Goal: Information Seeking & Learning: Learn about a topic

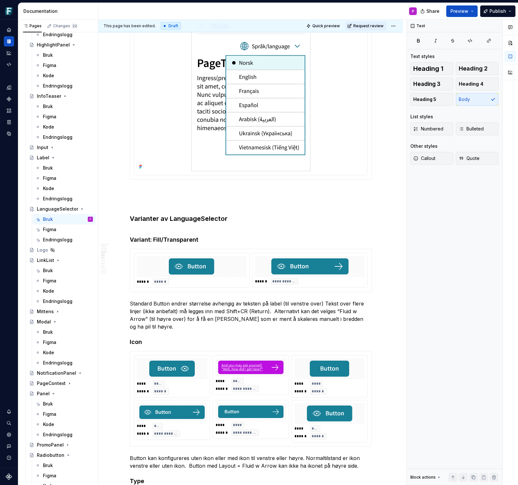
scroll to position [1673, 0]
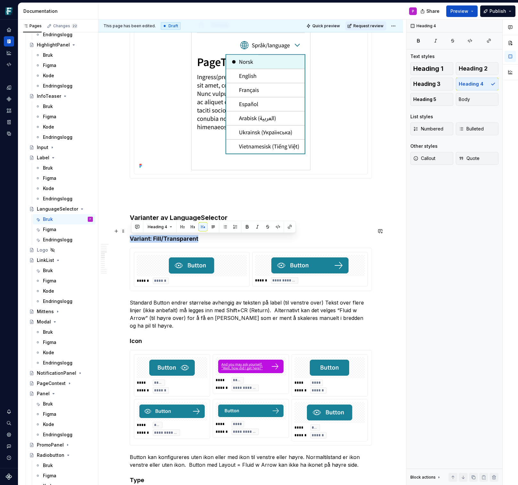
drag, startPoint x: 200, startPoint y: 239, endPoint x: 132, endPoint y: 236, distance: 68.3
click at [132, 236] on h4 "Variant: Fill/Transparent" at bounding box center [251, 234] width 242 height 15
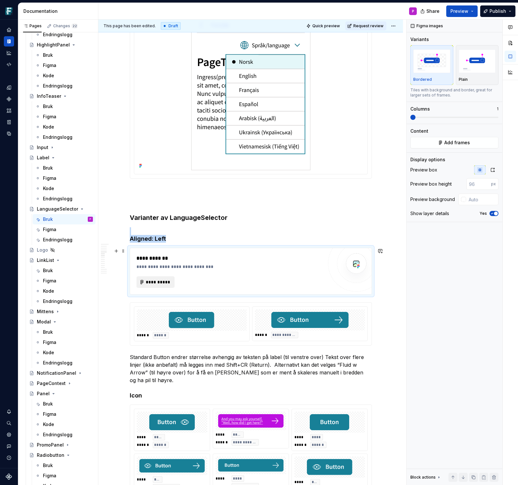
click at [155, 282] on span "**********" at bounding box center [158, 282] width 25 height 6
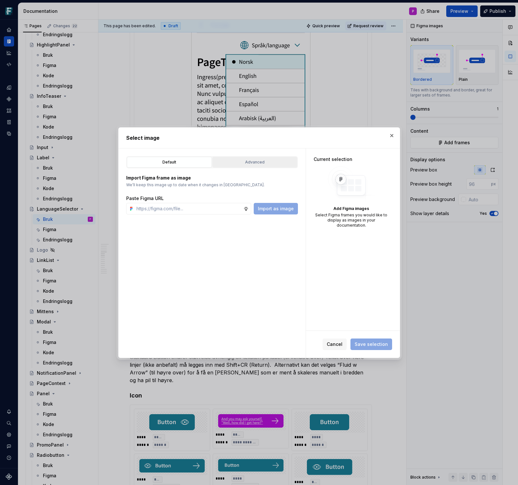
type textarea "*"
click at [249, 160] on div "Advanced" at bounding box center [255, 162] width 80 height 6
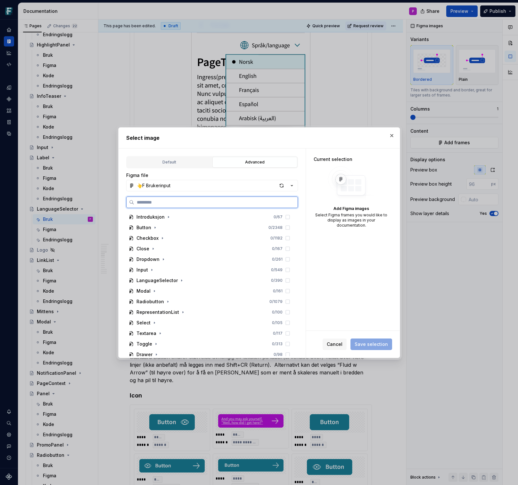
click at [182, 202] on input "search" at bounding box center [215, 202] width 163 height 6
paste input "**********"
type input "**********"
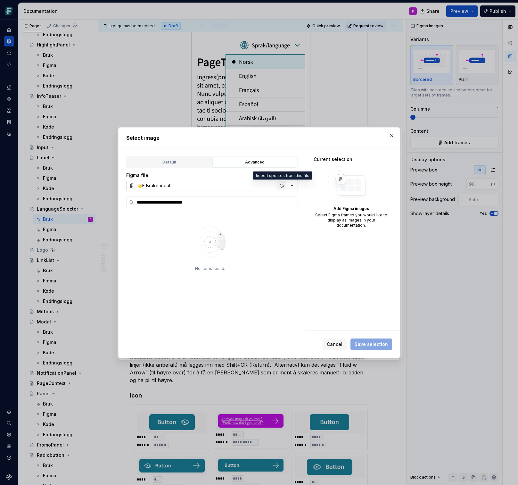
click at [278, 185] on div "button" at bounding box center [281, 185] width 9 height 9
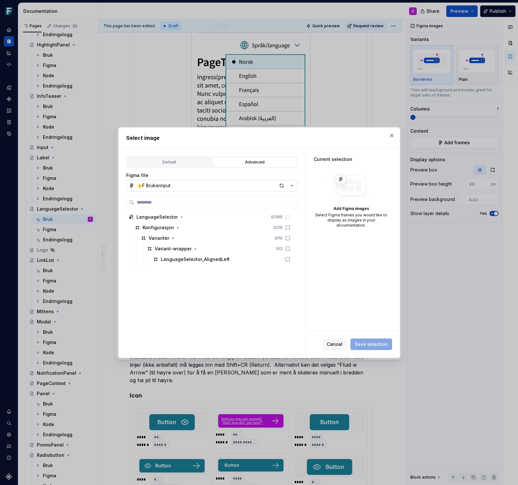
type textarea "*"
click at [254, 262] on div "LanguageSelector_AlignedLeft" at bounding box center [222, 259] width 142 height 10
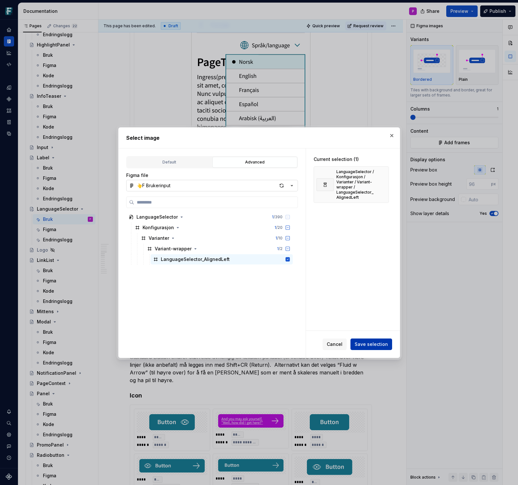
click at [366, 343] on span "Save selection" at bounding box center [371, 344] width 33 height 6
click at [392, 134] on button "button" at bounding box center [391, 135] width 9 height 9
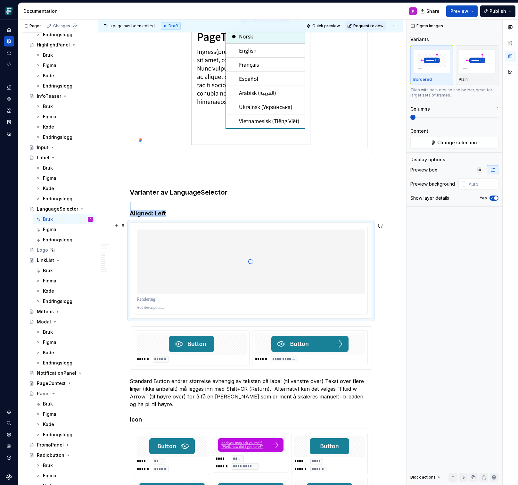
scroll to position [1699, 0]
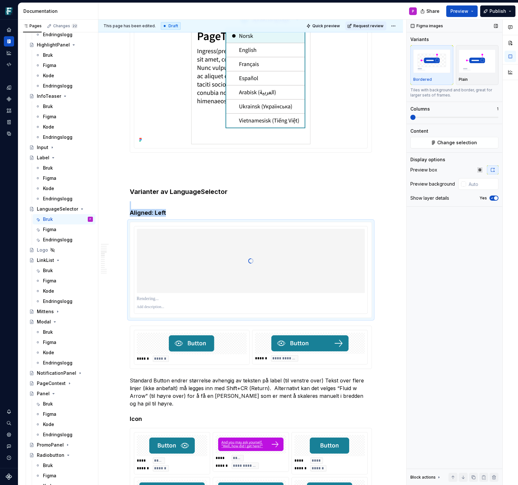
click at [490, 198] on icon "button" at bounding box center [491, 198] width 5 height 4
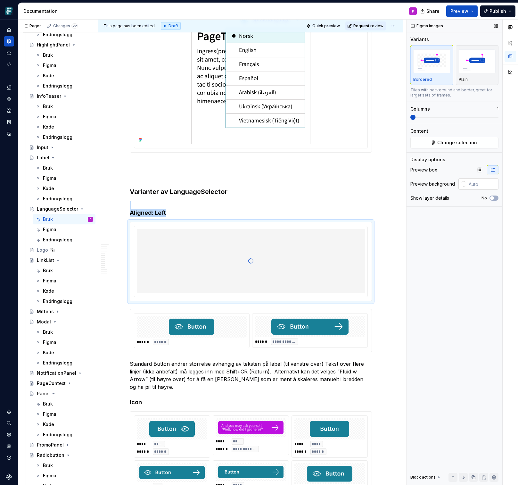
click at [462, 185] on div at bounding box center [463, 183] width 5 height 5
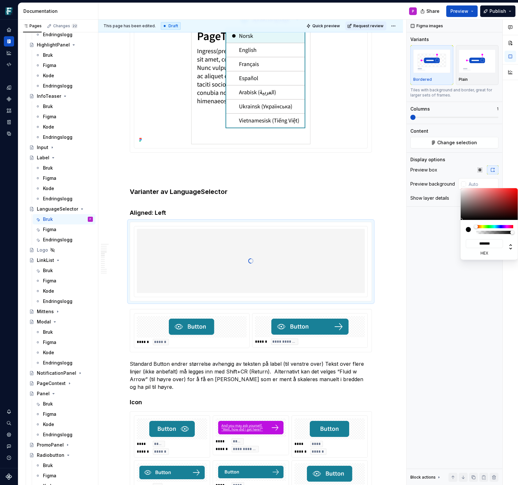
type input "#AD9292"
type input "*******"
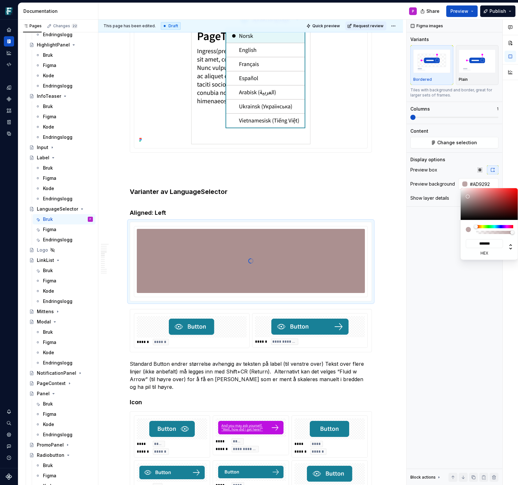
type input "#BCA5A5"
type input "*******"
type input "#E0D1D1"
type input "*******"
type input "#FFFFFF"
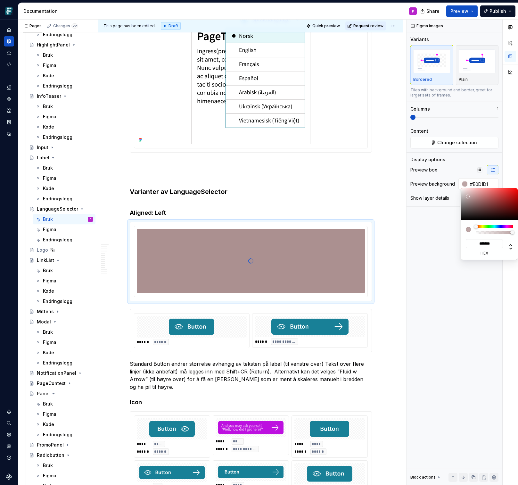
type input "*******"
drag, startPoint x: 469, startPoint y: 198, endPoint x: 454, endPoint y: 184, distance: 21.3
click at [454, 184] on body "Frankenstein P Design system data Documentation P Share Preview Publish Pages C…" at bounding box center [259, 242] width 518 height 485
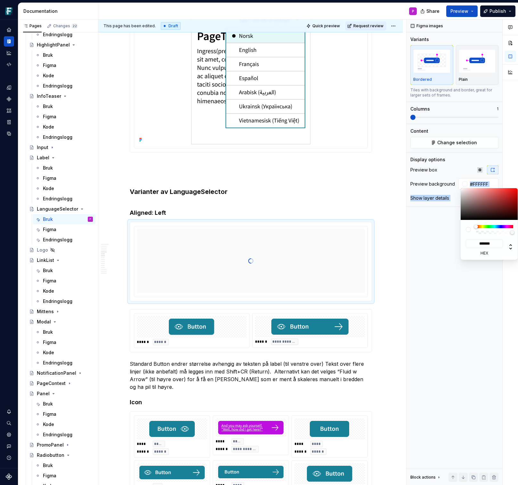
click at [441, 240] on div "Comments Open comments No comments yet Select ‘Comment’ from the block context …" at bounding box center [461, 252] width 111 height 465
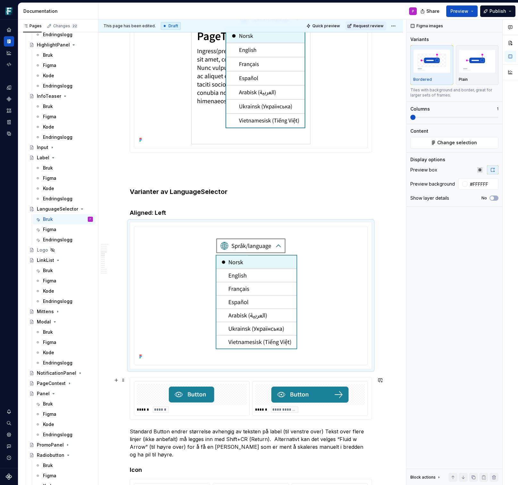
click at [154, 389] on div at bounding box center [192, 394] width 110 height 21
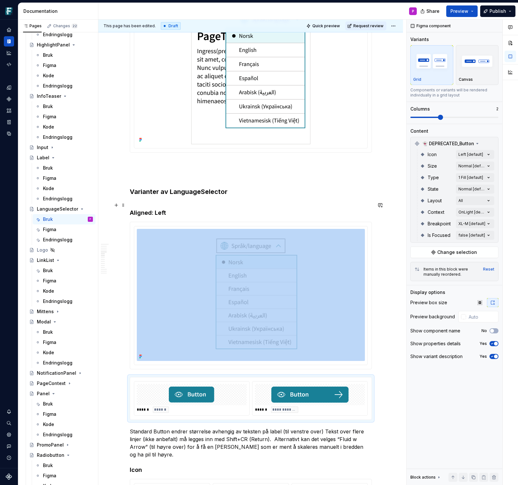
click at [180, 214] on h4 "Aligned: Left" at bounding box center [251, 208] width 242 height 15
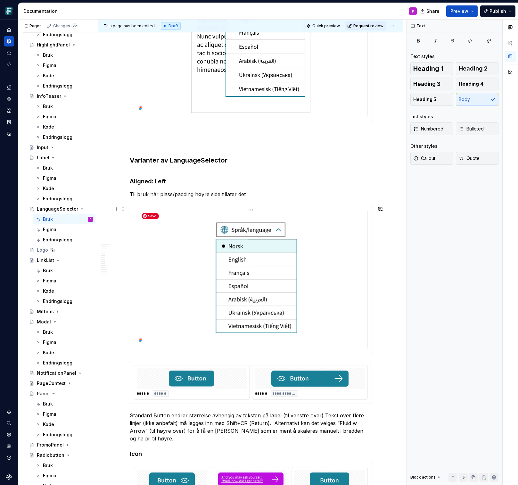
scroll to position [1733, 0]
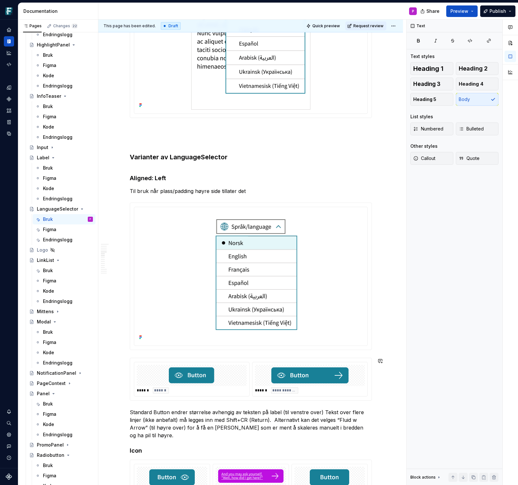
click at [138, 353] on div "**********" at bounding box center [251, 238] width 242 height 3674
click at [161, 334] on img at bounding box center [251, 275] width 228 height 132
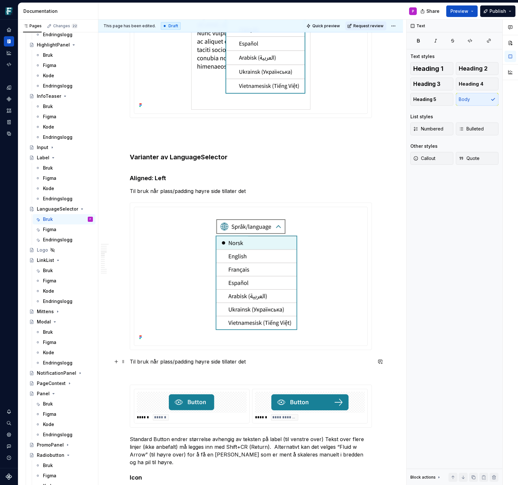
click at [132, 361] on p "Til bruk når plass/padding høyre side tillater det" at bounding box center [251, 361] width 242 height 8
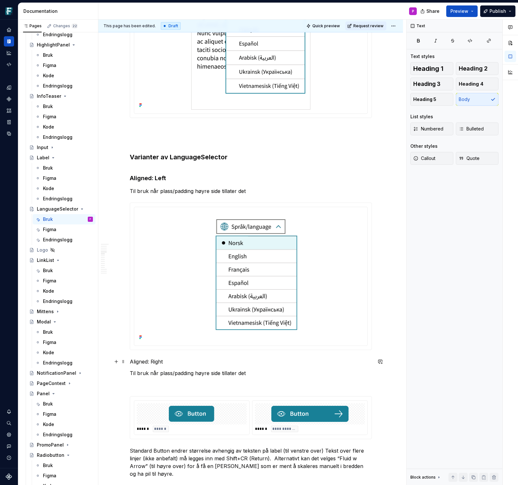
click at [138, 363] on p "Aligned: Right" at bounding box center [251, 361] width 242 height 8
click at [232, 351] on button "button" at bounding box center [236, 349] width 9 height 9
click at [149, 180] on h4 "Aligned: Left" at bounding box center [251, 174] width 242 height 15
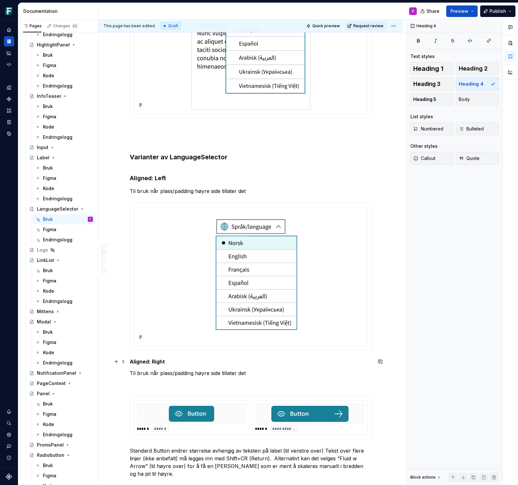
click at [146, 361] on strong "Aligned: Right" at bounding box center [147, 361] width 35 height 6
click at [234, 351] on button "button" at bounding box center [236, 349] width 9 height 9
click at [192, 351] on button "button" at bounding box center [192, 349] width 9 height 9
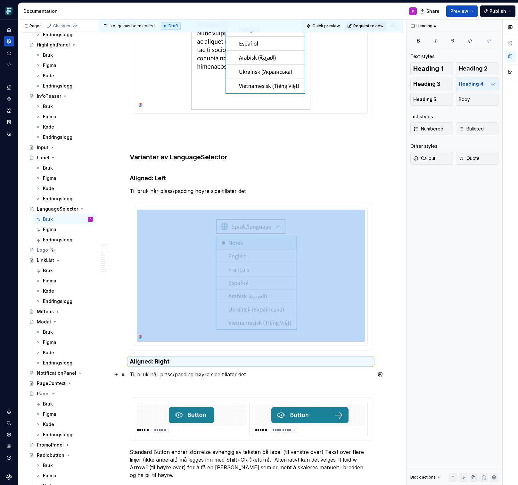
click at [174, 373] on p "Til bruk når plass/padding høyre side tillater det" at bounding box center [251, 374] width 242 height 8
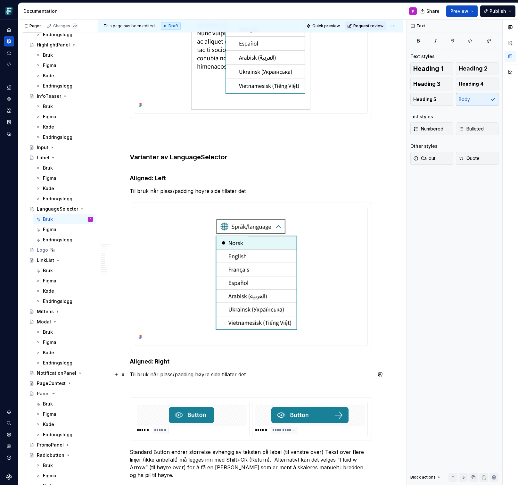
click at [213, 373] on p "Til bruk når plass/padding høyre side tillater det" at bounding box center [251, 374] width 242 height 8
click at [149, 389] on p at bounding box center [251, 386] width 242 height 8
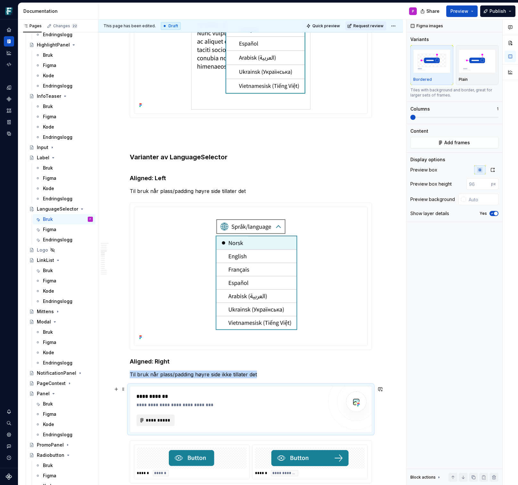
click at [158, 415] on button "**********" at bounding box center [155, 420] width 38 height 12
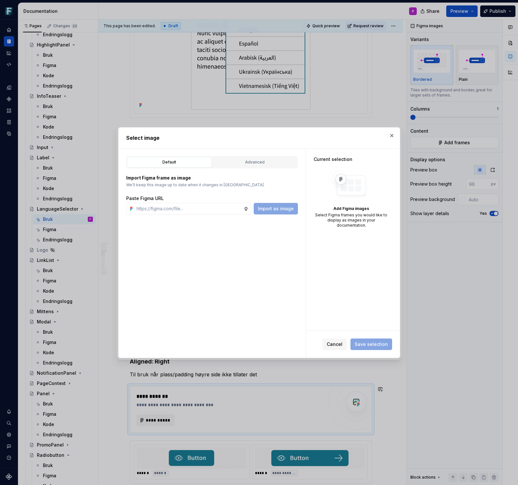
type textarea "*"
click at [261, 164] on div "Advanced" at bounding box center [255, 162] width 80 height 6
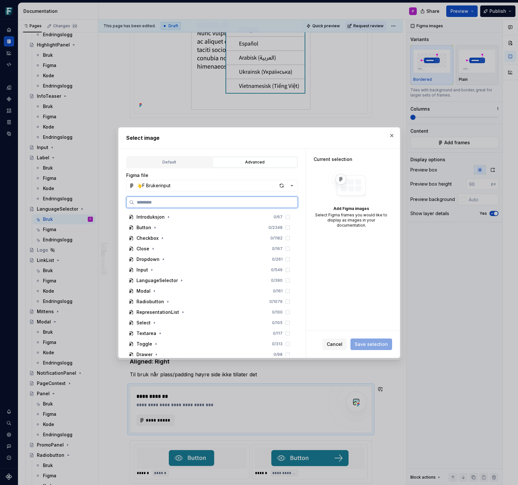
click at [186, 201] on input "search" at bounding box center [215, 202] width 163 height 6
paste input "**********"
type input "**********"
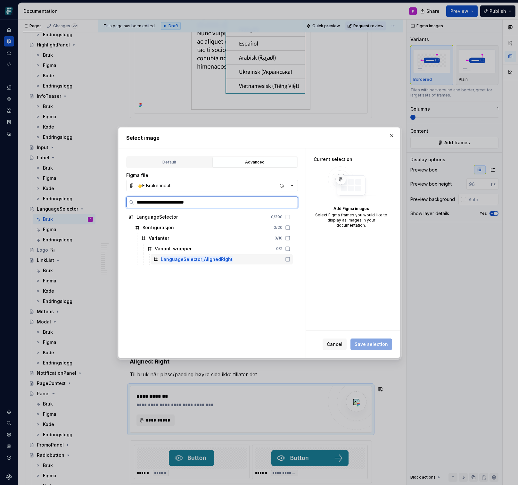
click at [249, 260] on div "LanguageSelector_AlignedRight" at bounding box center [222, 259] width 142 height 10
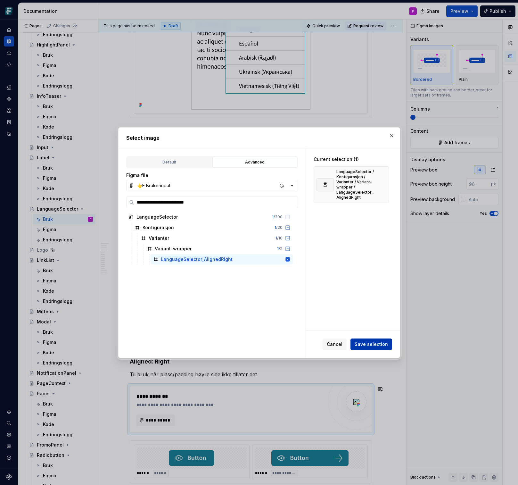
click at [372, 343] on span "Save selection" at bounding box center [371, 344] width 33 height 6
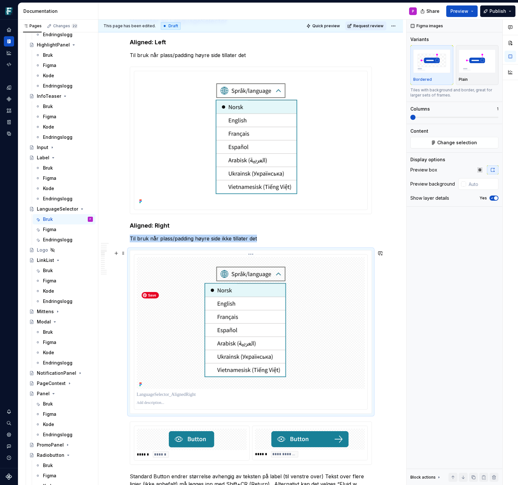
scroll to position [1874, 0]
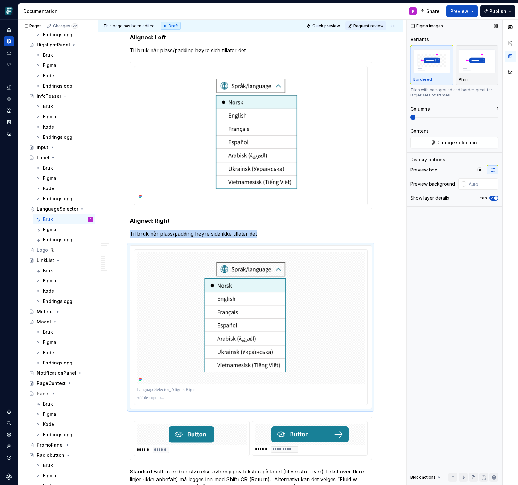
click at [491, 196] on icon "button" at bounding box center [491, 198] width 5 height 4
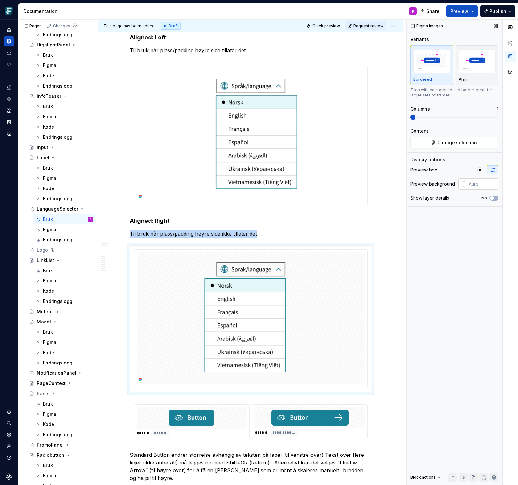
click at [462, 184] on div at bounding box center [463, 183] width 5 height 5
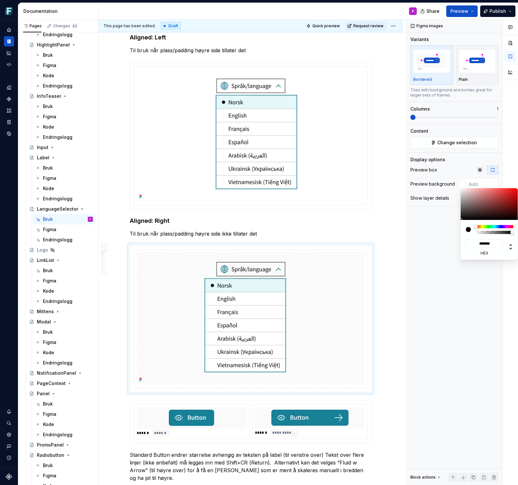
type input "#5A4444"
type input "*******"
type input "#644F4F"
type input "*******"
type input "#7C6969"
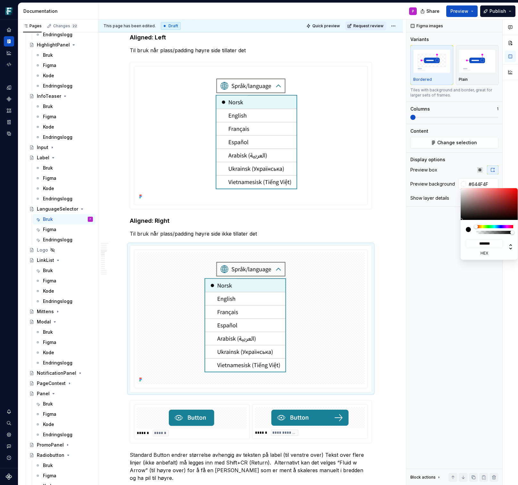
type input "*******"
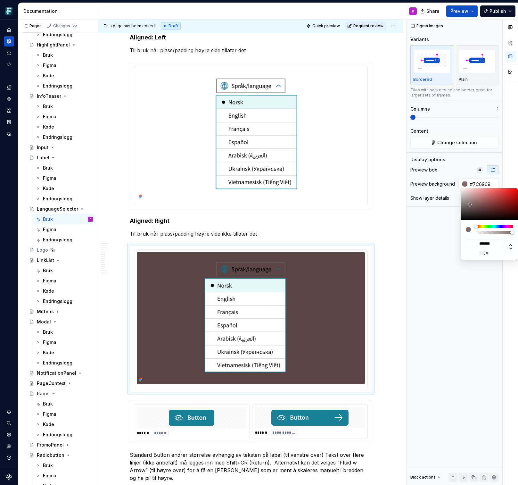
type input "#A09292"
type input "*******"
type input "#B2ABAB"
type input "*******"
type input "#C6C4C4"
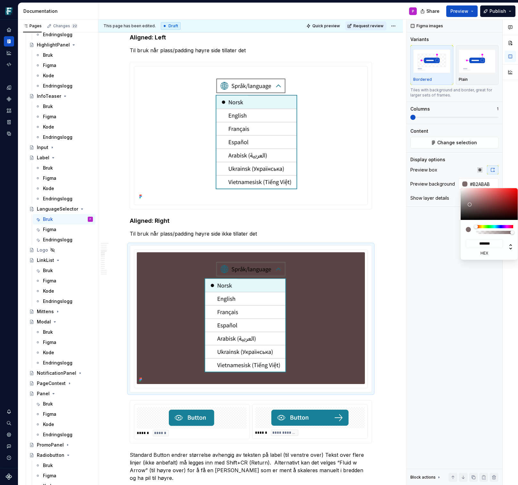
type input "*******"
type input "#D1D1D1"
type input "*******"
type input "#DDDDDD"
type input "*******"
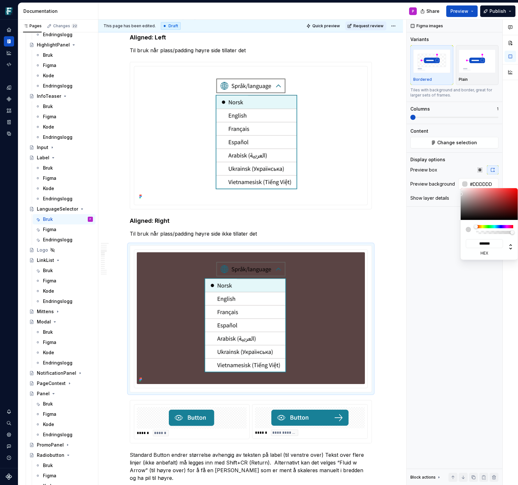
type input "#E3E3E3"
type input "*******"
type input "#E8E8E8"
type input "*******"
type input "#F0F0F0"
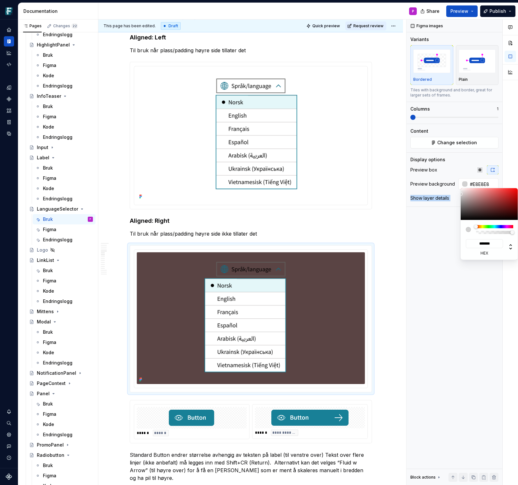
type input "*******"
type input "#F5F5F5"
type input "*******"
type input "#FAFAFA"
type input "*******"
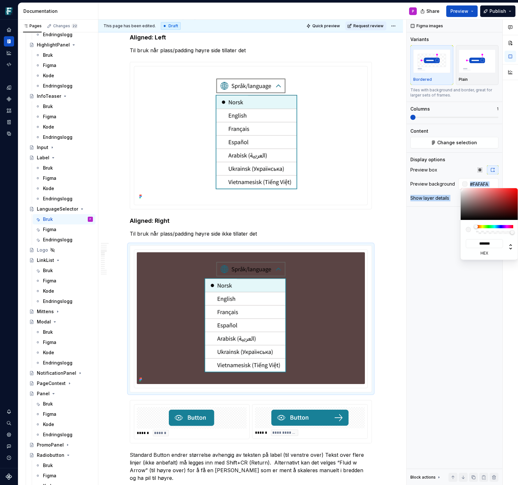
type input "#FCFCFC"
type input "*******"
type input "#FFFFFF"
type input "*******"
drag, startPoint x: 475, startPoint y: 208, endPoint x: 459, endPoint y: 186, distance: 27.5
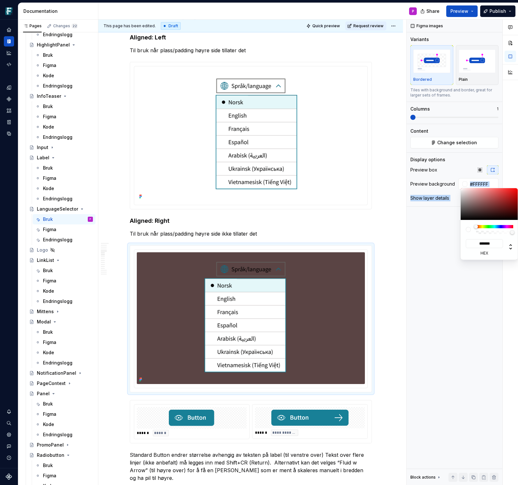
click at [459, 186] on body "Frankenstein P Design system data Documentation P Share Preview Publish Pages C…" at bounding box center [259, 242] width 518 height 485
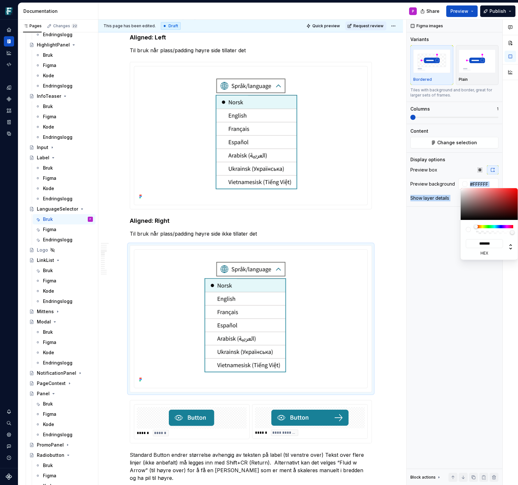
click at [280, 234] on html "Frankenstein P Design system data Documentation P Share Preview Publish Pages C…" at bounding box center [259, 242] width 518 height 485
click at [133, 454] on html "Frankenstein P Design system data Documentation P Share Preview Publish Pages C…" at bounding box center [259, 242] width 518 height 485
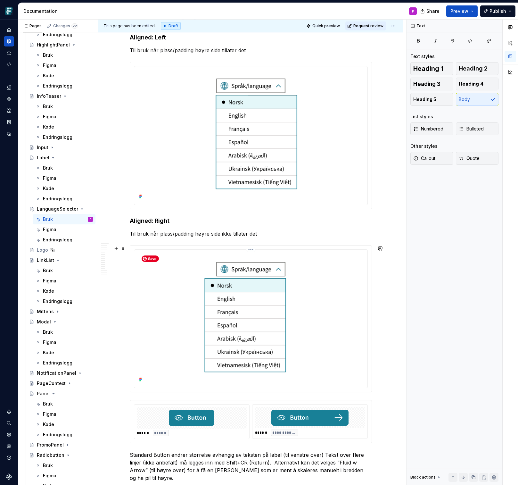
click at [164, 381] on img at bounding box center [251, 318] width 228 height 132
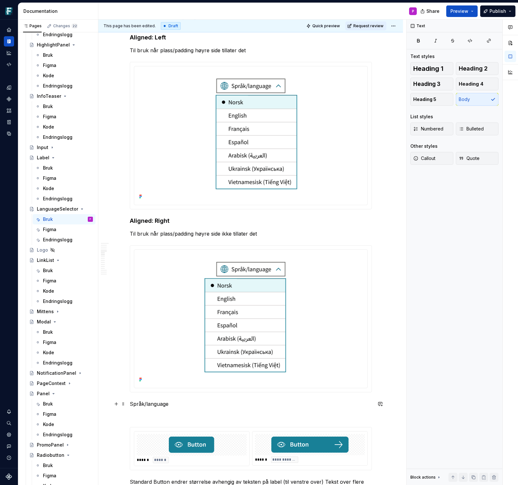
click at [152, 403] on p "Språk/language" at bounding box center [251, 404] width 242 height 8
click at [152, 403] on p "Expanded: No" at bounding box center [251, 404] width 242 height 8
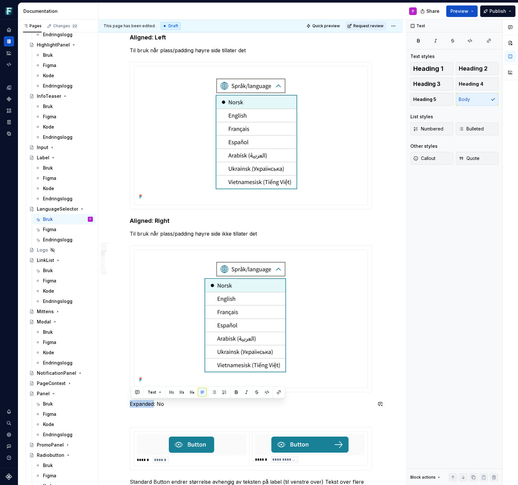
click at [152, 403] on p "Expanded: No" at bounding box center [251, 404] width 242 height 8
click at [234, 391] on button "button" at bounding box center [236, 392] width 9 height 9
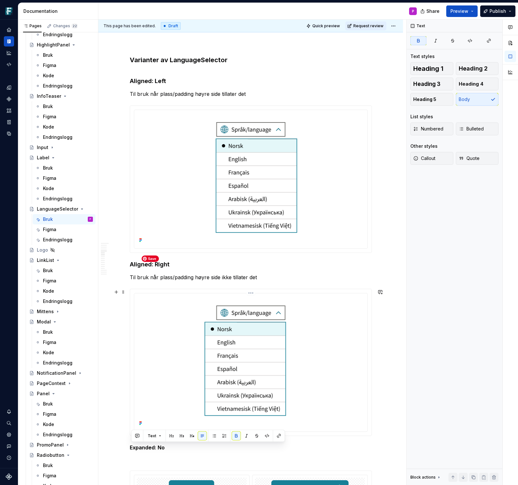
scroll to position [1831, 0]
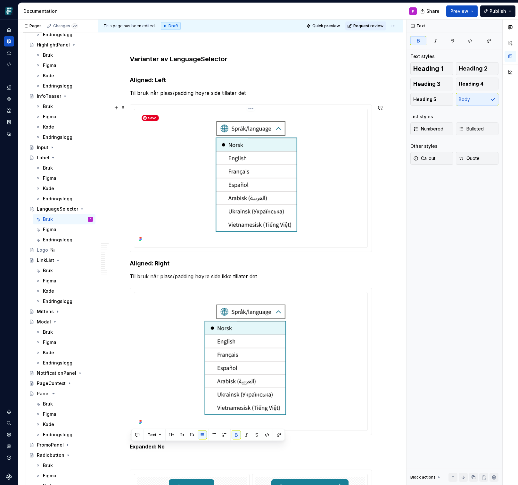
click at [251, 183] on img at bounding box center [251, 177] width 228 height 132
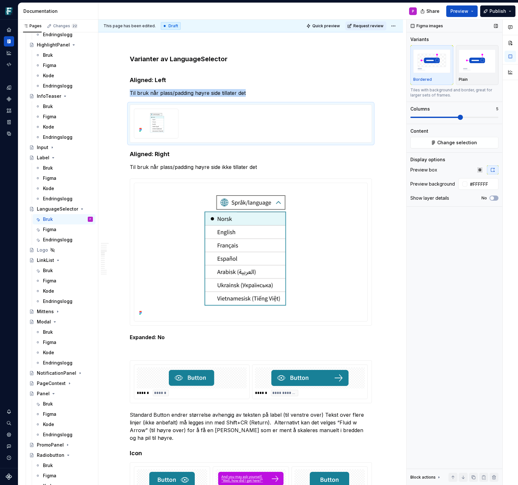
click at [464, 117] on span at bounding box center [454, 117] width 88 height 1
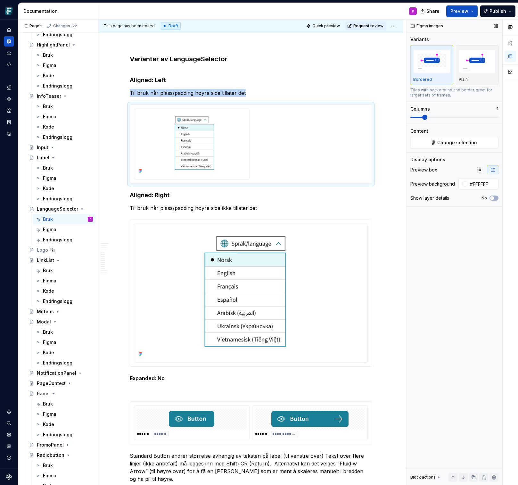
click at [423, 119] on span at bounding box center [454, 117] width 88 height 5
click at [496, 198] on button "No" at bounding box center [493, 197] width 9 height 5
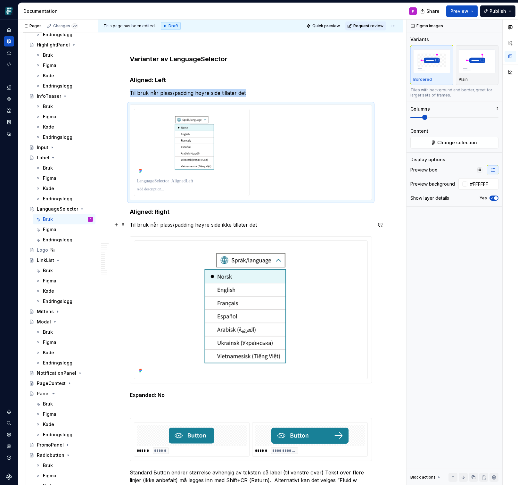
click at [215, 224] on p "Til bruk når plass/padding høyre side ikke tillater det" at bounding box center [251, 225] width 242 height 8
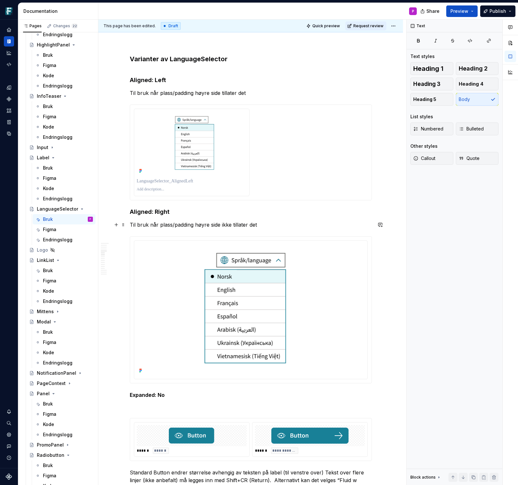
click at [215, 224] on p "Til bruk når plass/padding høyre side ikke tillater det" at bounding box center [251, 225] width 242 height 8
copy p "Til bruk når plass/padding høyre side ikke tillater det"
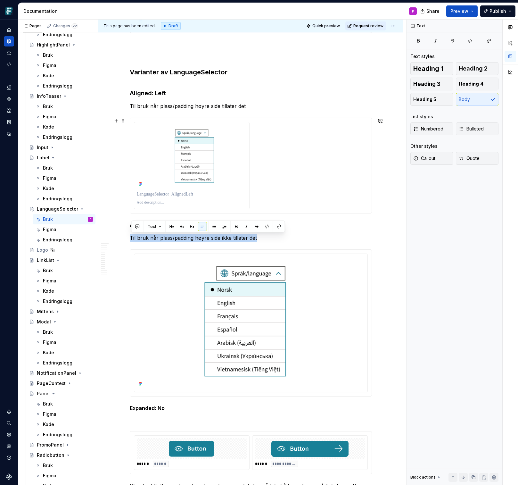
scroll to position [1817, 0]
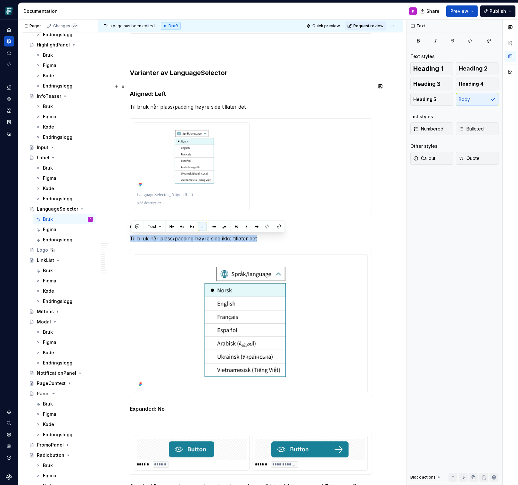
click at [159, 92] on h4 "Aligned: Left" at bounding box center [251, 89] width 242 height 15
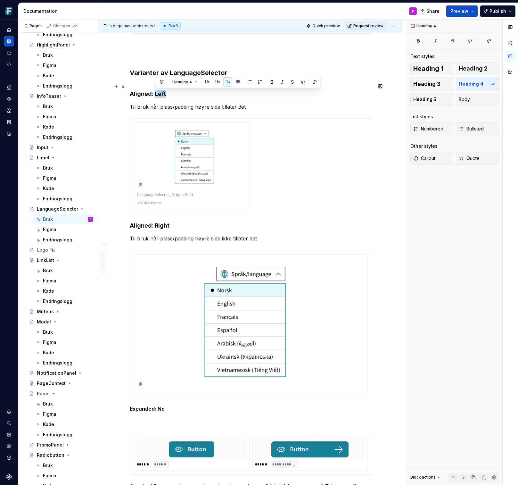
click at [159, 92] on h4 "Aligned: Left" at bounding box center [251, 89] width 242 height 15
click at [160, 94] on h4 "Aligned: Left" at bounding box center [251, 89] width 242 height 15
drag, startPoint x: 171, startPoint y: 94, endPoint x: 132, endPoint y: 95, distance: 39.1
click at [133, 95] on h4 "Aligned: Left" at bounding box center [251, 89] width 242 height 15
click at [213, 105] on p "Til bruk når plass/padding høyre side tillater det" at bounding box center [251, 107] width 242 height 8
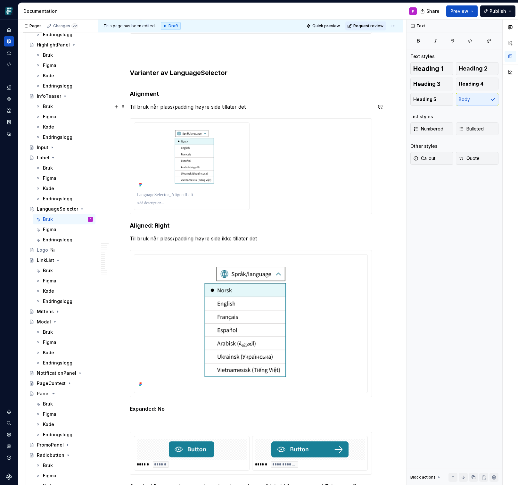
click at [213, 105] on p "Til bruk når plass/padding høyre side tillater det" at bounding box center [251, 107] width 242 height 8
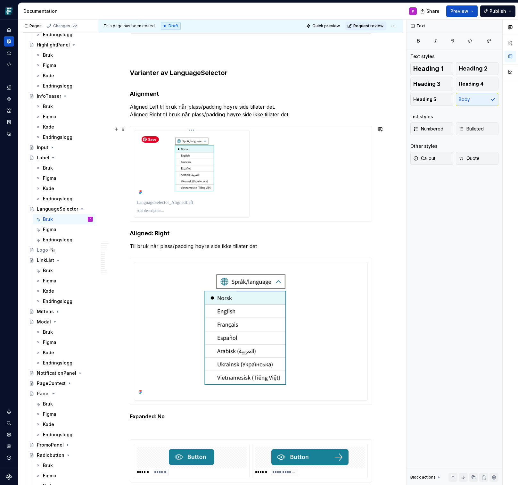
click at [230, 150] on img at bounding box center [192, 164] width 110 height 63
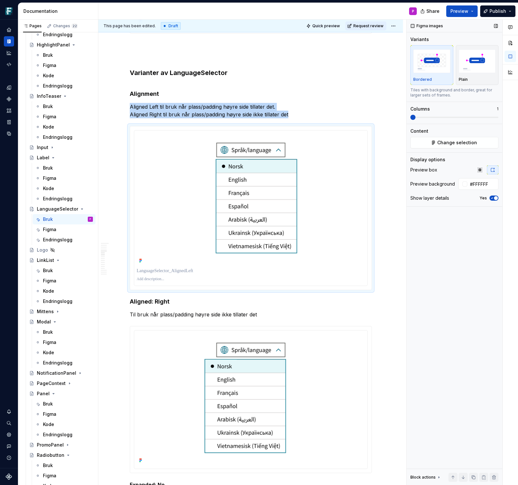
click at [410, 117] on span at bounding box center [410, 117] width 0 height 1
click at [422, 142] on button "Change selection" at bounding box center [454, 143] width 88 height 12
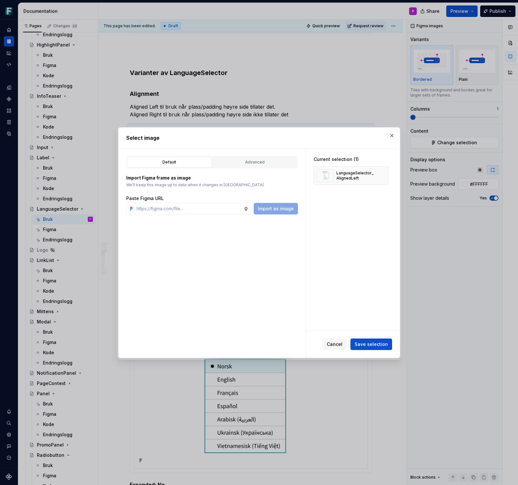
type textarea "*"
click at [282, 163] on div "Advanced" at bounding box center [255, 162] width 80 height 6
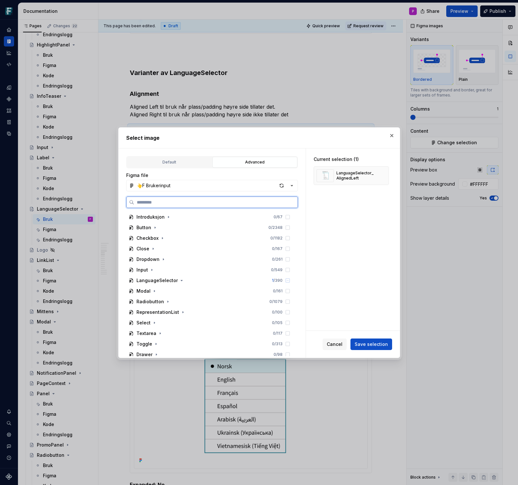
click at [218, 199] on input "search" at bounding box center [215, 202] width 163 height 6
paste input "**********"
type input "**********"
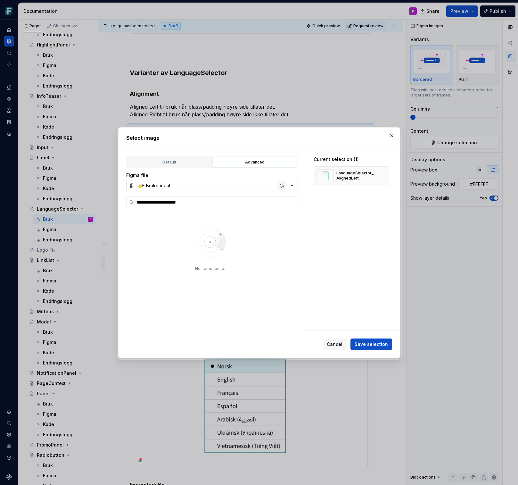
click at [278, 184] on div "button" at bounding box center [281, 185] width 9 height 9
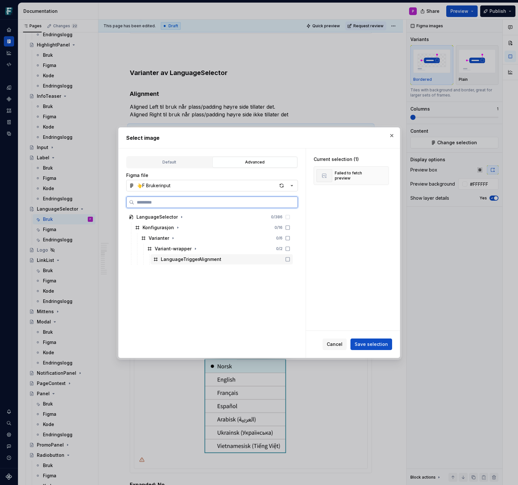
click at [290, 261] on icon at bounding box center [287, 259] width 5 height 5
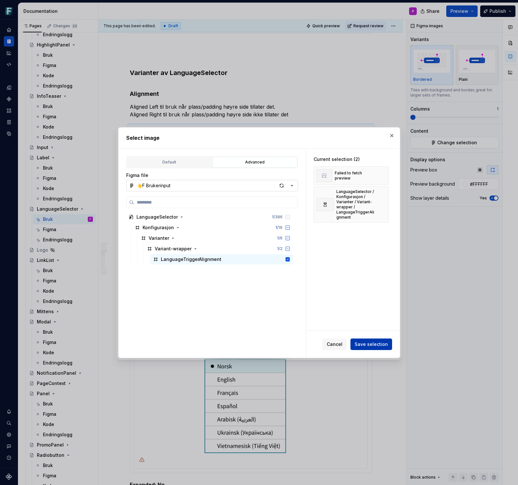
click at [357, 340] on button "Save selection" at bounding box center [371, 344] width 42 height 12
click at [390, 136] on button "button" at bounding box center [391, 135] width 9 height 9
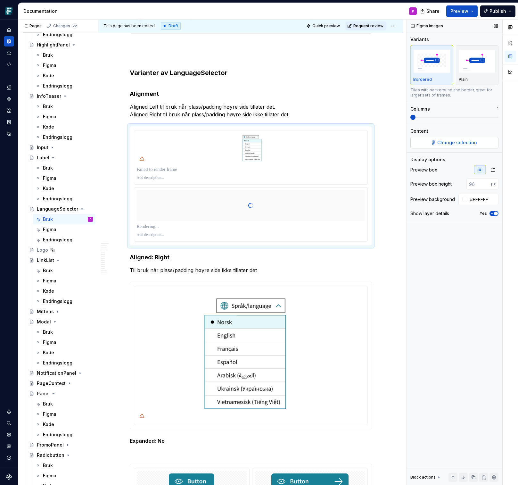
click at [439, 145] on span "Change selection" at bounding box center [457, 142] width 40 height 6
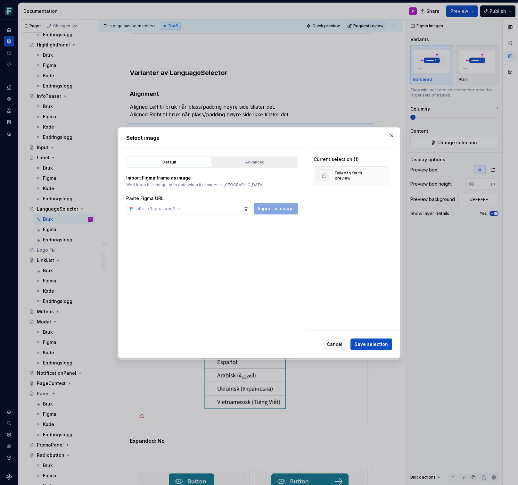
click at [269, 160] on div "Advanced" at bounding box center [255, 162] width 80 height 6
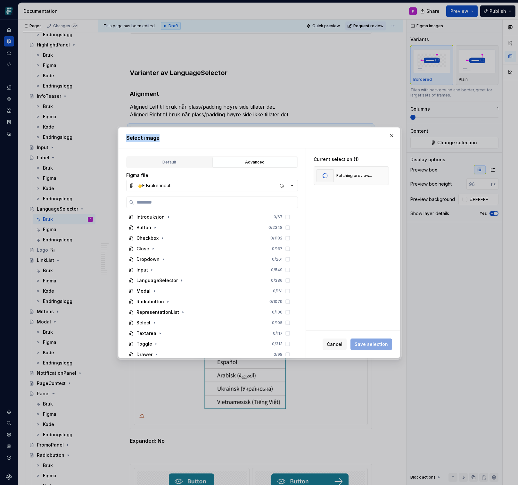
drag, startPoint x: 359, startPoint y: 136, endPoint x: 354, endPoint y: 137, distance: 5.5
click at [355, 136] on h2 "Select image" at bounding box center [259, 138] width 266 height 8
click at [390, 136] on button "button" at bounding box center [391, 135] width 9 height 9
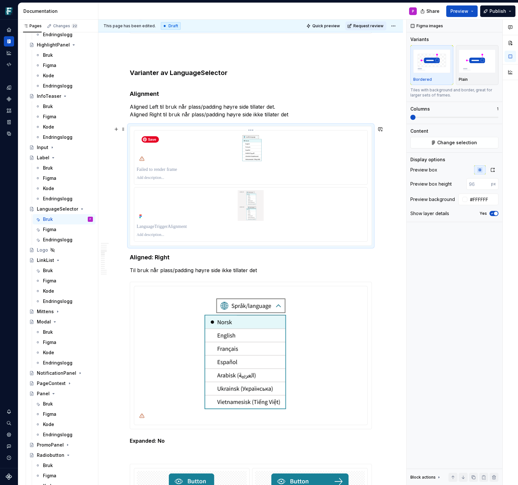
click at [317, 151] on img at bounding box center [251, 148] width 228 height 31
click at [426, 143] on button "Change selection" at bounding box center [454, 143] width 88 height 12
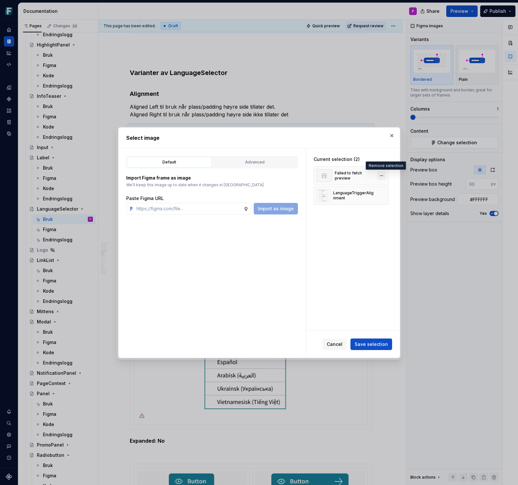
click at [385, 174] on button "button" at bounding box center [381, 175] width 9 height 9
click at [364, 342] on span "Save selection" at bounding box center [371, 344] width 33 height 6
click at [390, 134] on button "button" at bounding box center [391, 135] width 9 height 9
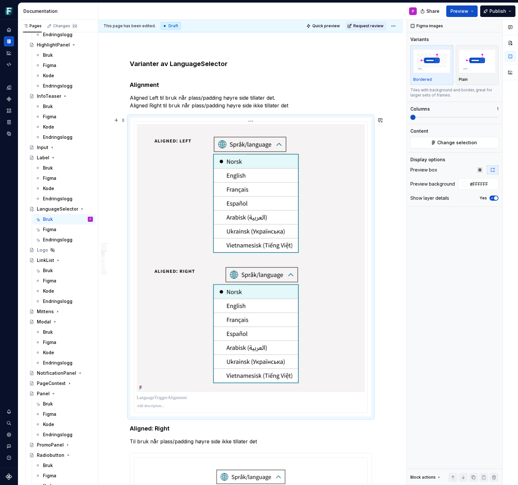
scroll to position [1825, 0]
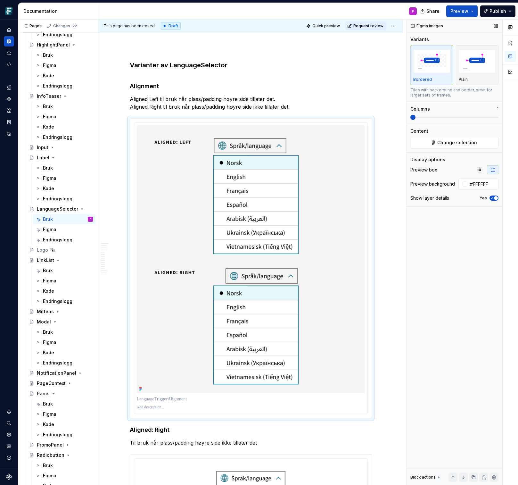
click at [490, 198] on icon "button" at bounding box center [491, 198] width 5 height 4
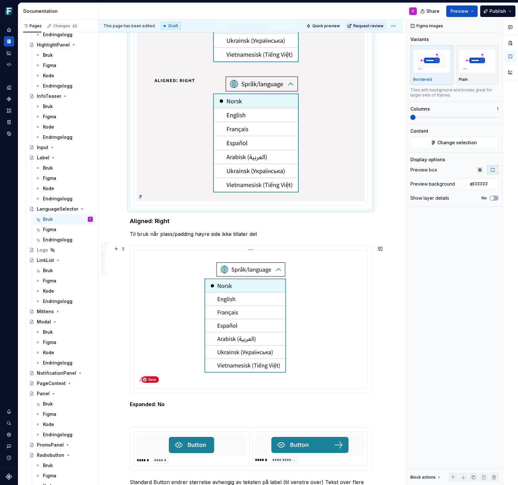
scroll to position [2017, 0]
click at [120, 223] on button "button" at bounding box center [116, 220] width 9 height 9
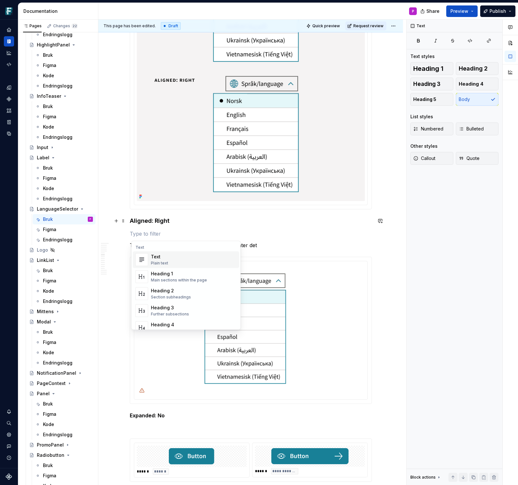
click at [191, 228] on div "**********" at bounding box center [251, 136] width 242 height 4039
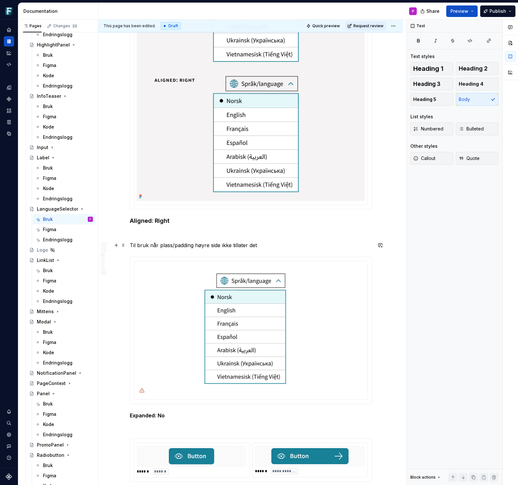
click at [134, 244] on p "Til bruk når plass/padding høyre side ikke tillater det" at bounding box center [251, 245] width 242 height 8
click at [162, 292] on img at bounding box center [251, 330] width 228 height 132
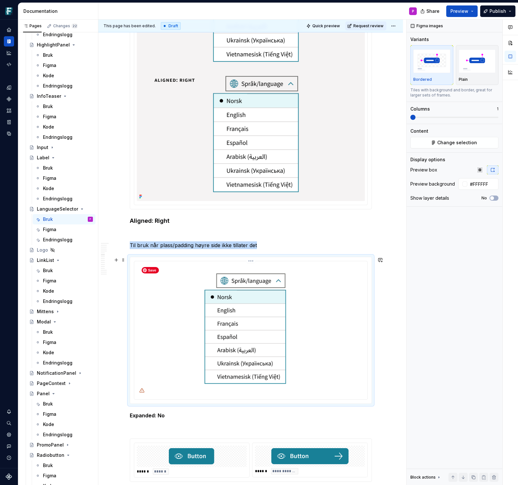
click at [234, 280] on img at bounding box center [251, 330] width 228 height 132
click at [443, 145] on span "Change selection" at bounding box center [457, 142] width 40 height 6
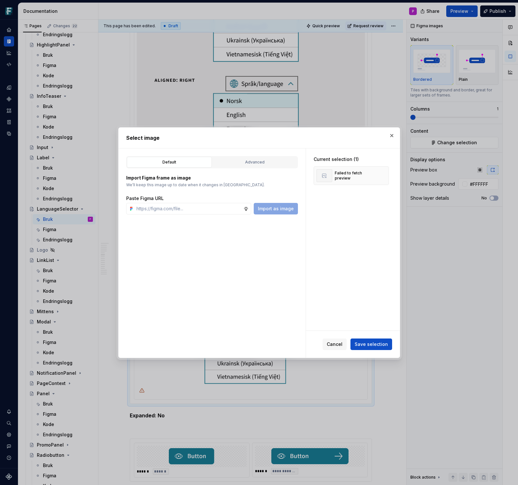
type textarea "*"
click at [269, 160] on div "Advanced" at bounding box center [255, 162] width 80 height 6
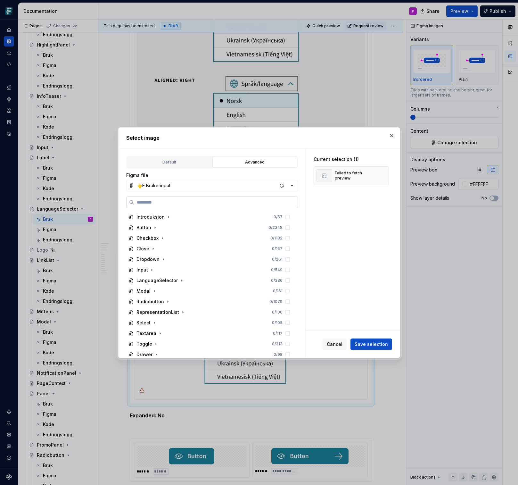
click at [193, 205] on label at bounding box center [212, 202] width 172 height 12
click at [193, 205] on input "search" at bounding box center [215, 202] width 163 height 6
paste input "**********"
type input "**********"
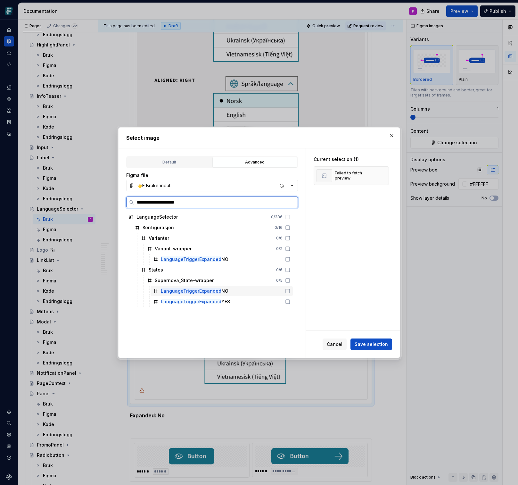
click at [290, 290] on icon at bounding box center [287, 290] width 5 height 5
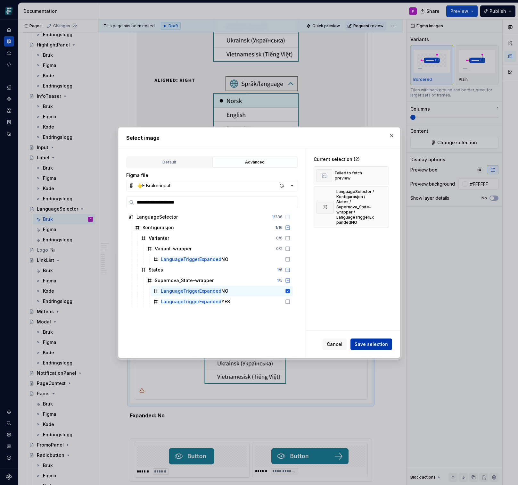
click at [366, 342] on span "Save selection" at bounding box center [371, 344] width 33 height 6
click at [389, 134] on button "button" at bounding box center [391, 135] width 9 height 9
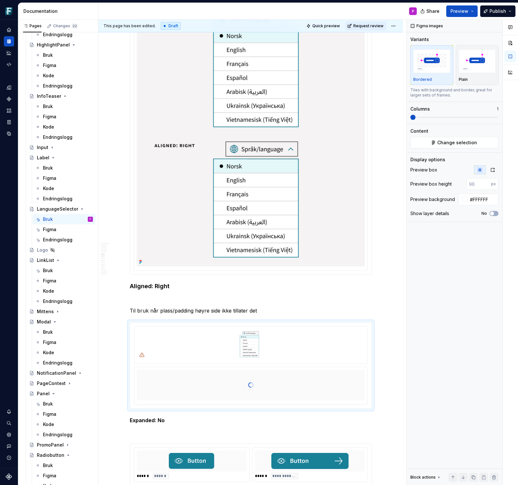
scroll to position [1953, 0]
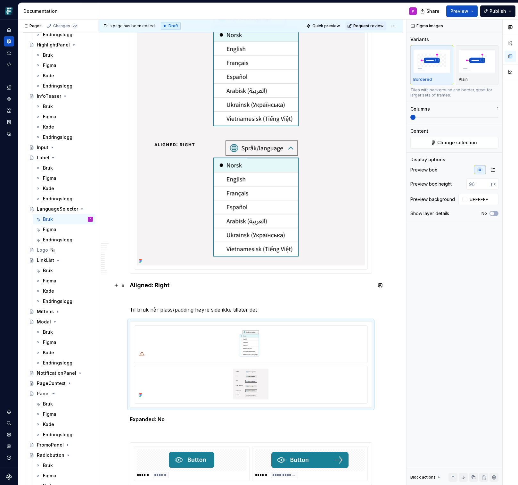
click at [132, 284] on h4 "Aligned: Right" at bounding box center [251, 285] width 242 height 8
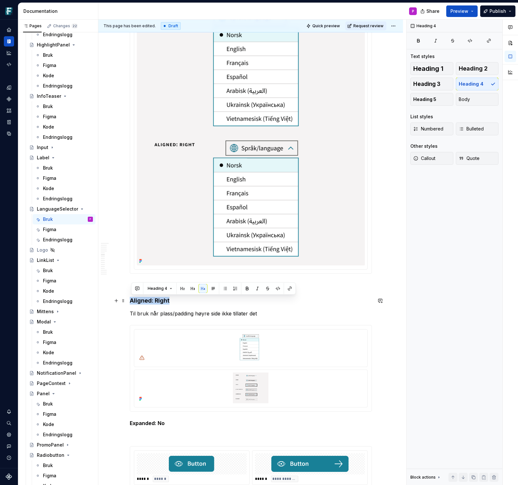
drag, startPoint x: 171, startPoint y: 299, endPoint x: 132, endPoint y: 300, distance: 38.4
click at [132, 300] on h4 "Aligned: Right" at bounding box center [251, 301] width 242 height 8
click at [145, 313] on p "Til bruk når plass/padding høyre side ikke tillater det" at bounding box center [251, 313] width 242 height 8
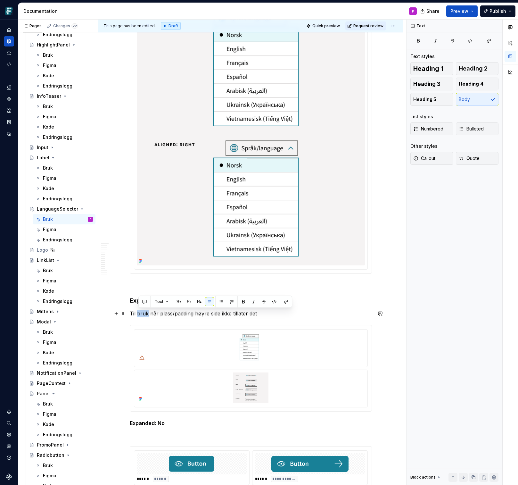
click at [145, 313] on p "Til bruk når plass/padding høyre side ikke tillater det" at bounding box center [251, 313] width 242 height 8
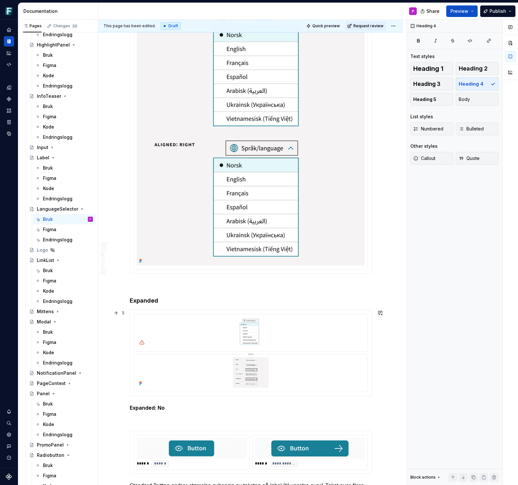
click at [302, 366] on img at bounding box center [251, 372] width 228 height 31
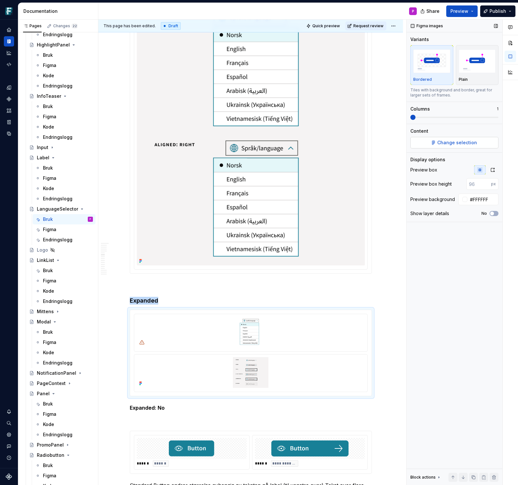
click at [444, 145] on span "Change selection" at bounding box center [457, 142] width 40 height 6
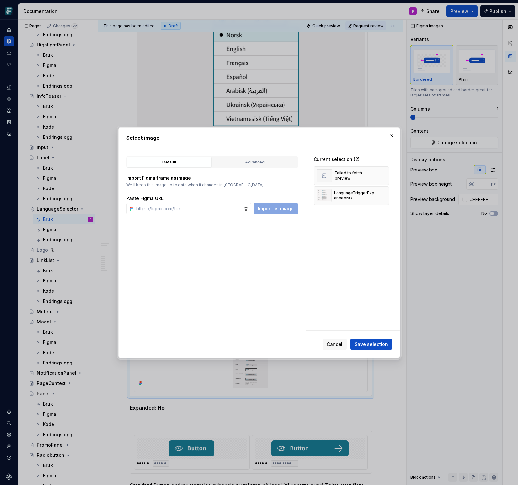
type textarea "*"
click at [386, 174] on button "button" at bounding box center [381, 175] width 9 height 9
click at [385, 175] on button "button" at bounding box center [381, 175] width 9 height 9
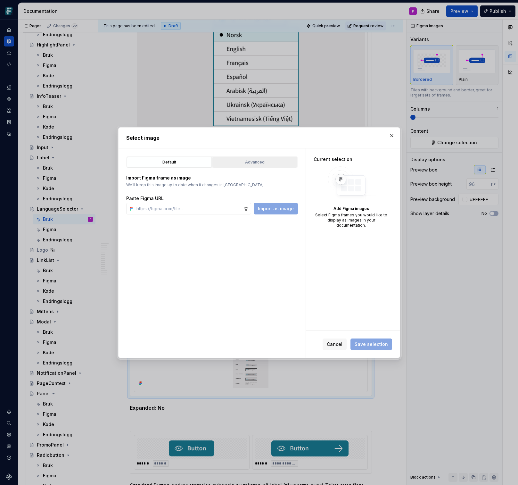
click at [275, 163] on div "Advanced" at bounding box center [255, 162] width 80 height 6
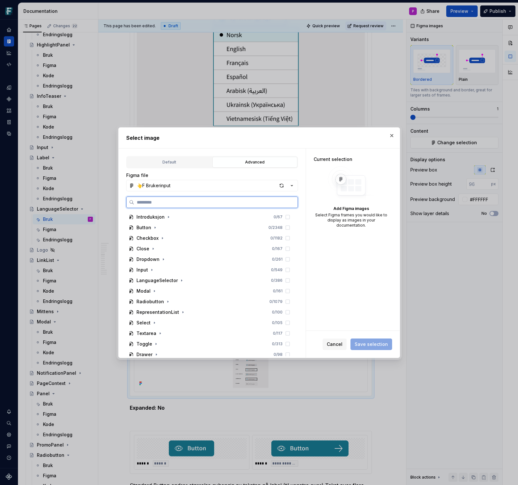
click at [222, 203] on input "search" at bounding box center [215, 202] width 163 height 6
paste input "**********"
type input "**********"
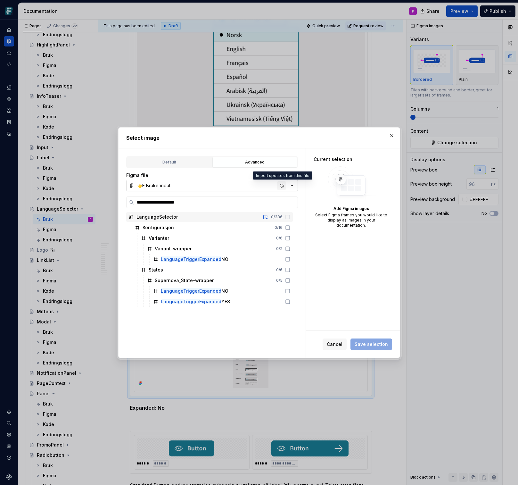
click at [281, 186] on div "button" at bounding box center [281, 185] width 9 height 9
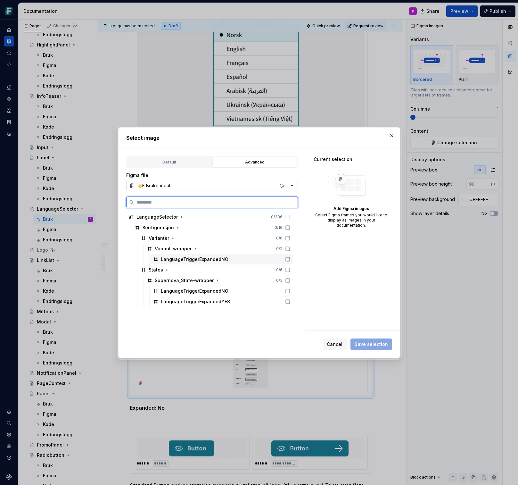
click at [260, 258] on div "LanguageTriggerExpandedNO" at bounding box center [222, 259] width 142 height 10
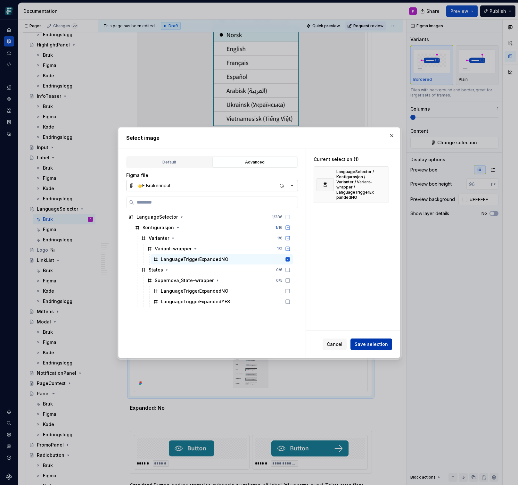
click at [361, 341] on span "Save selection" at bounding box center [371, 344] width 33 height 6
click at [391, 135] on button "button" at bounding box center [391, 135] width 9 height 9
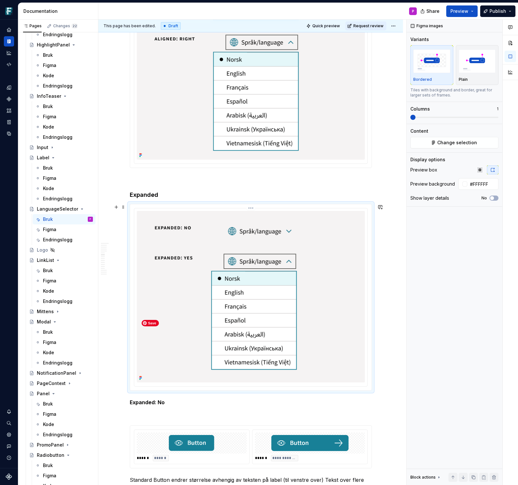
scroll to position [2064, 0]
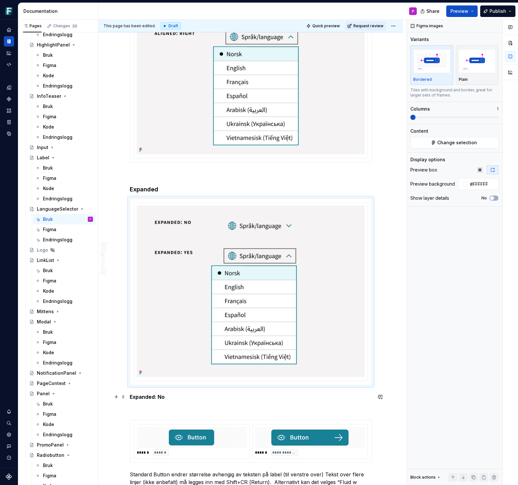
click at [149, 399] on p "Expanded: No" at bounding box center [251, 397] width 242 height 8
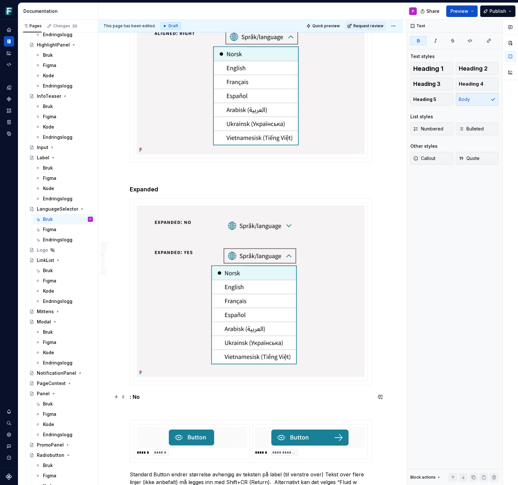
click at [155, 400] on p ": No" at bounding box center [251, 397] width 242 height 8
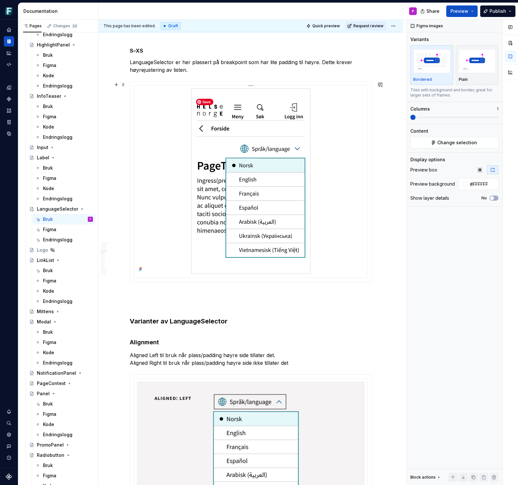
scroll to position [1570, 0]
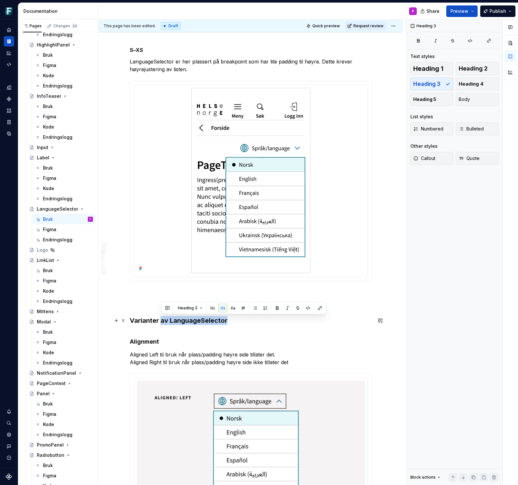
drag, startPoint x: 162, startPoint y: 321, endPoint x: 227, endPoint y: 323, distance: 65.0
click at [227, 323] on h3 "Varianter av LanguageSelector" at bounding box center [251, 320] width 242 height 9
drag, startPoint x: 163, startPoint y: 321, endPoint x: 130, endPoint y: 322, distance: 32.7
copy h3 "Varianter"
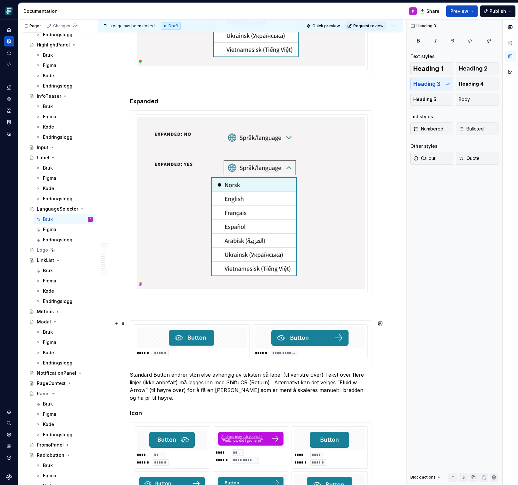
scroll to position [2153, 0]
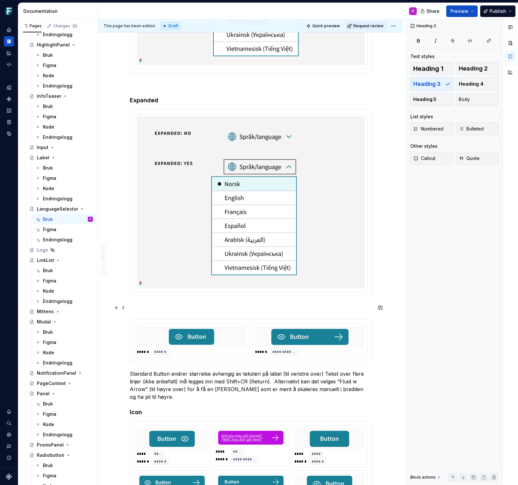
click at [160, 306] on p at bounding box center [251, 308] width 242 height 8
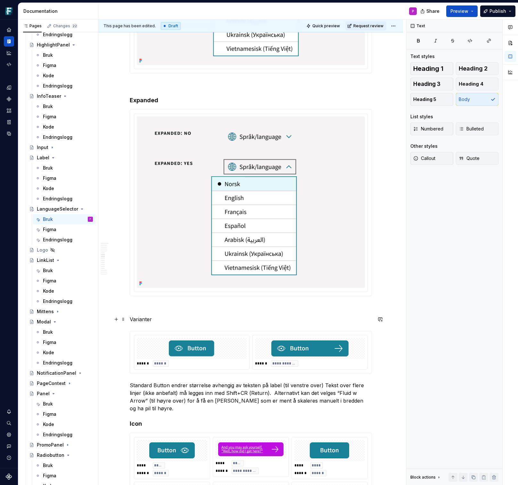
click at [148, 321] on p "Varianter" at bounding box center [251, 319] width 242 height 8
click at [181, 308] on button "button" at bounding box center [181, 307] width 9 height 9
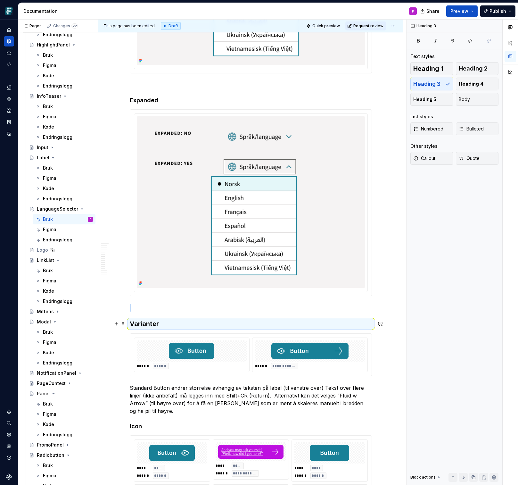
click at [151, 325] on h3 "Varianter" at bounding box center [251, 323] width 242 height 9
click at [143, 102] on h4 "Expanded" at bounding box center [251, 100] width 242 height 8
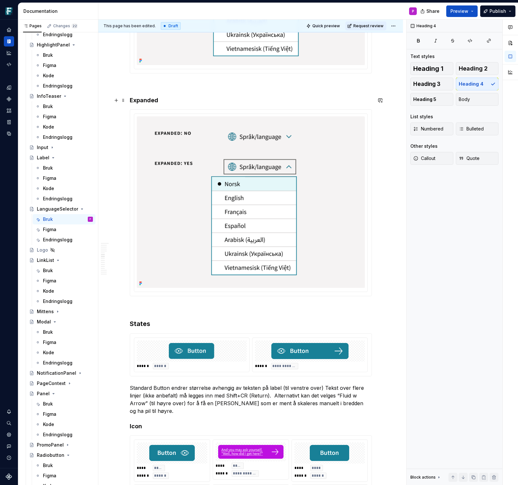
click at [143, 102] on h4 "Expanded" at bounding box center [251, 100] width 242 height 8
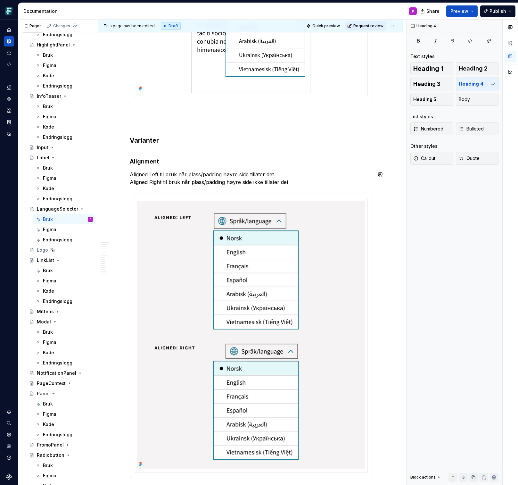
scroll to position [1759, 0]
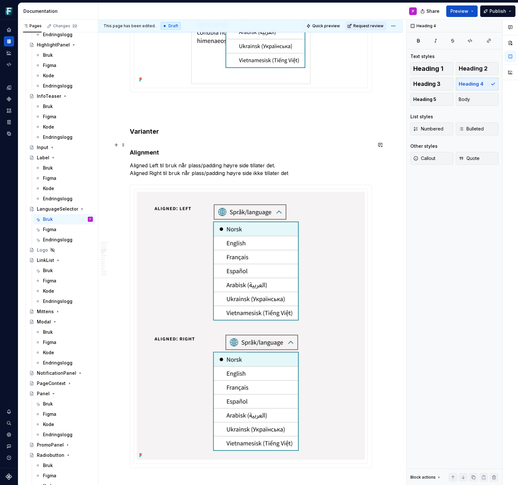
click at [142, 153] on h4 "Alignment" at bounding box center [251, 148] width 242 height 15
click at [203, 134] on button "button" at bounding box center [203, 132] width 9 height 9
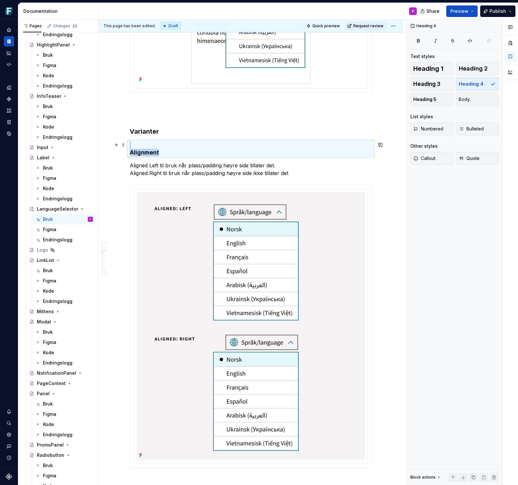
click at [167, 151] on h4 "Alignment" at bounding box center [251, 148] width 242 height 15
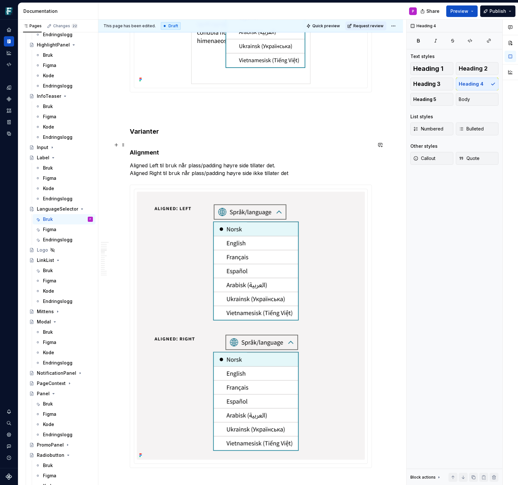
click at [149, 152] on h4 "Alignment" at bounding box center [251, 148] width 242 height 15
click at [244, 141] on button "button" at bounding box center [247, 140] width 9 height 9
click at [169, 140] on button "Heading 4" at bounding box center [160, 140] width 30 height 9
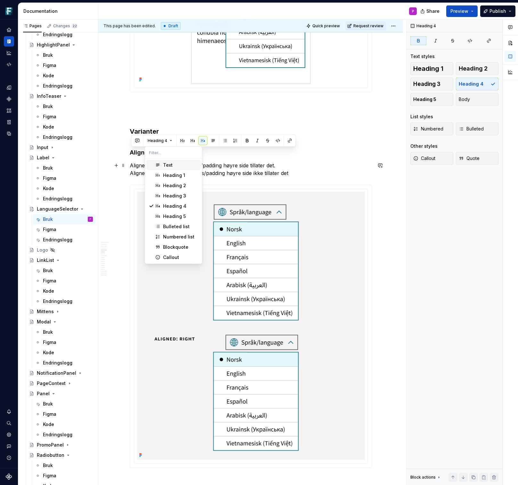
click at [166, 164] on div "Text" at bounding box center [168, 165] width 10 height 6
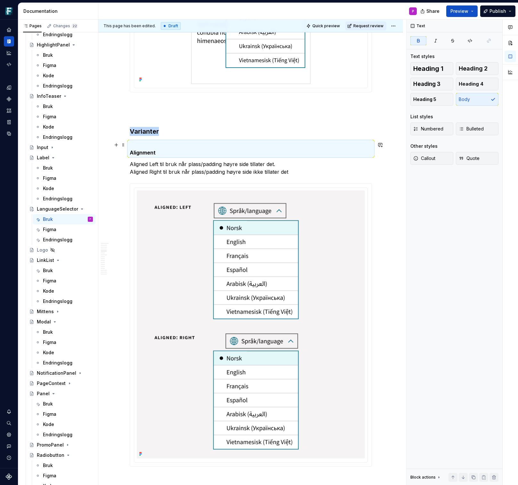
click at [166, 150] on p "Alignment" at bounding box center [251, 148] width 242 height 15
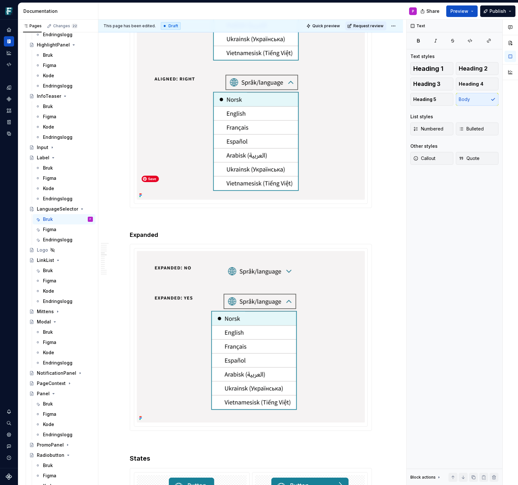
scroll to position [2032, 0]
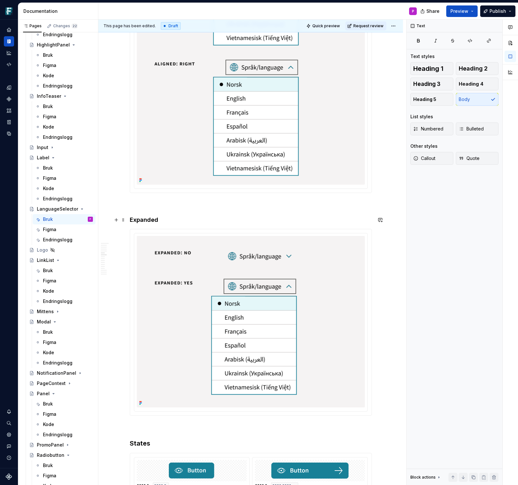
click at [151, 221] on h4 "Expanded" at bounding box center [251, 220] width 242 height 8
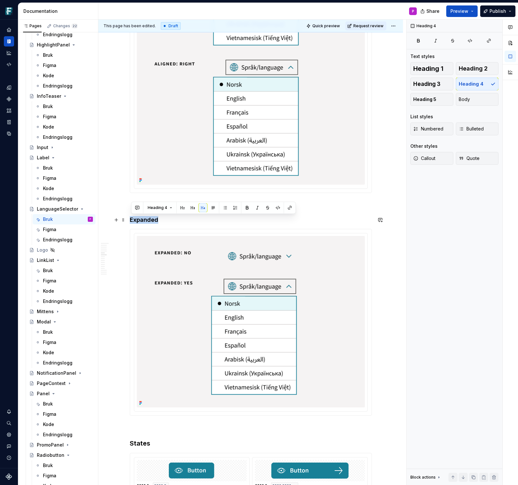
click at [151, 221] on h4 "Expanded" at bounding box center [251, 220] width 242 height 8
click at [169, 209] on button "Heading 4" at bounding box center [160, 207] width 30 height 9
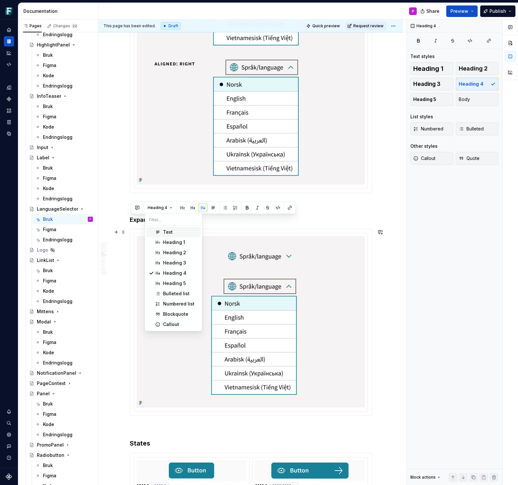
click at [163, 232] on div "Text" at bounding box center [168, 232] width 10 height 6
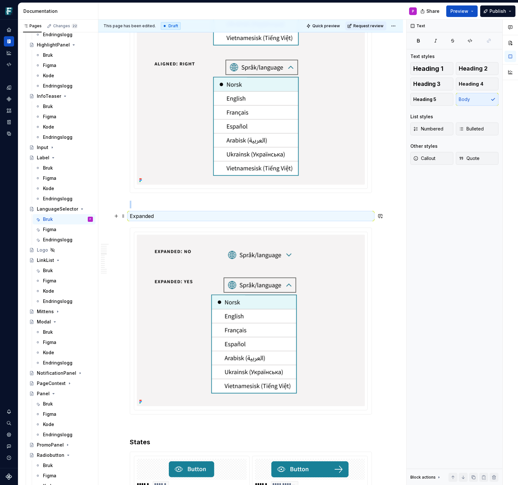
click at [163, 216] on p "Expanded" at bounding box center [251, 216] width 242 height 8
click at [147, 216] on p "Expanded" at bounding box center [251, 216] width 242 height 8
click at [236, 204] on button "button" at bounding box center [236, 204] width 9 height 9
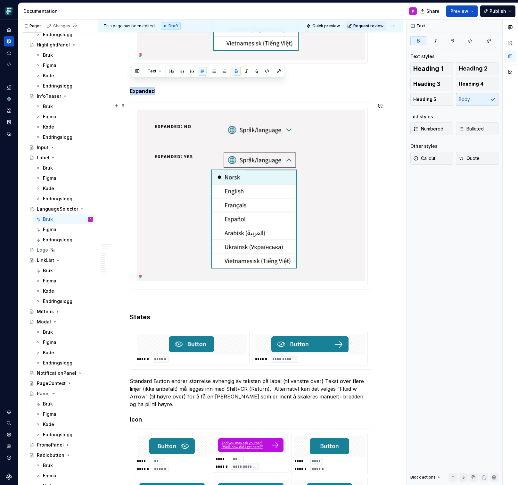
scroll to position [2182, 0]
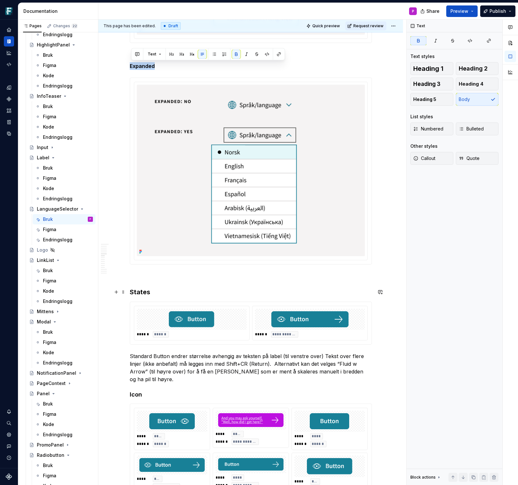
click at [172, 291] on h3 "States" at bounding box center [251, 291] width 242 height 9
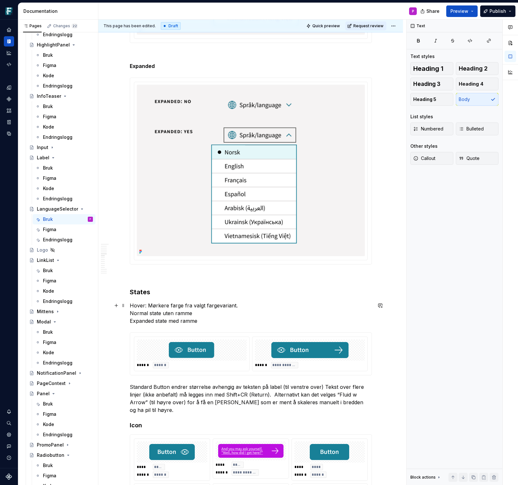
click at [237, 306] on p "Hover: Mørkere farge fra valgt fargevariant. Normal state uten ramme Expanded s…" at bounding box center [251, 312] width 242 height 23
click at [208, 320] on p "Hover: Mørkere farge fra valgt fargevariant Normal state uten ramme Expanded st…" at bounding box center [251, 312] width 242 height 23
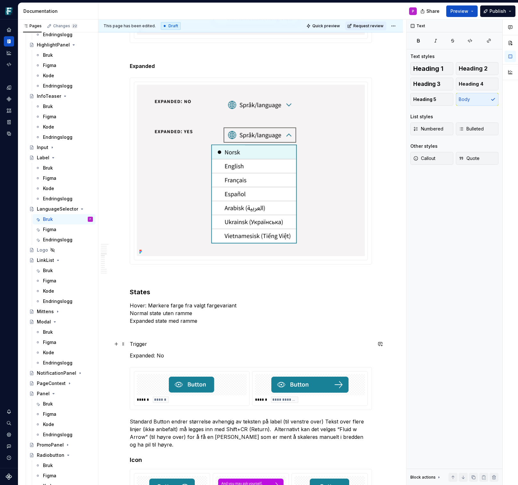
click at [141, 343] on p "Trigger" at bounding box center [251, 344] width 242 height 8
click at [234, 332] on button "button" at bounding box center [236, 331] width 9 height 9
click at [171, 355] on p "Expanded: No" at bounding box center [251, 355] width 242 height 8
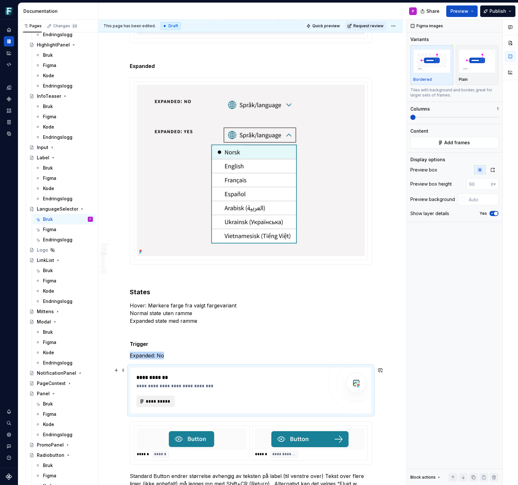
click at [160, 396] on button "**********" at bounding box center [155, 401] width 38 height 12
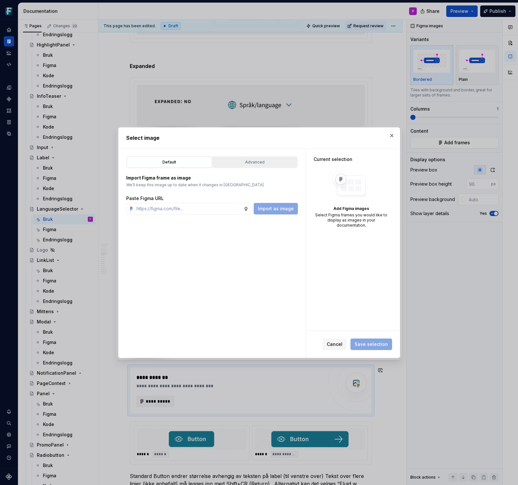
type textarea "*"
click at [268, 160] on div "Advanced" at bounding box center [255, 162] width 80 height 6
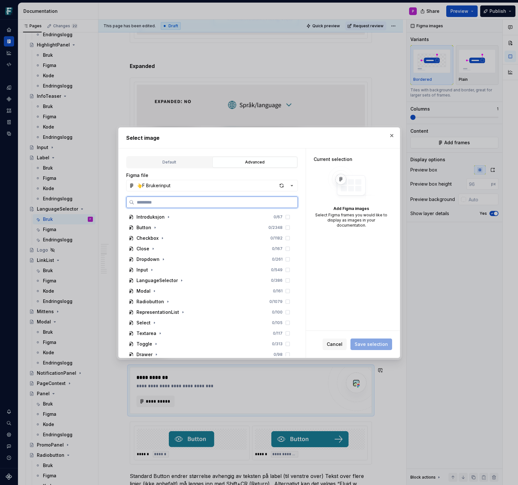
click at [179, 205] on input "search" at bounding box center [215, 202] width 163 height 6
paste input "**********"
type input "**********"
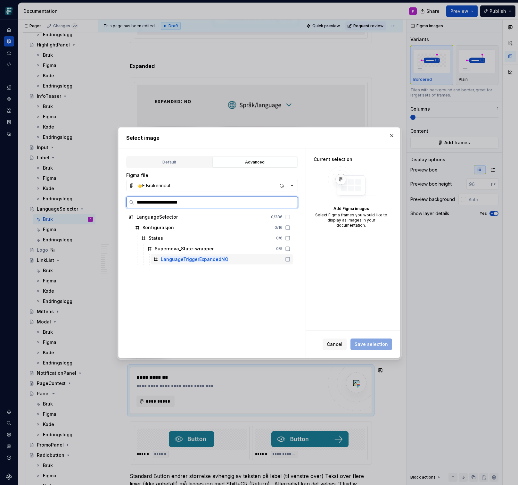
click at [290, 259] on icon at bounding box center [287, 259] width 5 height 5
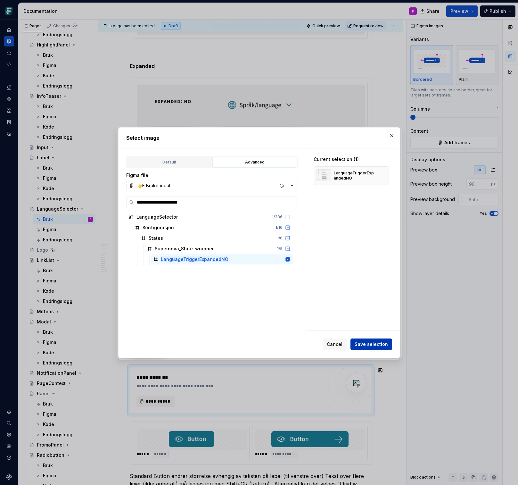
click at [361, 344] on span "Save selection" at bounding box center [371, 344] width 33 height 6
click at [393, 136] on button "button" at bounding box center [391, 135] width 9 height 9
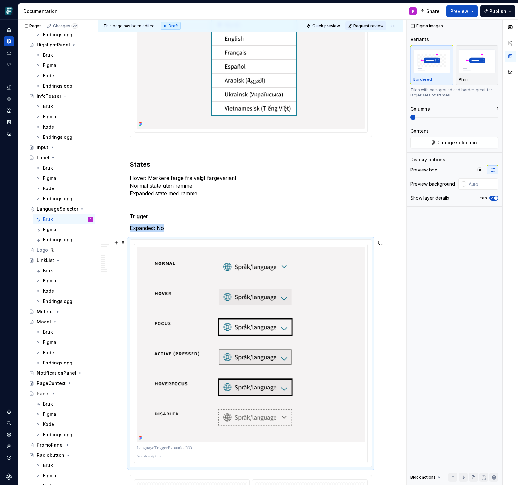
scroll to position [2314, 0]
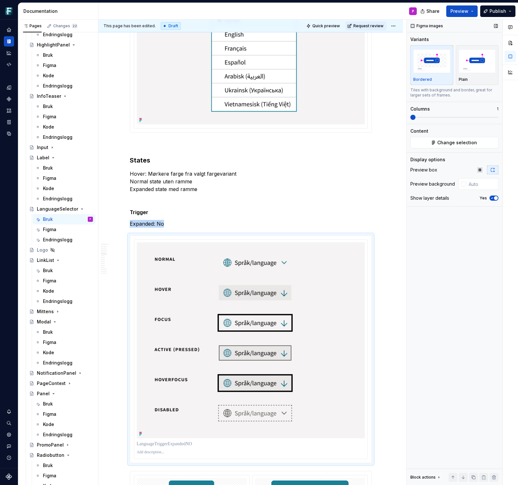
click at [491, 198] on icon "button" at bounding box center [491, 198] width 5 height 4
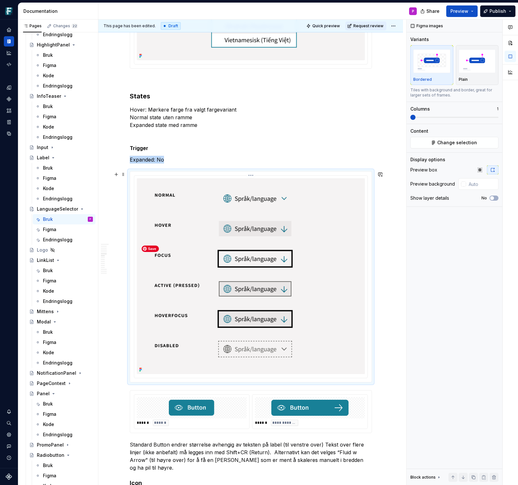
scroll to position [2384, 0]
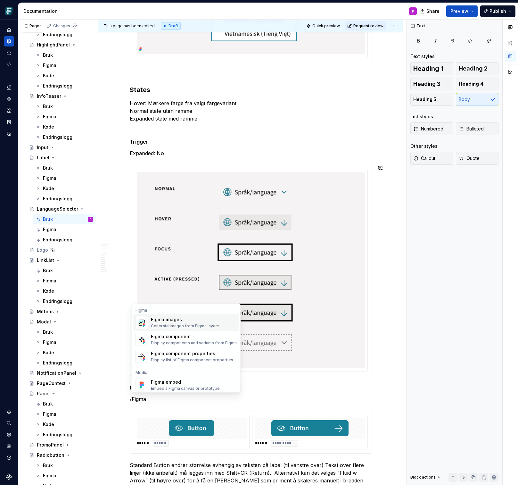
click at [191, 323] on div "Generate images from Figma layers" at bounding box center [185, 325] width 69 height 5
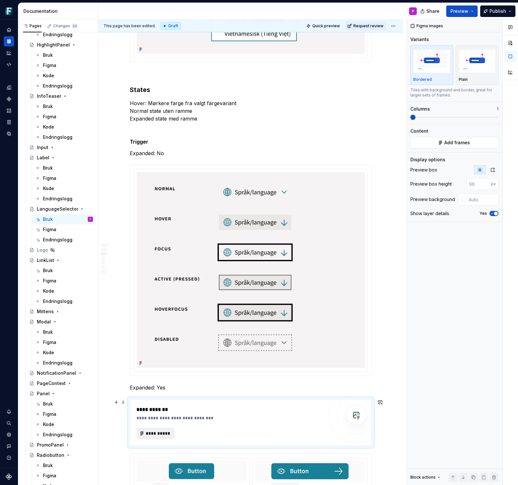
click at [160, 435] on span "**********" at bounding box center [158, 433] width 25 height 6
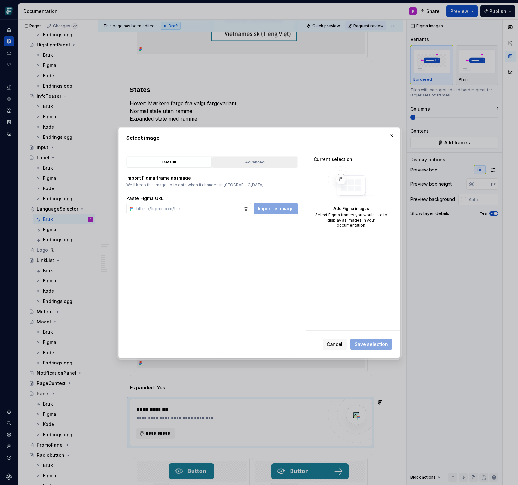
click at [269, 161] on div "Advanced" at bounding box center [255, 162] width 80 height 6
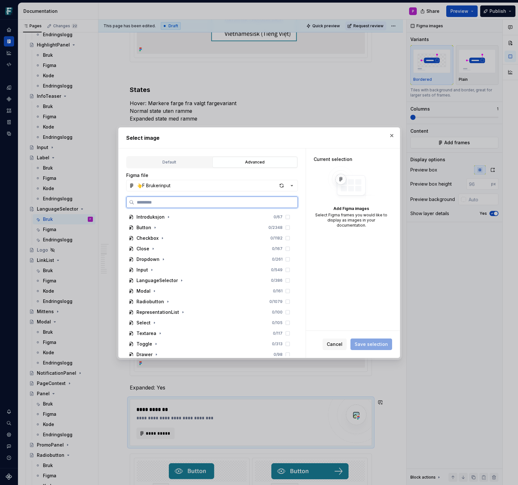
click at [183, 202] on input "search" at bounding box center [215, 202] width 163 height 6
paste input "**********"
type input "**********"
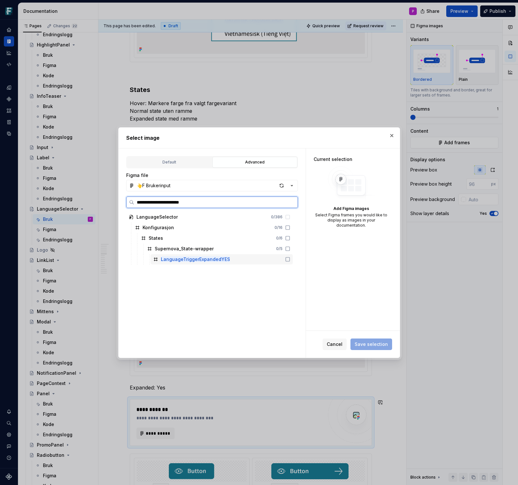
click at [242, 259] on div "LanguageTriggerExpandedYES" at bounding box center [222, 259] width 142 height 10
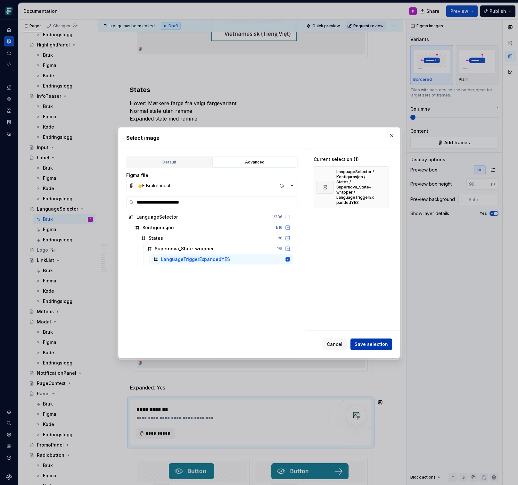
click at [361, 341] on span "Save selection" at bounding box center [371, 344] width 33 height 6
click at [391, 135] on button "button" at bounding box center [391, 135] width 9 height 9
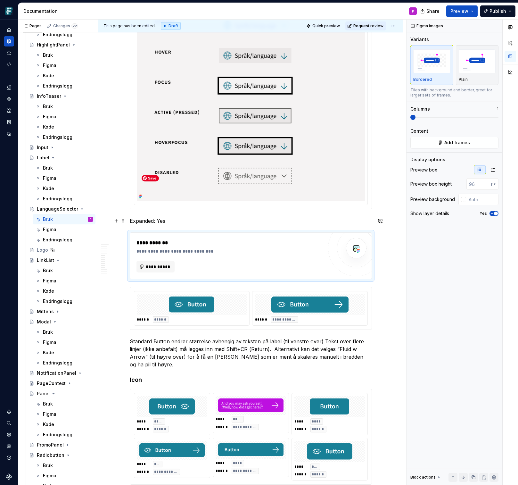
scroll to position [2550, 0]
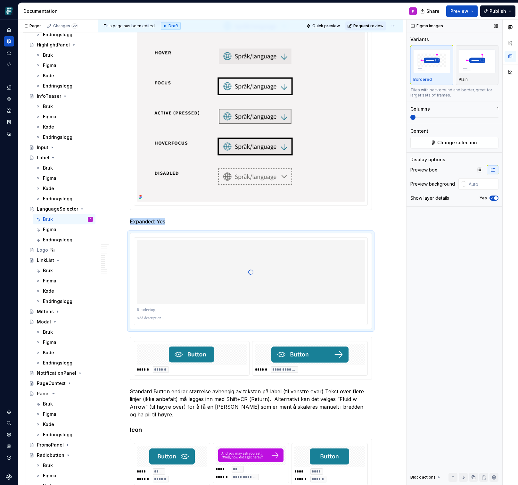
click at [491, 198] on icon "button" at bounding box center [491, 198] width 5 height 4
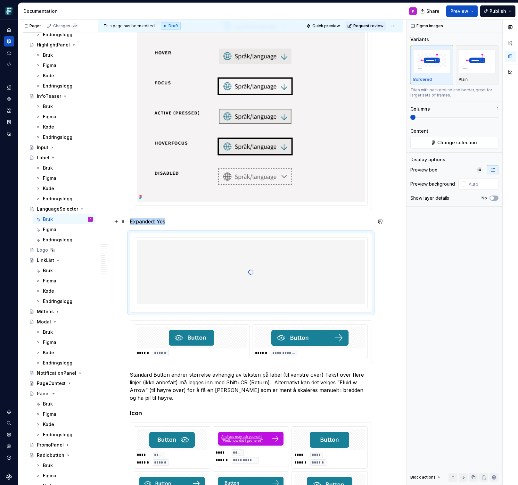
click at [132, 220] on p "Expanded: Yes" at bounding box center [251, 221] width 242 height 8
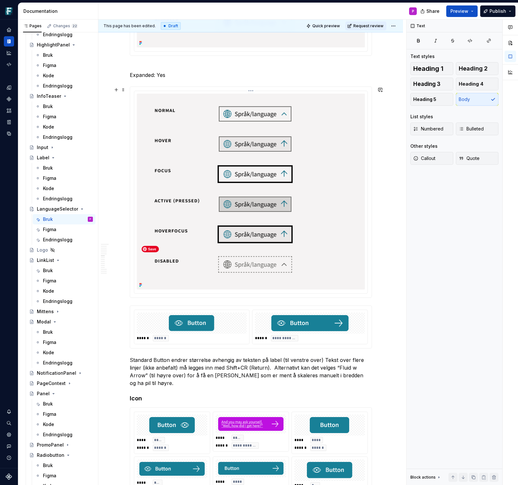
scroll to position [2708, 0]
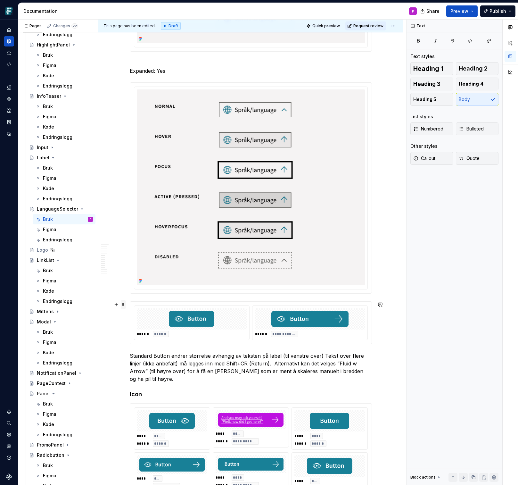
click at [125, 305] on span at bounding box center [123, 304] width 5 height 9
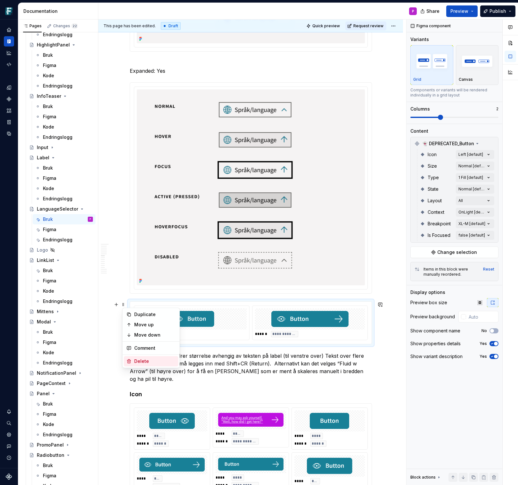
click at [132, 361] on div "Delete" at bounding box center [151, 361] width 54 height 10
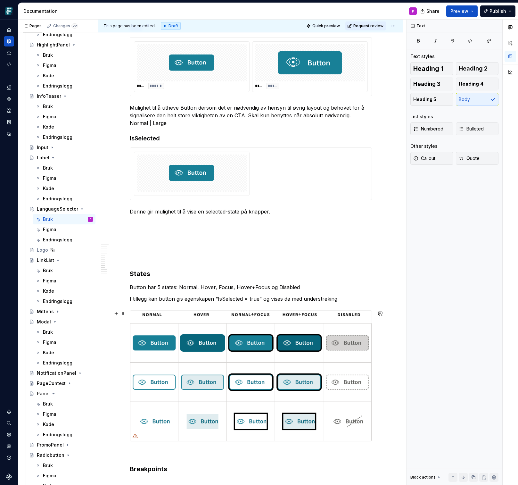
scroll to position [3775, 0]
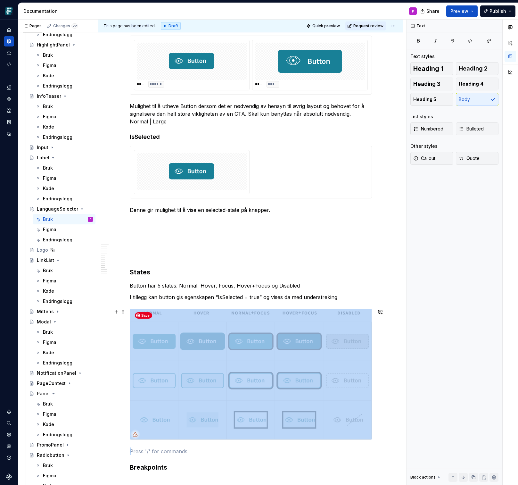
drag, startPoint x: 139, startPoint y: 449, endPoint x: 158, endPoint y: 317, distance: 133.0
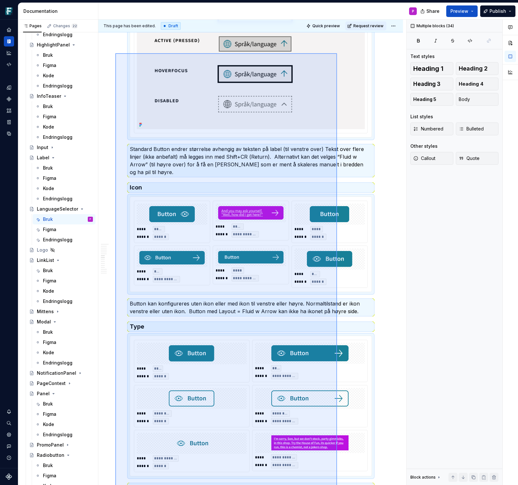
scroll to position [2858, 0]
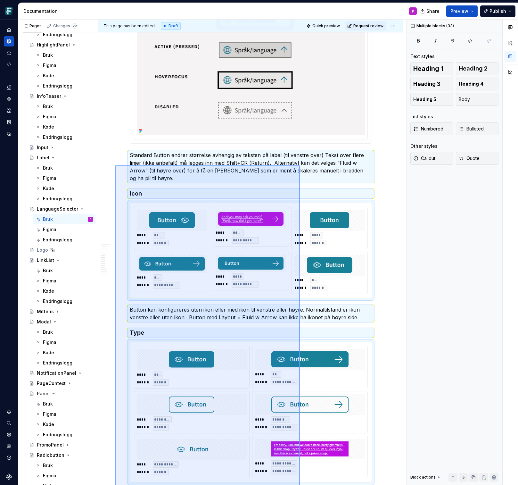
drag, startPoint x: 115, startPoint y: 445, endPoint x: 300, endPoint y: 165, distance: 334.7
click at [300, 165] on div "**********" at bounding box center [252, 252] width 308 height 465
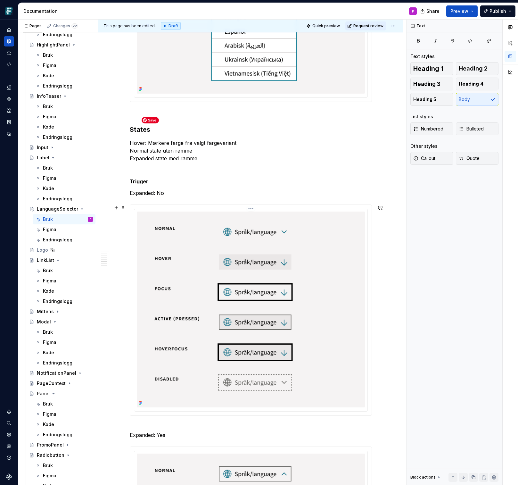
scroll to position [2341, 0]
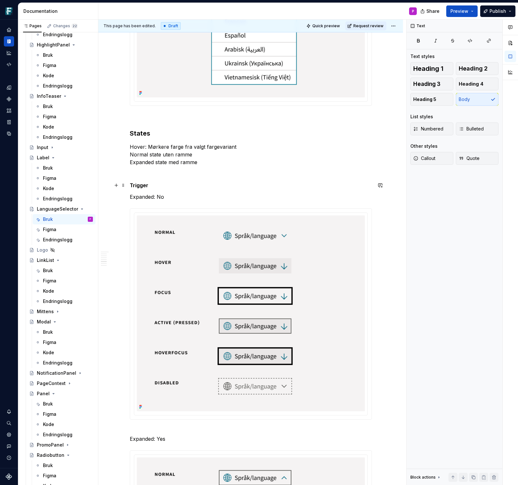
click at [144, 185] on strong "Trigger" at bounding box center [139, 185] width 19 height 6
copy strong "Trigger"
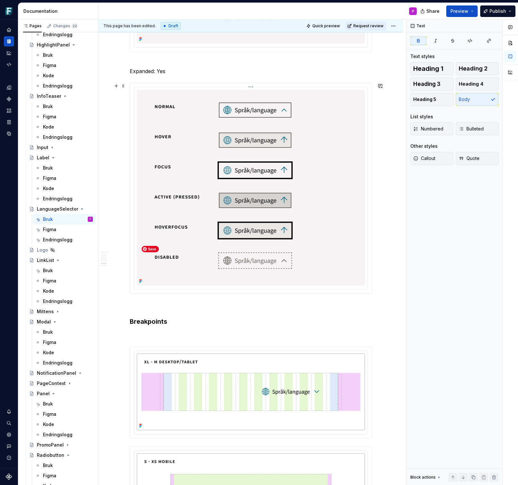
scroll to position [2709, 0]
click at [158, 303] on p at bounding box center [251, 305] width 242 height 8
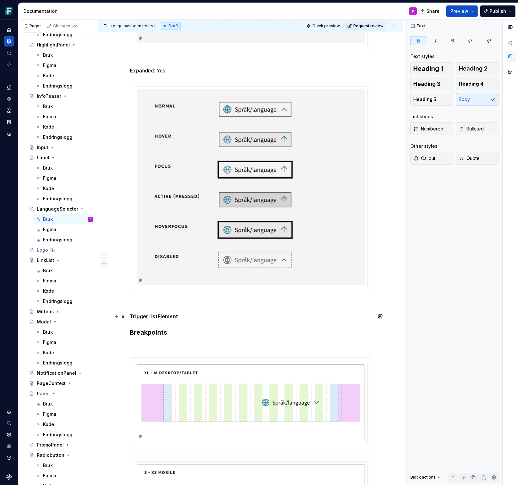
click at [149, 314] on strong "TriggerListElement" at bounding box center [154, 316] width 48 height 6
click at [173, 316] on p "ListElement" at bounding box center [251, 316] width 242 height 8
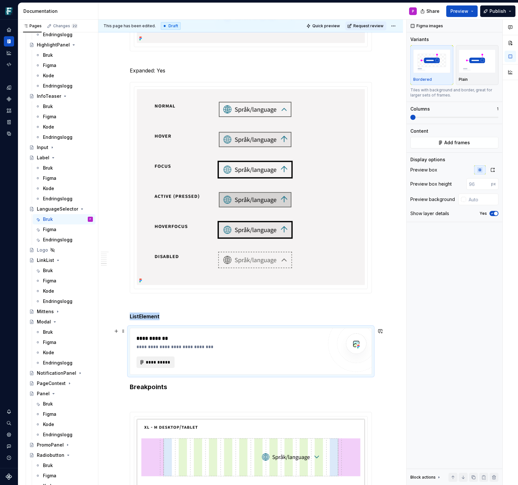
click at [149, 359] on span "**********" at bounding box center [158, 362] width 25 height 6
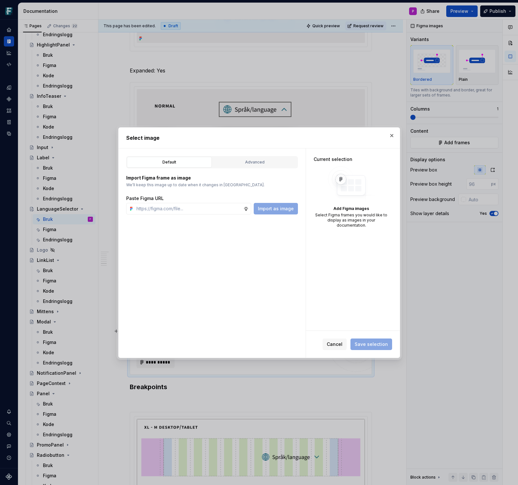
type textarea "*"
click at [253, 162] on div "Advanced" at bounding box center [255, 162] width 80 height 6
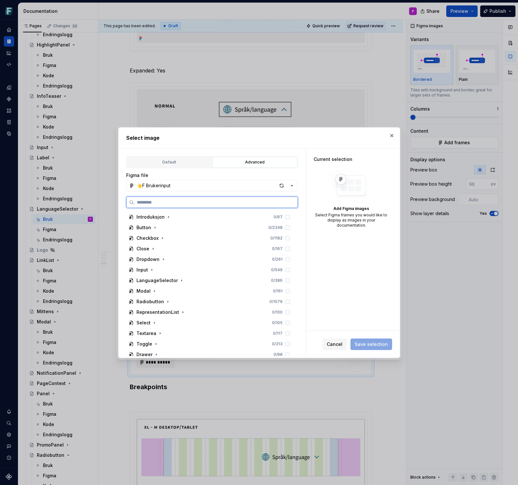
click at [171, 201] on input "search" at bounding box center [215, 202] width 163 height 6
paste input "**********"
type input "**********"
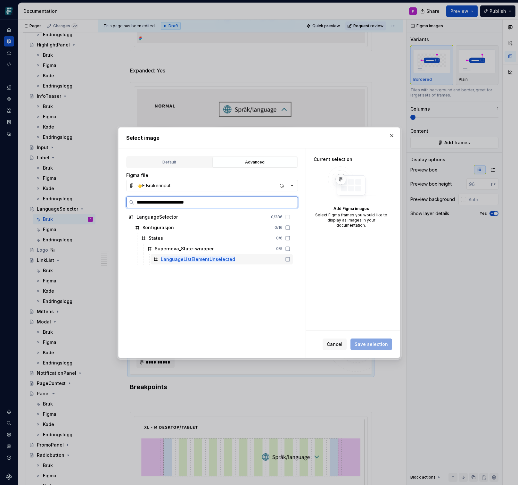
click at [186, 258] on mark "LanguageListElementUnselected" at bounding box center [198, 258] width 74 height 5
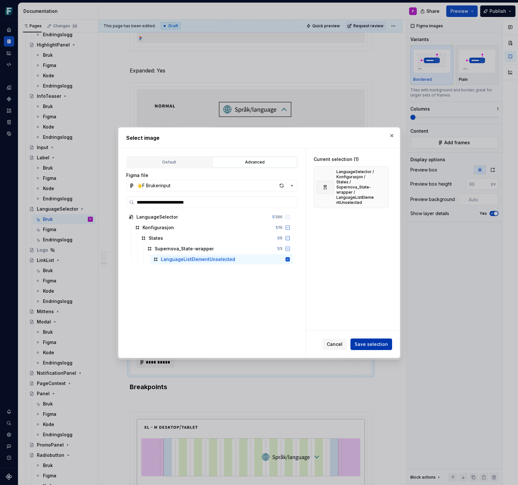
click at [377, 341] on span "Save selection" at bounding box center [371, 344] width 33 height 6
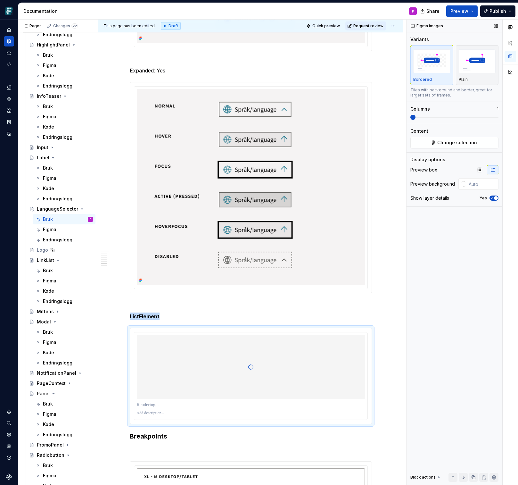
click at [491, 197] on icon "button" at bounding box center [491, 198] width 5 height 4
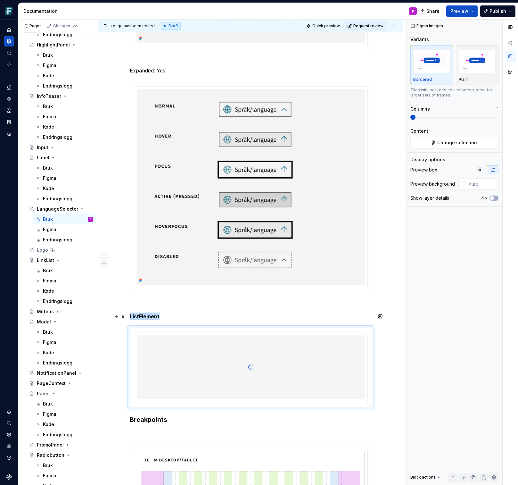
click at [178, 317] on p "ListElement" at bounding box center [251, 316] width 242 height 8
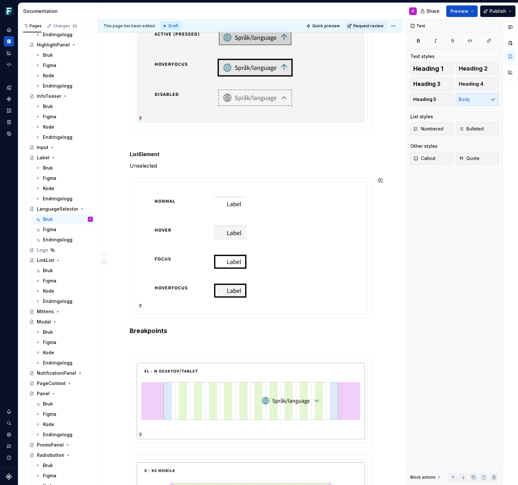
scroll to position [2868, 0]
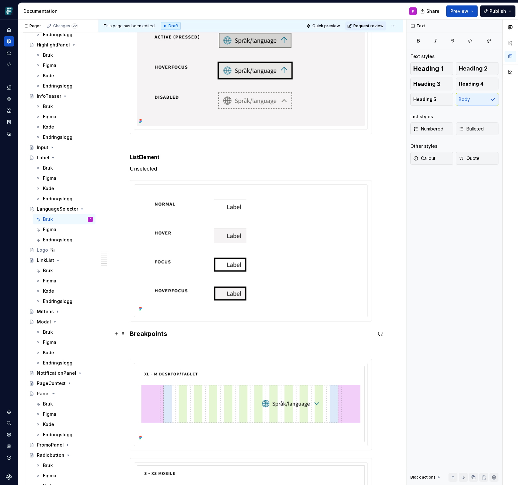
click at [133, 332] on h3 "Breakpoints" at bounding box center [251, 333] width 242 height 9
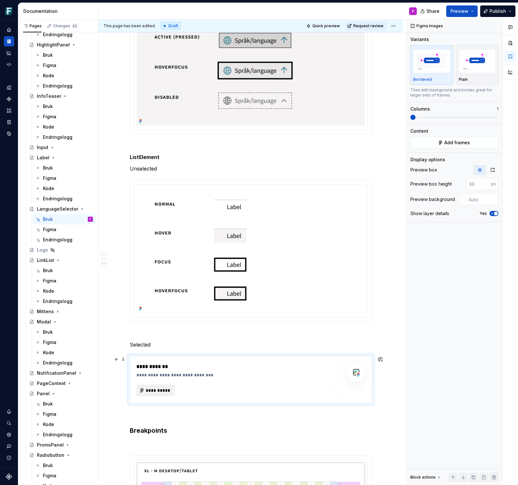
click at [167, 388] on span "**********" at bounding box center [158, 390] width 25 height 6
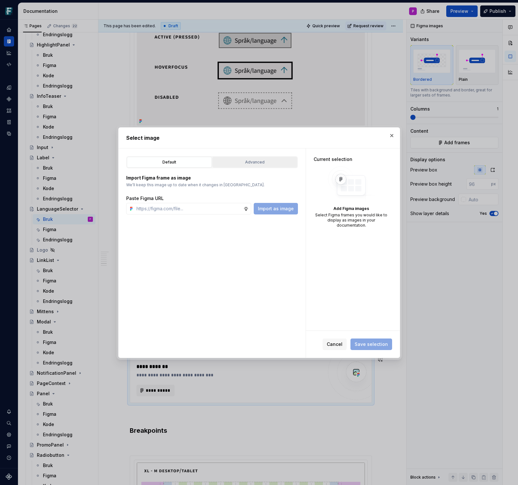
click at [269, 161] on div "Advanced" at bounding box center [255, 162] width 80 height 6
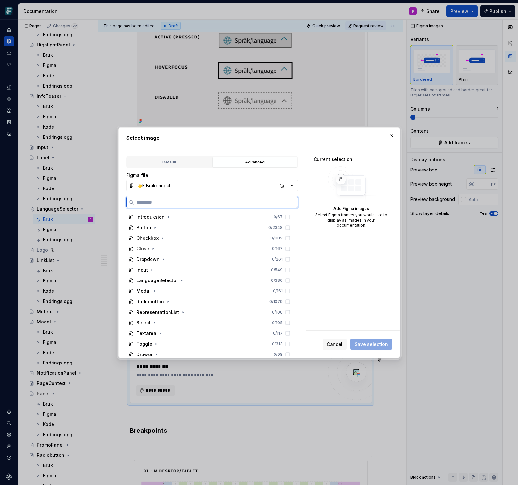
click at [192, 202] on input "search" at bounding box center [215, 202] width 163 height 6
paste input "**********"
type input "**********"
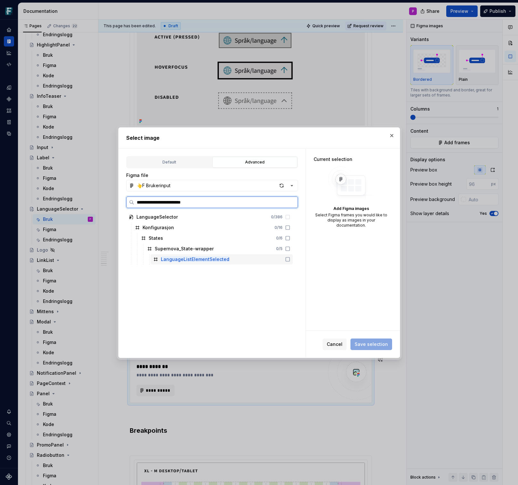
click at [227, 257] on div "LanguageListElementSelected" at bounding box center [222, 259] width 142 height 10
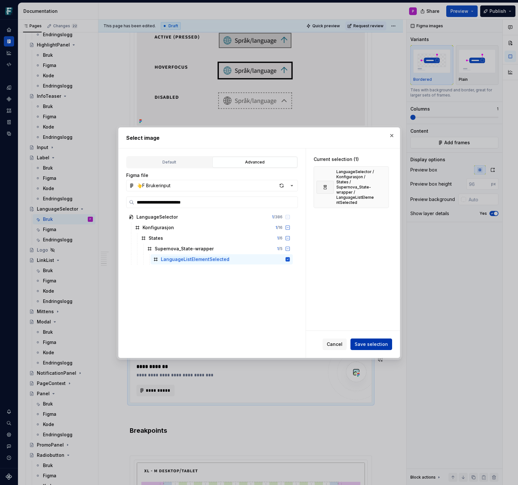
click at [362, 342] on span "Save selection" at bounding box center [371, 344] width 33 height 6
click at [390, 137] on button "button" at bounding box center [391, 135] width 9 height 9
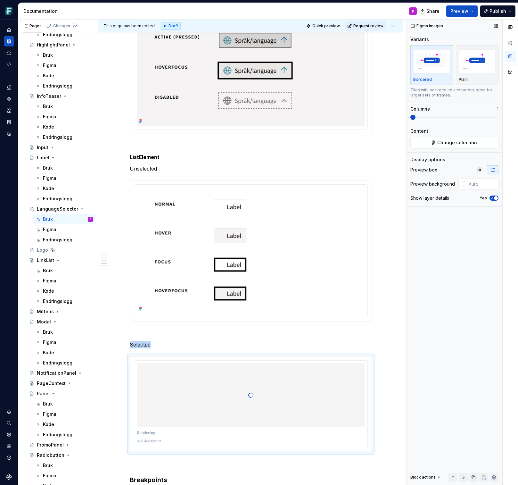
click at [490, 199] on icon "button" at bounding box center [491, 198] width 5 height 4
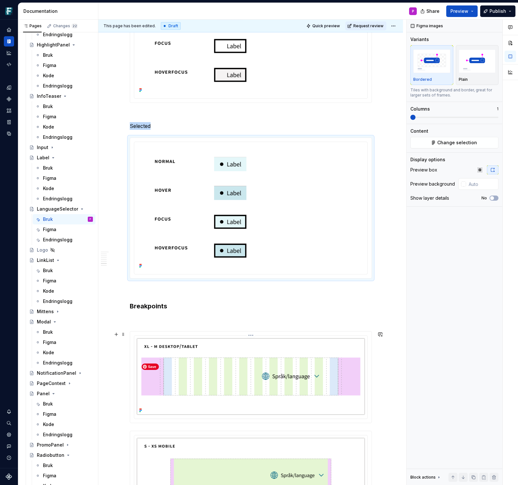
scroll to position [3083, 0]
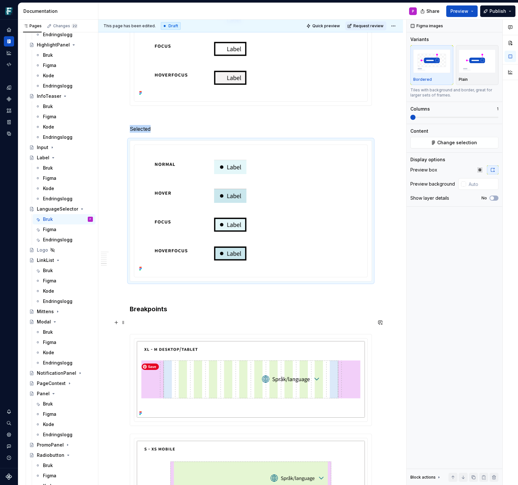
click at [149, 326] on p at bounding box center [251, 322] width 242 height 8
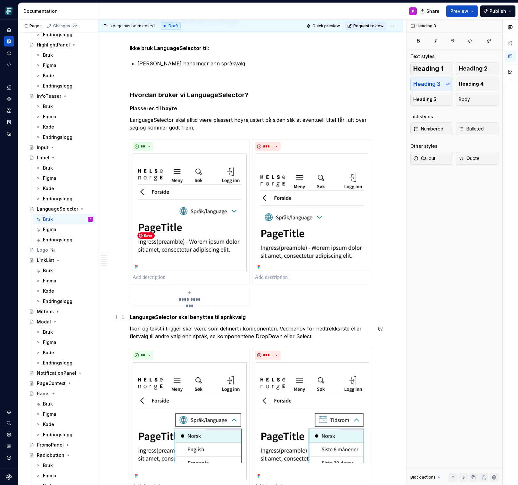
scroll to position [0, 0]
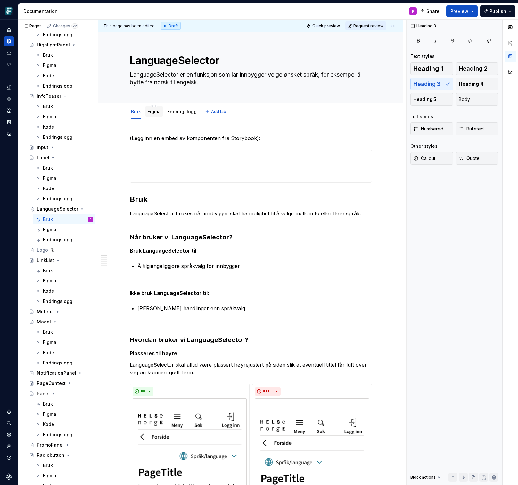
click at [159, 112] on link "Figma" at bounding box center [153, 111] width 13 height 5
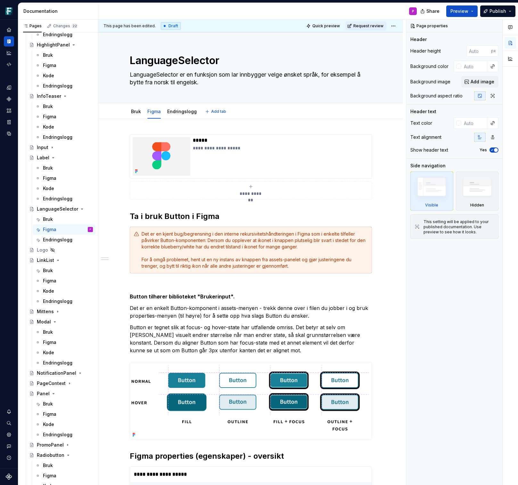
type textarea "*"
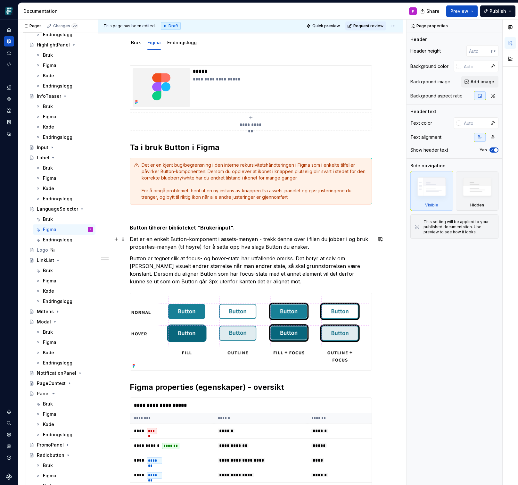
scroll to position [72, 0]
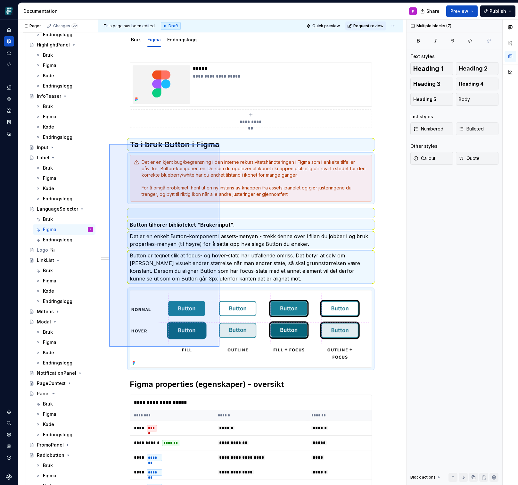
drag, startPoint x: 109, startPoint y: 144, endPoint x: 220, endPoint y: 346, distance: 230.3
click at [220, 346] on div "**********" at bounding box center [252, 252] width 308 height 465
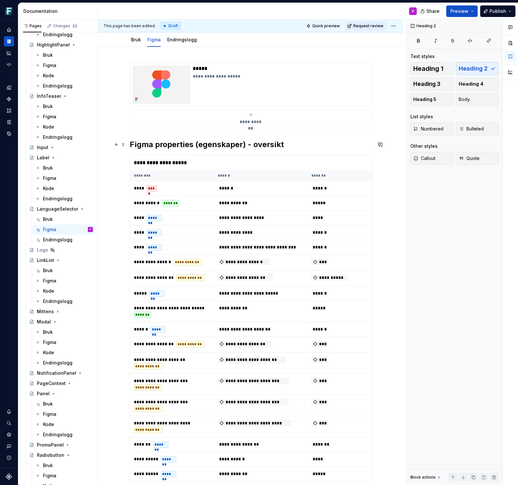
click at [251, 145] on h2 "Figma properties (egenskaper) - oversikt" at bounding box center [251, 144] width 242 height 10
click at [228, 163] on div "**********" at bounding box center [250, 162] width 241 height 15
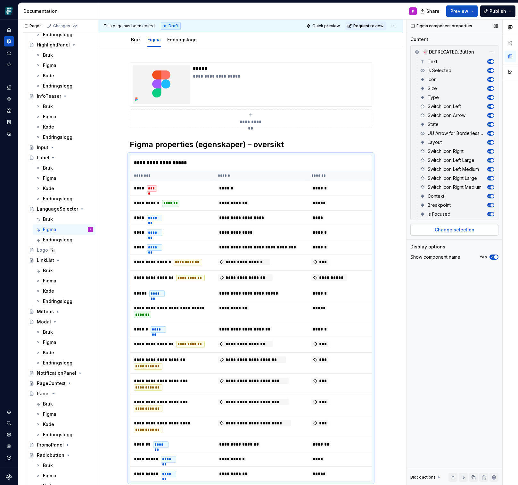
click at [442, 231] on span "Change selection" at bounding box center [455, 229] width 40 height 6
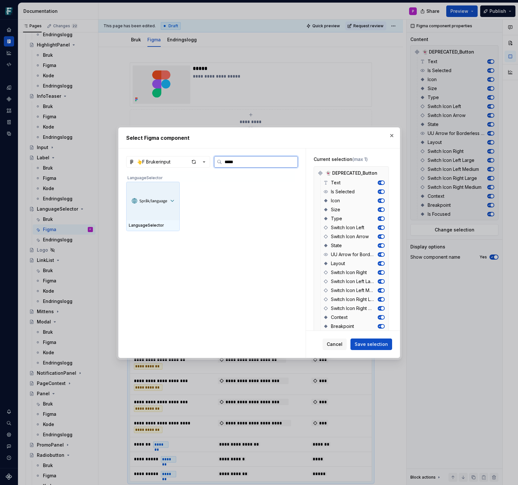
type input "******"
click at [149, 200] on img at bounding box center [153, 200] width 48 height 15
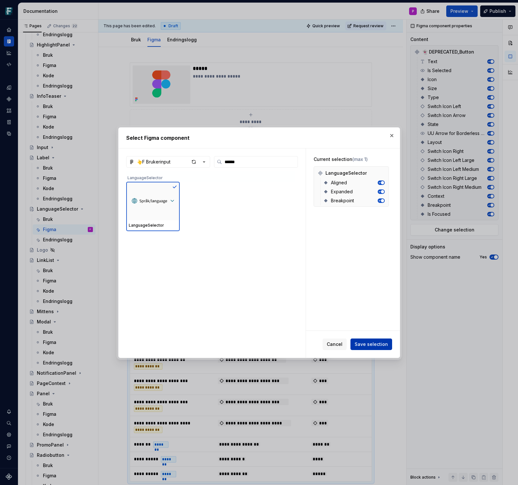
click at [375, 342] on span "Save selection" at bounding box center [371, 344] width 33 height 6
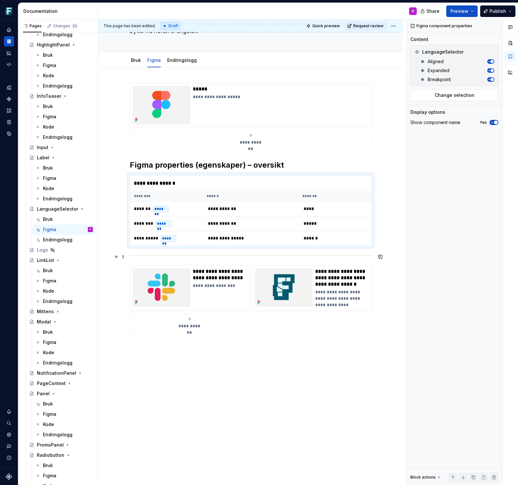
click at [131, 255] on div at bounding box center [251, 255] width 242 height 4
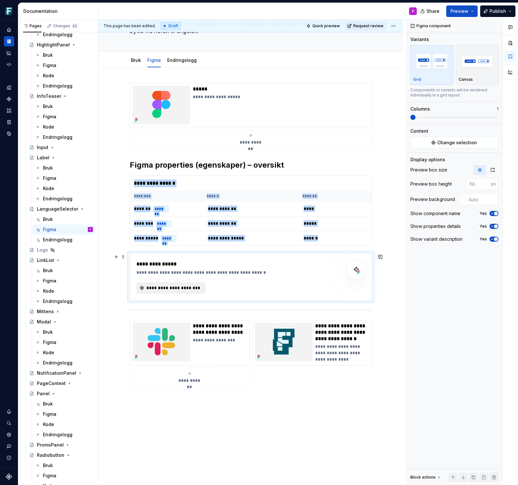
click at [165, 288] on span "**********" at bounding box center [173, 287] width 55 height 6
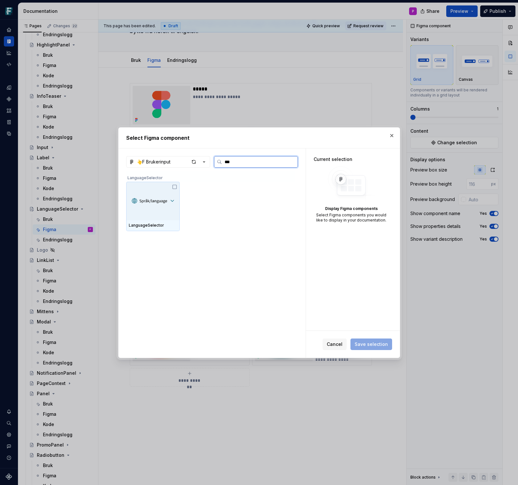
type input "****"
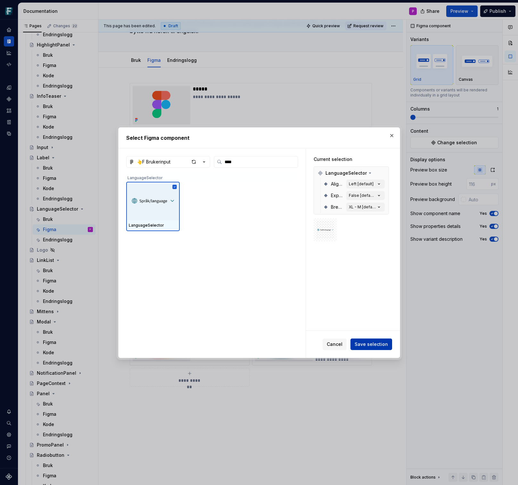
click at [364, 341] on span "Save selection" at bounding box center [371, 344] width 33 height 6
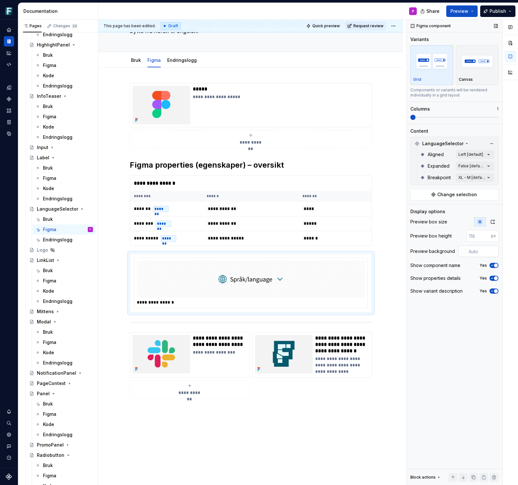
click at [462, 249] on div at bounding box center [463, 251] width 5 height 5
type input "#8E7070"
type input "*******"
type input "#9D8484"
type input "*******"
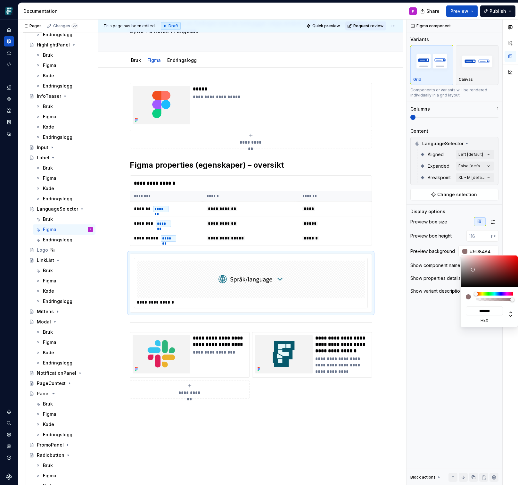
type input "#B29E9E"
type input "*******"
type input "#BFB0B0"
type input "*******"
type input "#CEC4C4"
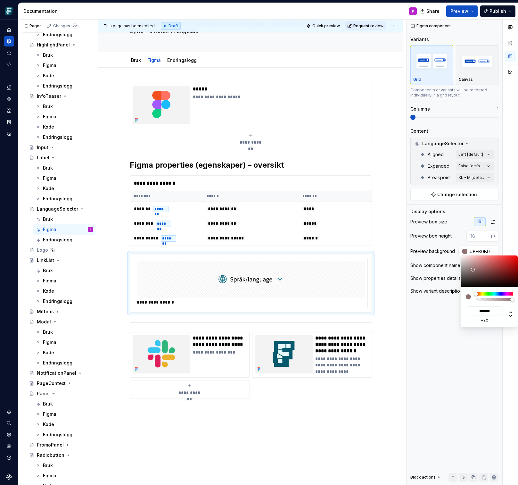
type input "*******"
type input "#E0DCDC"
type input "*******"
type input "#EDEDED"
type input "*******"
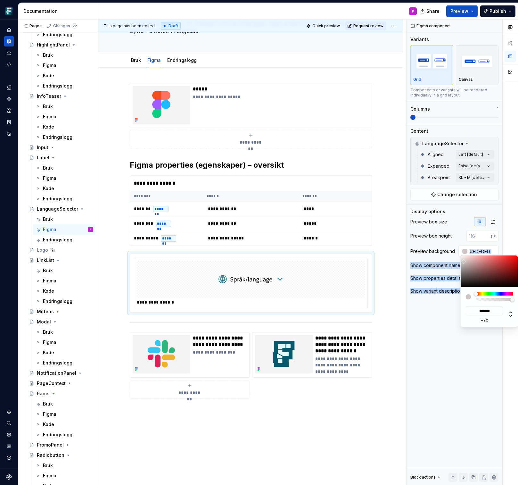
type input "#F7F7F7"
type input "*******"
type input "#FFFFFF"
type input "*******"
drag, startPoint x: 473, startPoint y: 269, endPoint x: 457, endPoint y: 252, distance: 23.3
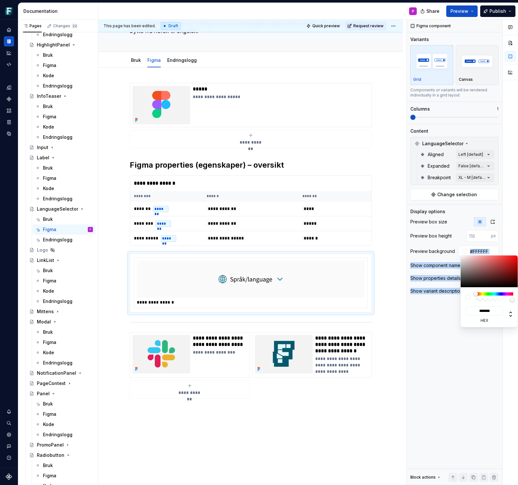
click at [457, 252] on body "Frankenstein P Design system data Documentation P Share Preview Publish Pages C…" at bounding box center [259, 242] width 518 height 485
click at [382, 229] on html "Frankenstein P Design system data Documentation P Share Preview Publish Pages C…" at bounding box center [259, 242] width 518 height 485
click at [381, 217] on html "Frankenstein P Design system data Documentation P Share Preview Publish Pages C…" at bounding box center [259, 242] width 518 height 485
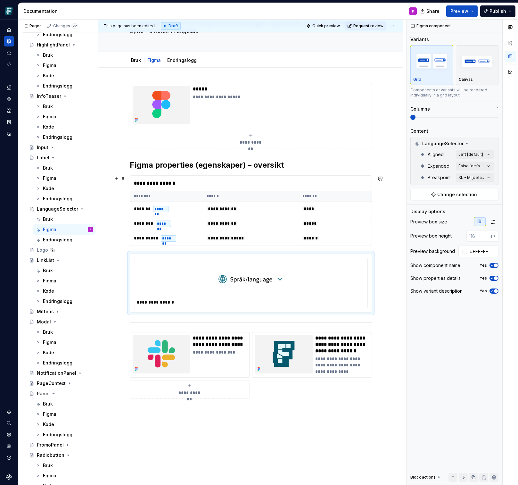
click at [119, 233] on div "**********" at bounding box center [250, 310] width 305 height 484
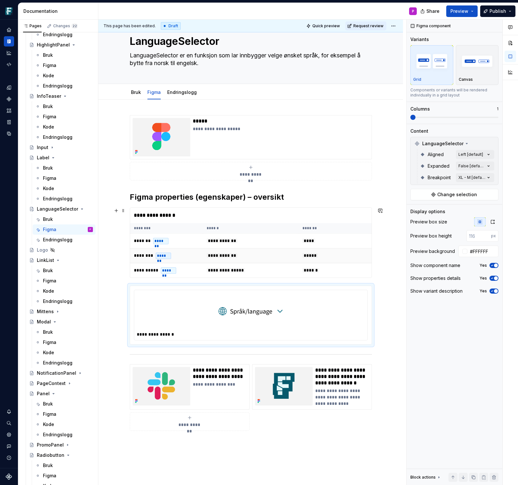
scroll to position [0, 0]
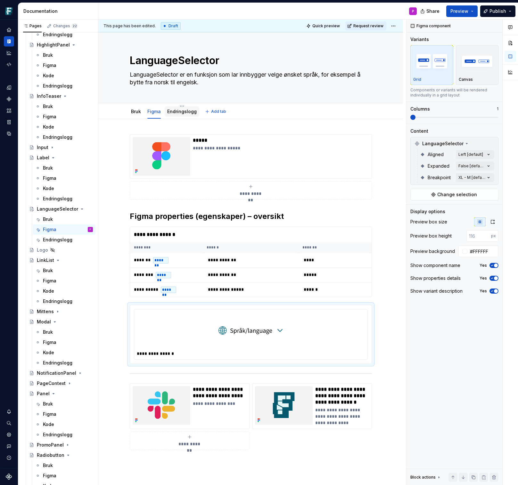
click at [187, 109] on link "Endringslogg" at bounding box center [181, 111] width 29 height 5
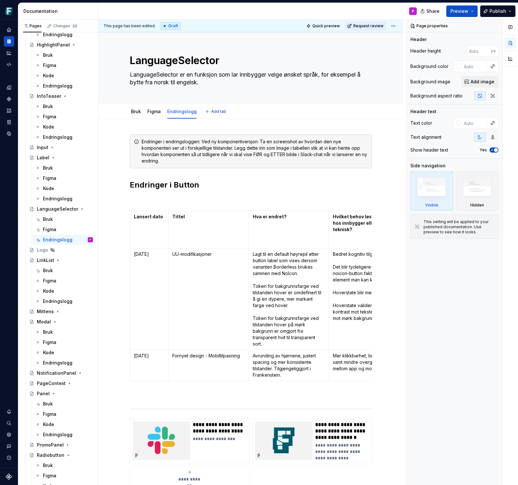
type textarea "*"
click at [131, 299] on html "Frankenstein P Design system data Documentation P Share Preview Publish Pages C…" at bounding box center [259, 242] width 518 height 485
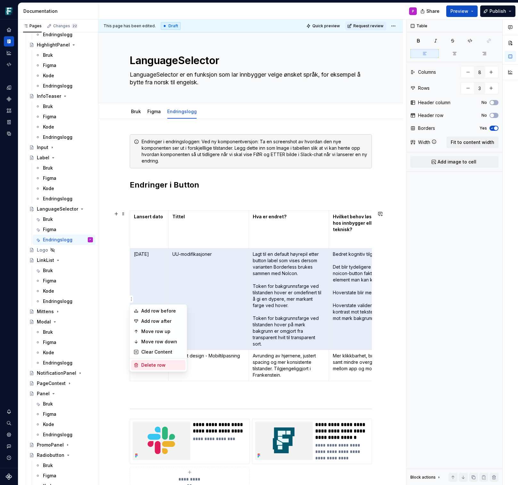
click at [140, 363] on div "Delete row" at bounding box center [158, 365] width 54 height 10
type input "2"
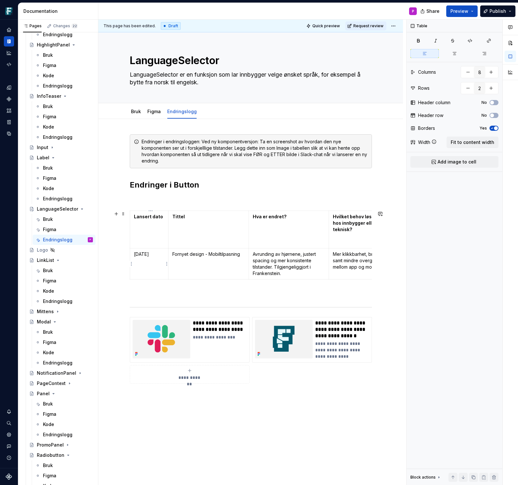
click at [146, 254] on p "[DATE]" at bounding box center [149, 254] width 30 height 6
click at [152, 217] on strong "Lansert dato" at bounding box center [148, 216] width 29 height 5
click at [144, 254] on p "[DATE]" at bounding box center [149, 254] width 30 height 6
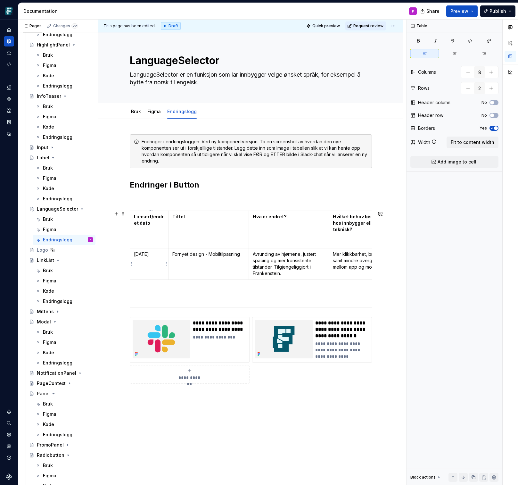
click at [144, 254] on p "[DATE]" at bounding box center [149, 254] width 30 height 6
click at [136, 254] on p "[DATE]" at bounding box center [149, 254] width 30 height 6
click at [192, 253] on p "Fornyet design - Mobiltilpasning" at bounding box center [208, 254] width 72 height 6
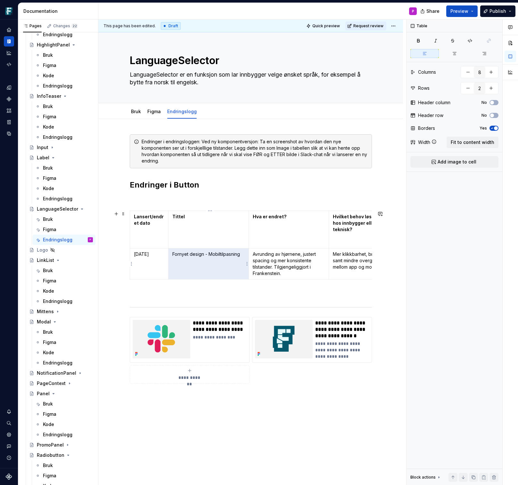
click at [196, 253] on p "Fornyet design - Mobiltilpasning" at bounding box center [208, 254] width 72 height 6
click at [195, 254] on p "Fornyet design - Mobiltilpasning" at bounding box center [208, 254] width 72 height 6
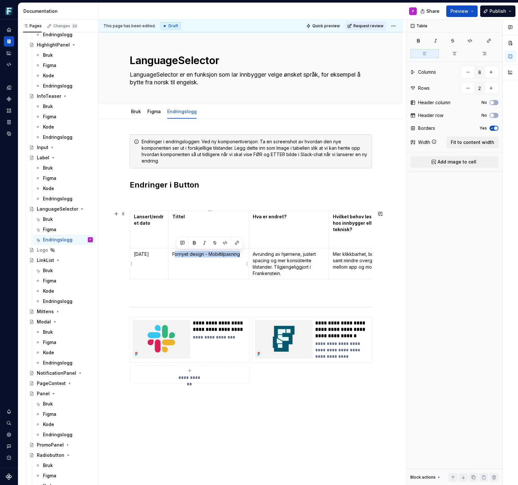
drag, startPoint x: 242, startPoint y: 254, endPoint x: 175, endPoint y: 254, distance: 66.6
click at [175, 254] on p "Fornyet design - Mobiltilpasning" at bounding box center [208, 254] width 72 height 6
click at [264, 262] on p "Avrunding av hjørnene, justert spacing og mer konsistente tilstander. Tilgjenge…" at bounding box center [289, 264] width 72 height 26
click at [271, 267] on p "Avrunding av hjørnene, justert spacing og mer konsistente tilstander. Tilgjenge…" at bounding box center [289, 264] width 72 height 26
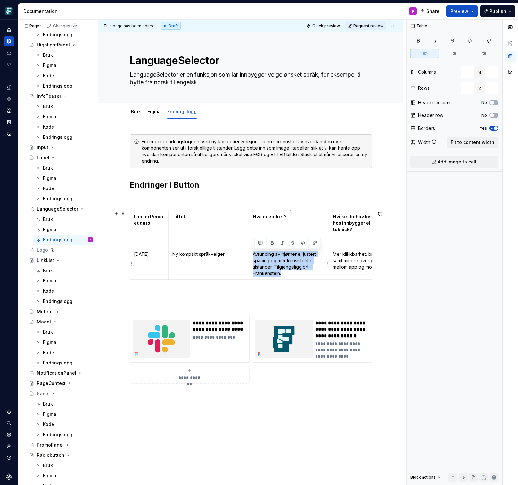
drag, startPoint x: 285, startPoint y: 274, endPoint x: 255, endPoint y: 254, distance: 36.1
click at [255, 254] on p "Avrunding av hjørnene, justert spacing og mer konsistente tilstander. Tilgjenge…" at bounding box center [289, 264] width 72 height 26
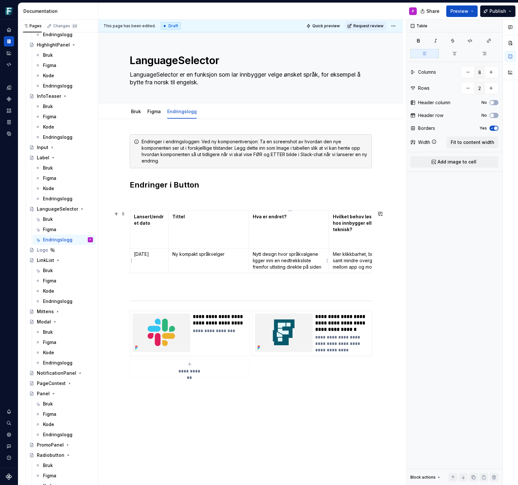
click at [277, 267] on p "Nytt design hvor språkvalgene ligger inni en nedtrekksliste fremfor utlisting d…" at bounding box center [289, 260] width 72 height 19
click at [276, 267] on p "Nytt design hvor språkvalgene ligger inni en nedtrekksliste fremfor utlisting d…" at bounding box center [289, 260] width 72 height 19
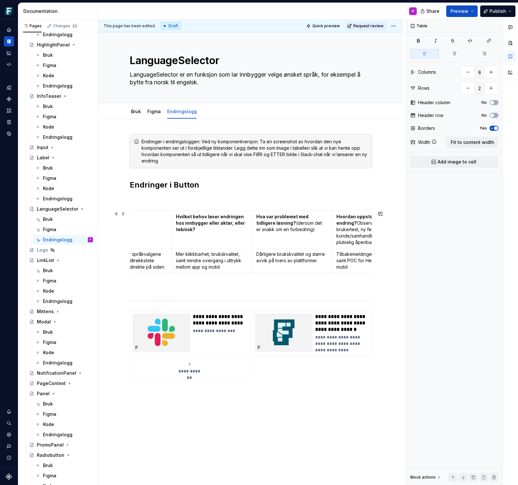
scroll to position [0, 160]
click at [217, 262] on p "Mer klikkbarhet, brukskvalitet, samt mindre overgang i uttrykk mellom app og mo…" at bounding box center [209, 260] width 72 height 19
drag, startPoint x: 221, startPoint y: 266, endPoint x: 175, endPoint y: 254, distance: 47.2
click at [175, 254] on p "Mer klikkbarhet, brukskvalitet, samt mindre overgang i uttrykk mellom app og mo…" at bounding box center [209, 260] width 72 height 19
click at [175, 255] on p "Bedre sammenheng mellom trigger og valg." at bounding box center [209, 257] width 72 height 13
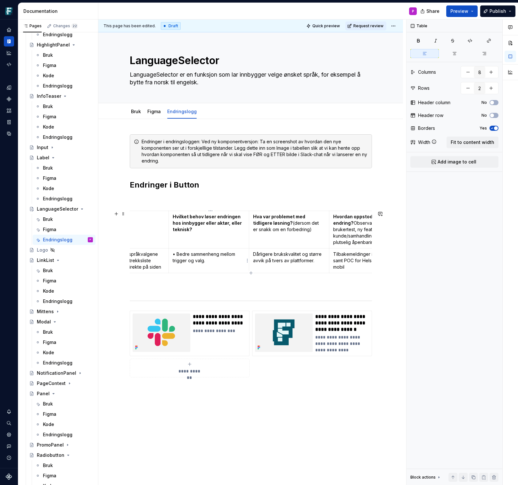
click at [214, 261] on p "• Bedre sammenheng mellom trigger og valg." at bounding box center [209, 257] width 72 height 13
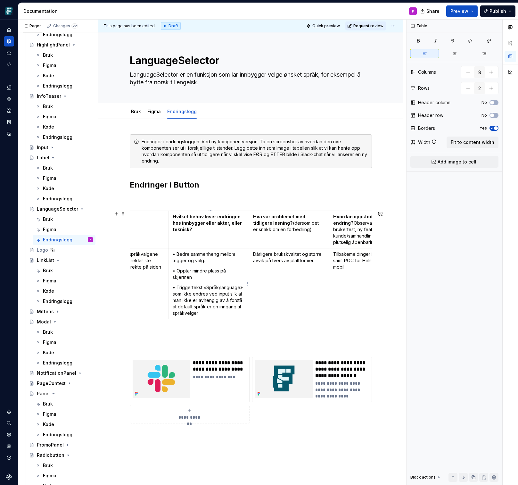
click at [208, 307] on p "• Triggertekst «Språk/language» som ikke endres ved input slik at man ikke er a…" at bounding box center [209, 300] width 72 height 32
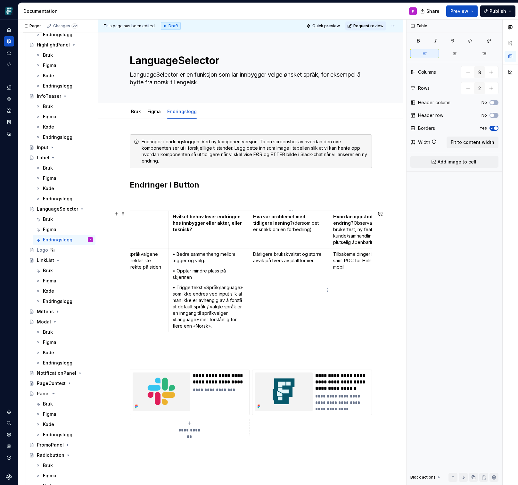
click at [282, 262] on p "Dårligere brukskvalitet og større avvik på tvers av plattformer." at bounding box center [289, 257] width 72 height 13
drag, startPoint x: 255, startPoint y: 254, endPoint x: 311, endPoint y: 264, distance: 57.0
click at [311, 264] on td "Dårligere brukskvalitet og større avvik på tvers av plattformer." at bounding box center [289, 290] width 80 height 84
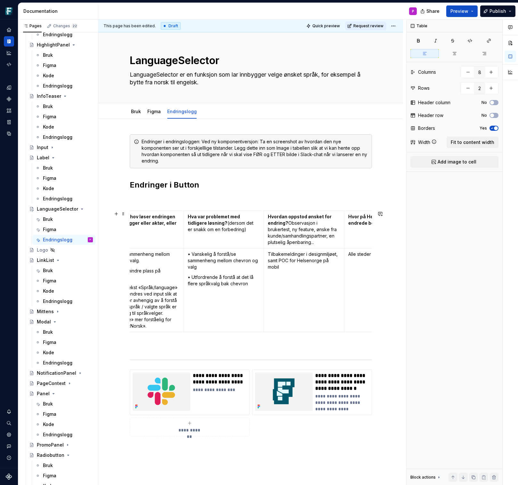
scroll to position [0, 226]
type textarea "*"
drag, startPoint x: 286, startPoint y: 267, endPoint x: 270, endPoint y: 255, distance: 20.2
click at [270, 255] on p "Tilbakemeldinger i designmiljøet, samt POC for Helsenorge på mobil" at bounding box center [303, 260] width 72 height 19
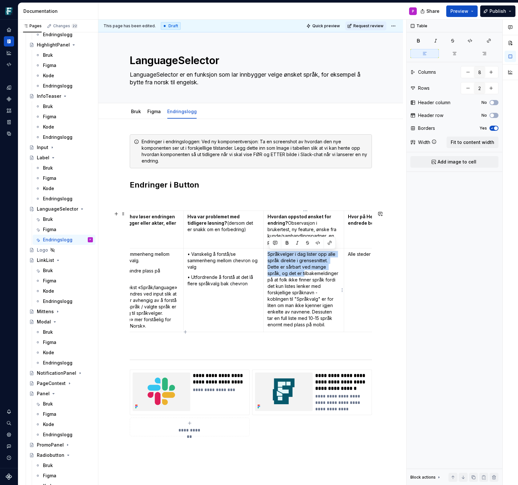
drag, startPoint x: 305, startPoint y: 273, endPoint x: 269, endPoint y: 256, distance: 39.7
click at [269, 256] on p "Språkvelger i dag lister opp alle språk direkte i grensesnittet. Dette er sårba…" at bounding box center [303, 289] width 72 height 77
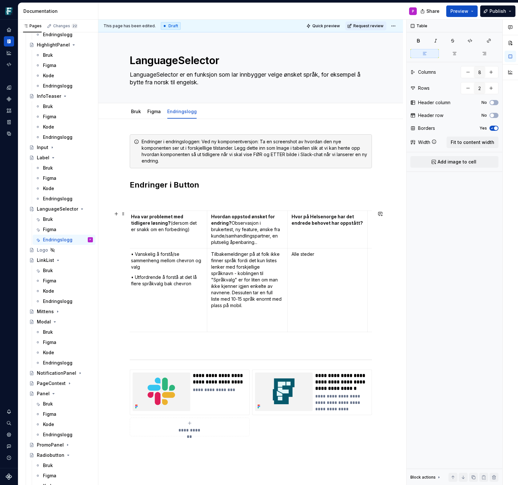
scroll to position [0, 318]
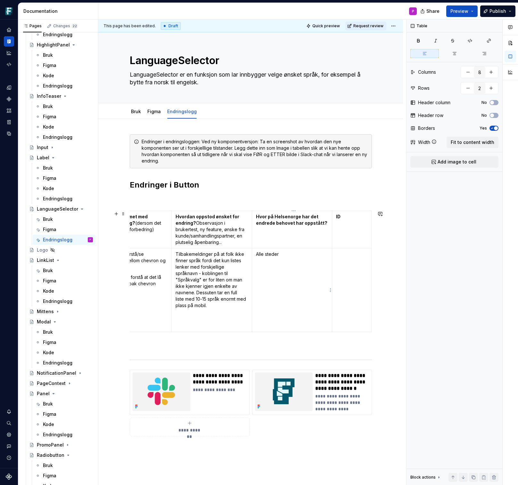
click at [272, 255] on p "Alle steder" at bounding box center [292, 254] width 72 height 6
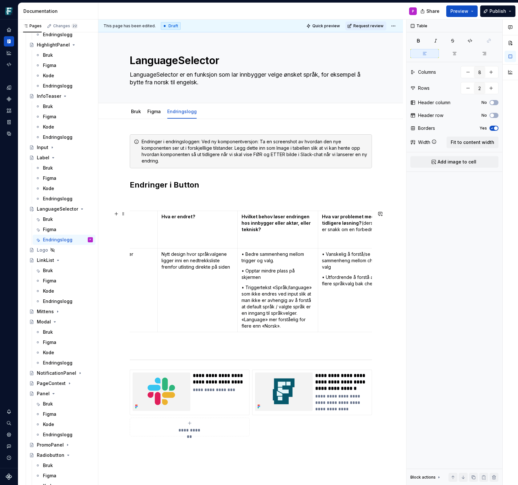
scroll to position [0, 0]
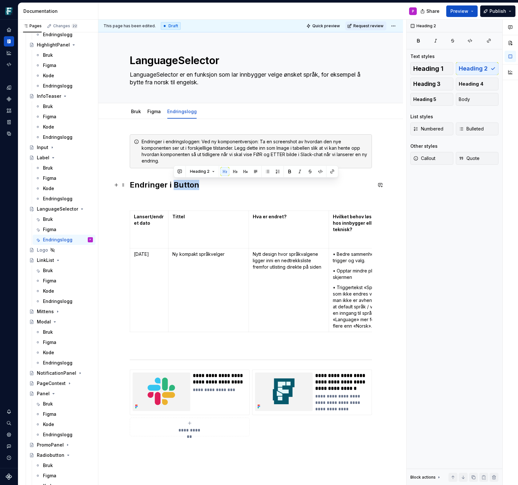
drag, startPoint x: 174, startPoint y: 186, endPoint x: 196, endPoint y: 187, distance: 21.8
click at [196, 187] on h2 "Endringer i Button" at bounding box center [251, 185] width 242 height 10
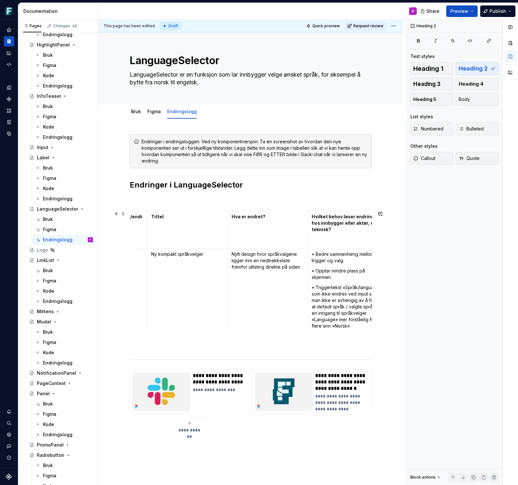
scroll to position [0, 21]
click at [234, 254] on p "Nytt design hvor språkvalgene ligger inni en nedtrekksliste fremfor utlisting d…" at bounding box center [268, 260] width 72 height 19
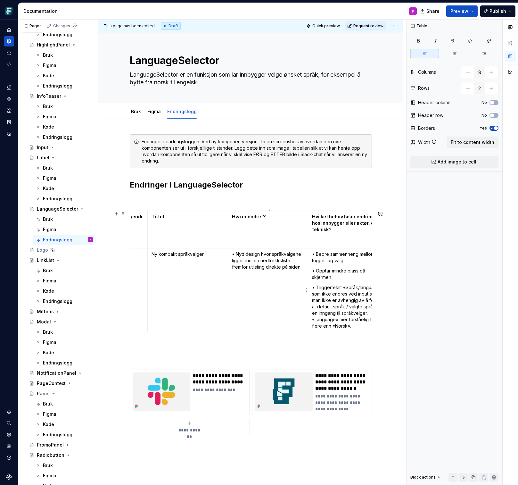
click at [304, 267] on p "• Nytt design hvor språkvalgene ligger inni en nedtrekksliste fremfor utlisting…" at bounding box center [268, 260] width 72 height 19
click at [125, 140] on span at bounding box center [123, 141] width 5 height 9
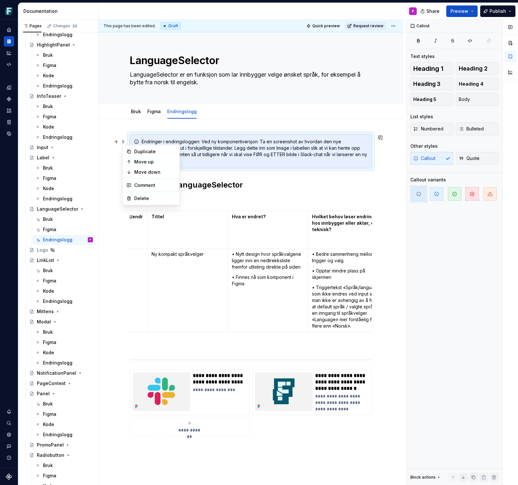
click at [216, 165] on div "Endringer i endringsloggen: Ved ny komponentversjon: Ta en screenshot av hvorda…" at bounding box center [251, 151] width 242 height 34
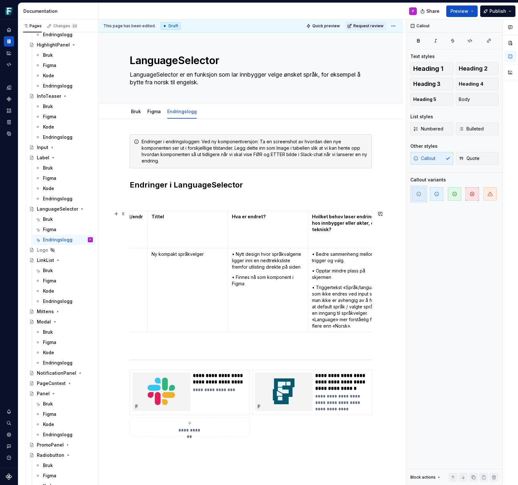
scroll to position [0, 0]
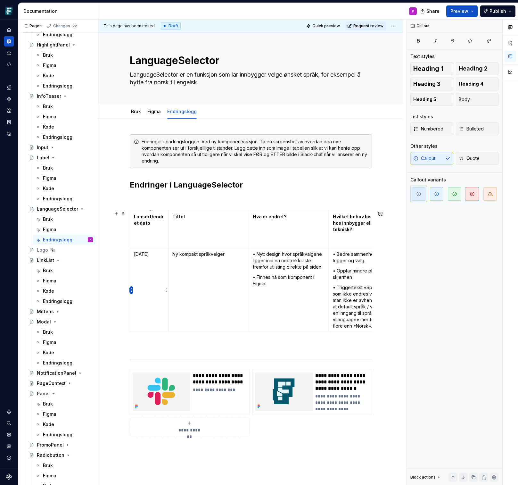
click at [131, 290] on html "Frankenstein P Design system data Documentation P Share Preview Publish Pages C…" at bounding box center [259, 242] width 518 height 485
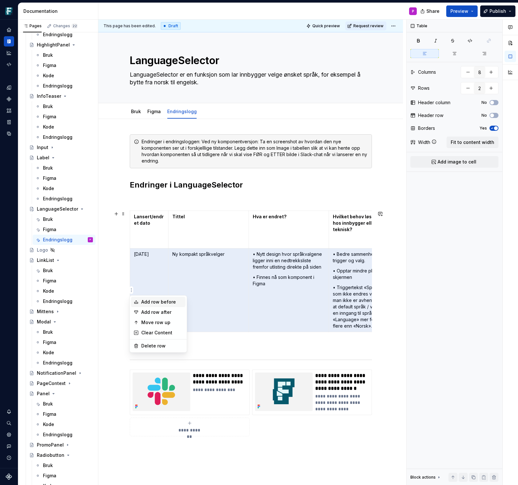
click at [142, 304] on div "Add row before" at bounding box center [162, 301] width 42 height 6
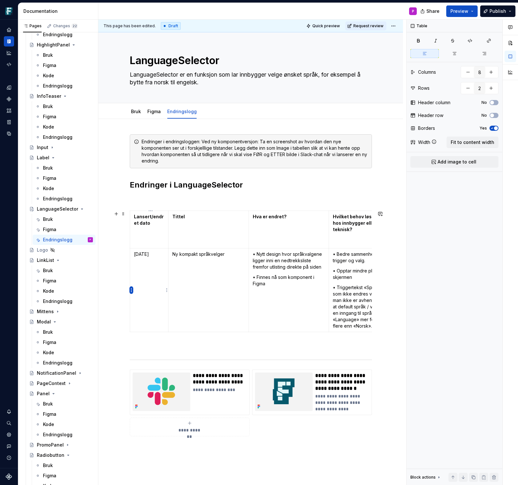
click at [131, 290] on html "Frankenstein P Design system data Documentation P Share Preview Publish Pages C…" at bounding box center [259, 242] width 518 height 485
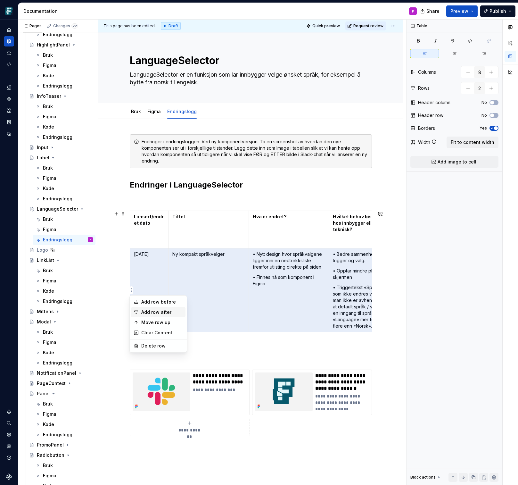
click at [140, 312] on div "Add row after" at bounding box center [158, 312] width 54 height 10
type input "3"
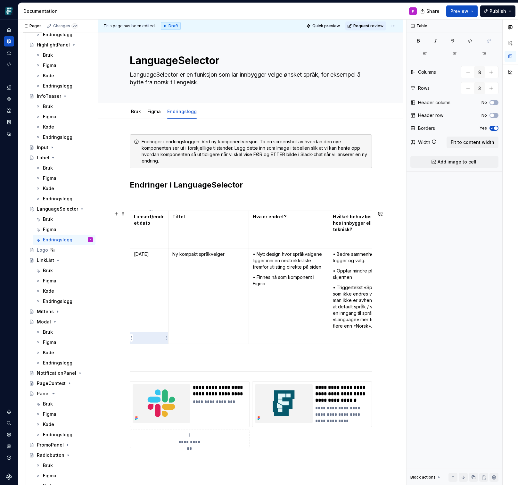
click at [141, 336] on p at bounding box center [149, 337] width 30 height 6
click at [168, 288] on html "Frankenstein P Design system data Documentation P Share Preview Publish Pages C…" at bounding box center [259, 242] width 518 height 485
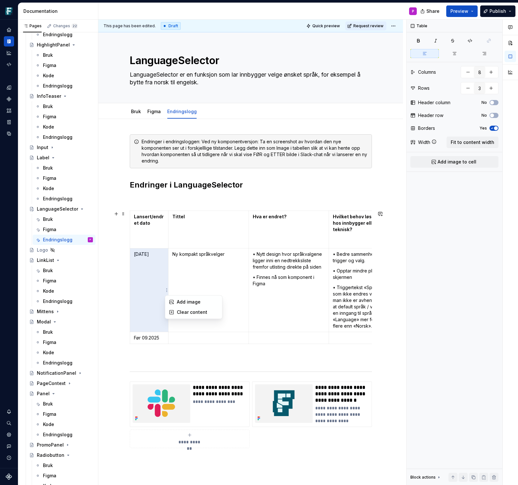
click at [183, 282] on html "Frankenstein P Design system data Documentation P Share Preview Publish Pages C…" at bounding box center [259, 242] width 518 height 485
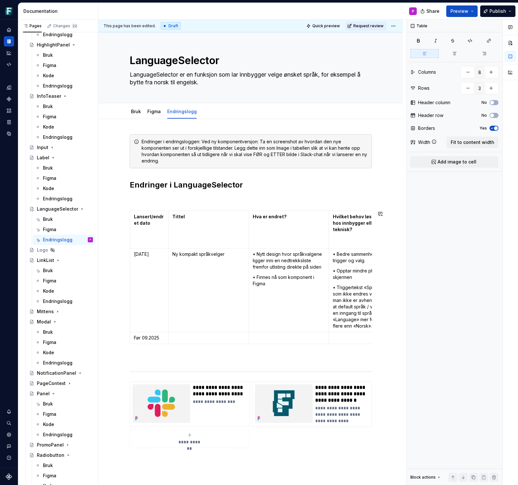
click at [152, 211] on td "Lansert/endret dato" at bounding box center [149, 229] width 38 height 37
click at [151, 210] on html "Frankenstein P Design system data Documentation P Share Preview Publish Pages C…" at bounding box center [259, 242] width 518 height 485
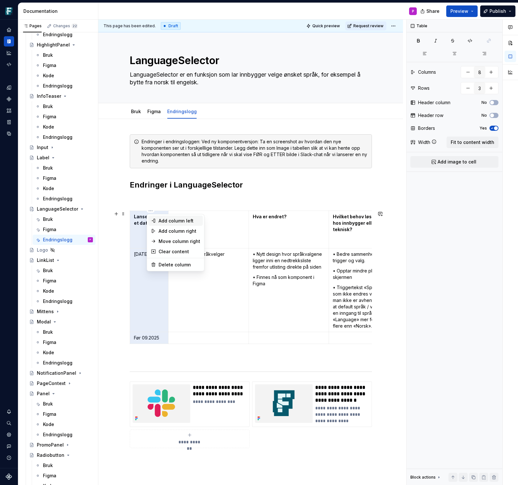
click at [159, 220] on div "Add column left" at bounding box center [180, 220] width 42 height 6
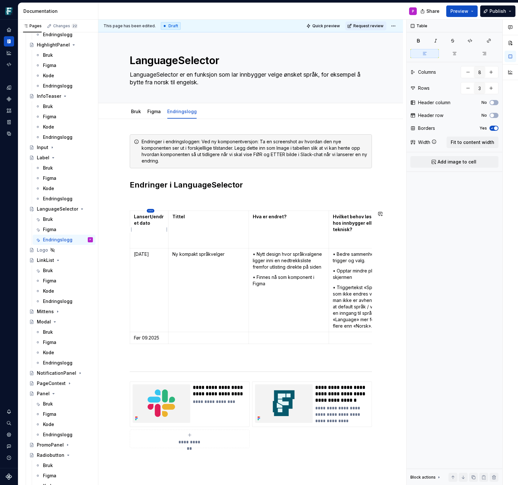
click at [151, 209] on html "Frankenstein P Design system data Documentation P Share Preview Publish Pages C…" at bounding box center [259, 242] width 518 height 485
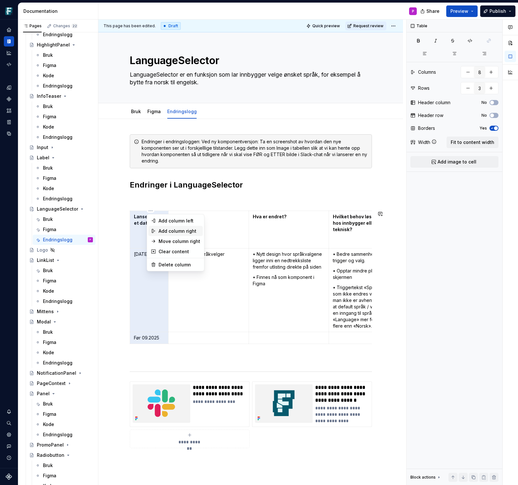
click at [167, 229] on div "Add column right" at bounding box center [180, 231] width 42 height 6
type input "9"
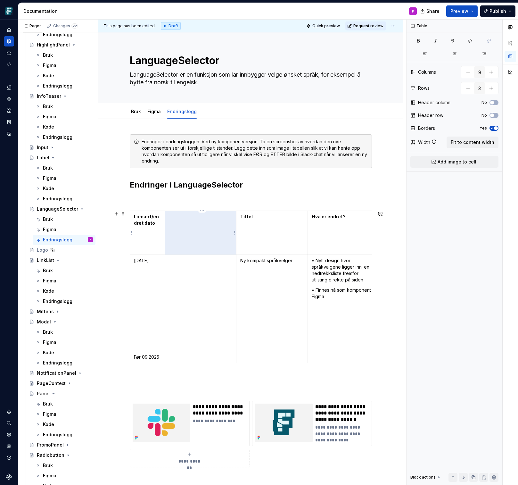
click at [189, 235] on td at bounding box center [200, 233] width 71 height 44
click at [194, 228] on td at bounding box center [200, 233] width 71 height 44
click at [195, 216] on p "Bilde/referanse" at bounding box center [200, 216] width 63 height 6
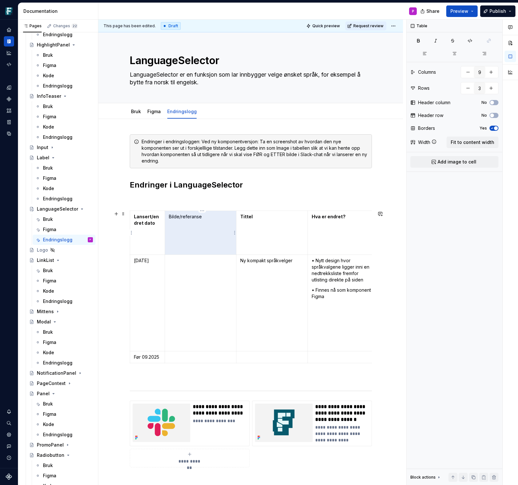
click at [192, 216] on p "Bilde/referanse" at bounding box center [200, 216] width 63 height 6
drag, startPoint x: 171, startPoint y: 216, endPoint x: 204, endPoint y: 216, distance: 32.4
click at [204, 216] on p "Bilde/referanse" at bounding box center [200, 216] width 63 height 6
click at [185, 205] on button "button" at bounding box center [188, 205] width 9 height 9
click at [175, 356] on p at bounding box center [200, 357] width 63 height 6
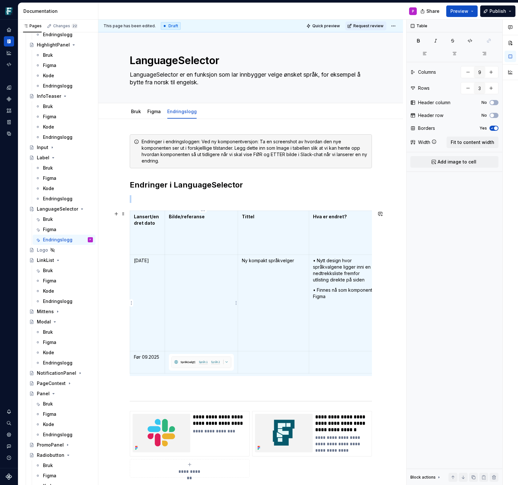
click at [206, 292] on td at bounding box center [201, 303] width 73 height 96
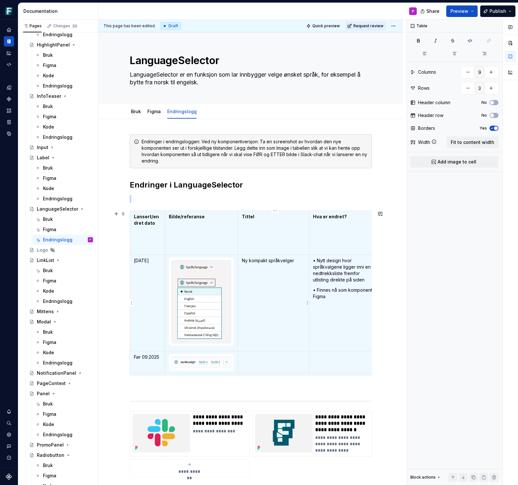
click at [259, 298] on td "Ny kompakt språkvelger" at bounding box center [273, 303] width 71 height 96
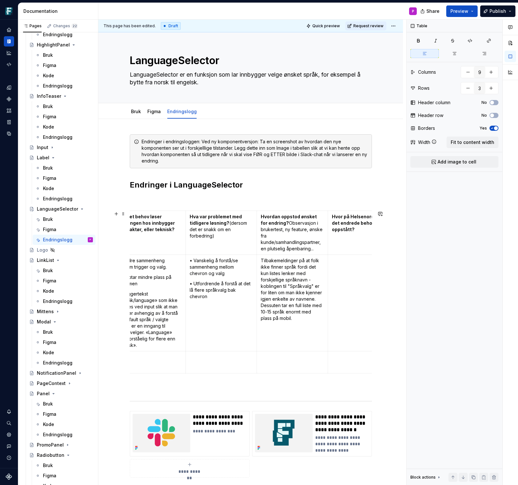
scroll to position [0, 271]
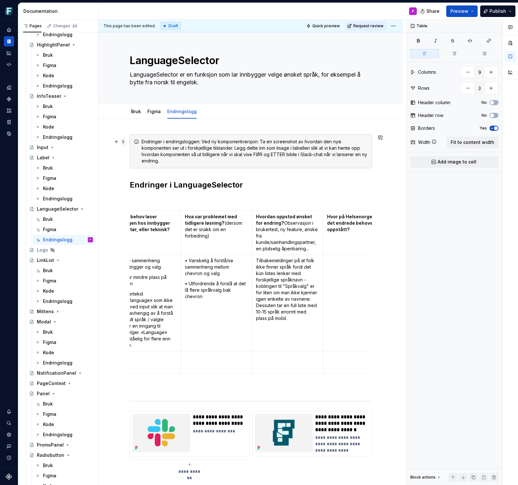
click at [125, 140] on span at bounding box center [123, 141] width 5 height 9
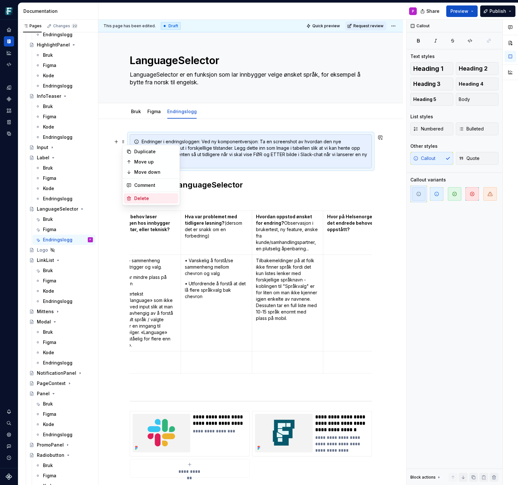
click at [139, 196] on div "Delete" at bounding box center [155, 198] width 42 height 6
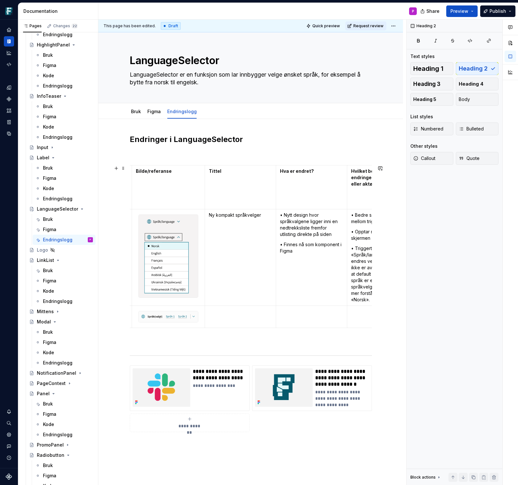
scroll to position [0, 0]
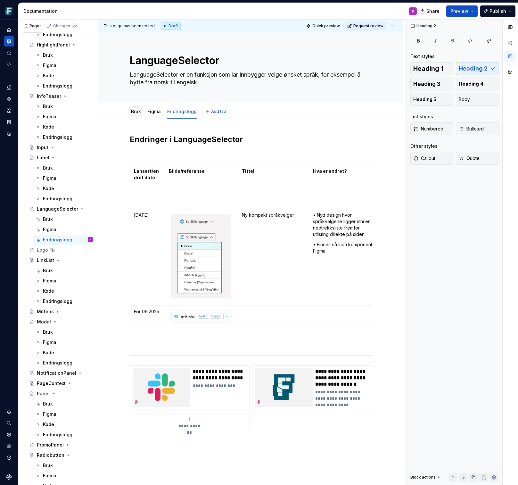
click at [139, 112] on link "Bruk" at bounding box center [136, 111] width 10 height 5
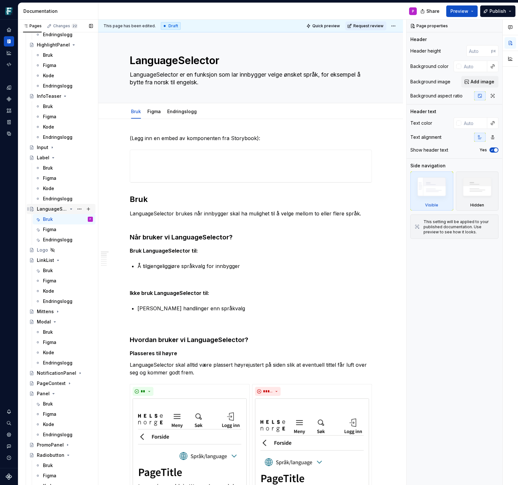
click at [57, 209] on div "LanguageSelector" at bounding box center [52, 209] width 30 height 6
click at [71, 208] on icon "Page tree" at bounding box center [71, 208] width 2 height 1
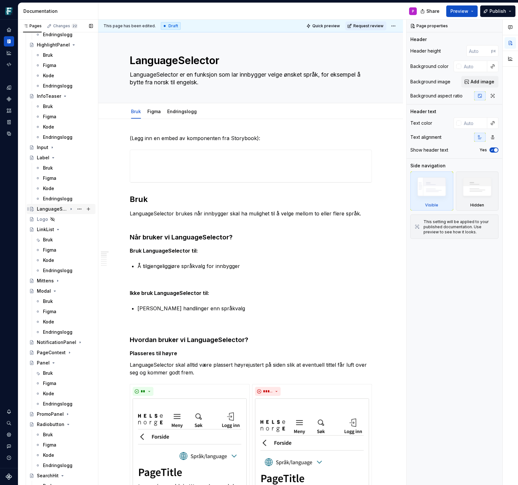
click at [71, 208] on icon "Page tree" at bounding box center [71, 209] width 1 height 2
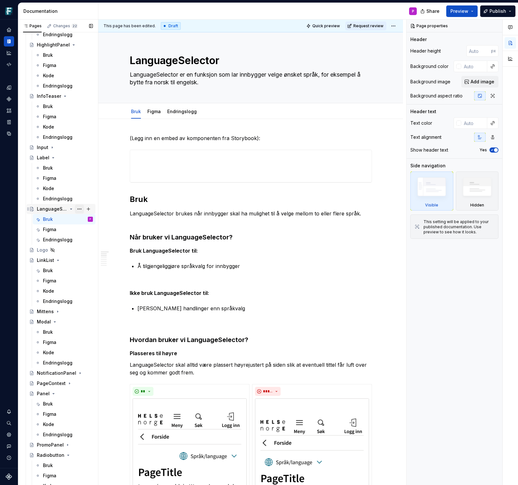
click at [78, 208] on button "Page tree" at bounding box center [79, 208] width 9 height 9
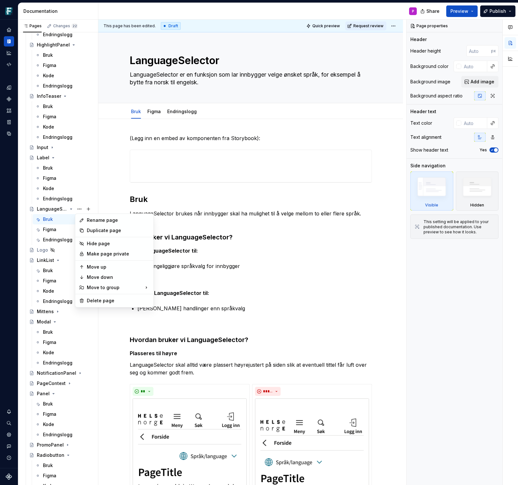
click at [369, 24] on html "Frankenstein P Design system data Documentation P Share Preview Publish Pages C…" at bounding box center [259, 242] width 518 height 485
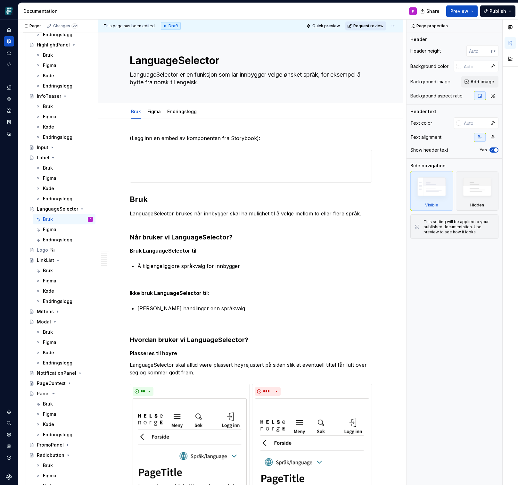
click at [368, 26] on span "Request review" at bounding box center [368, 25] width 30 height 5
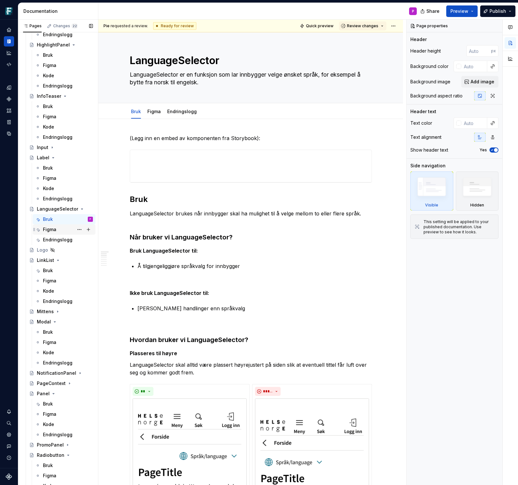
click at [48, 228] on div "Figma" at bounding box center [49, 229] width 13 height 6
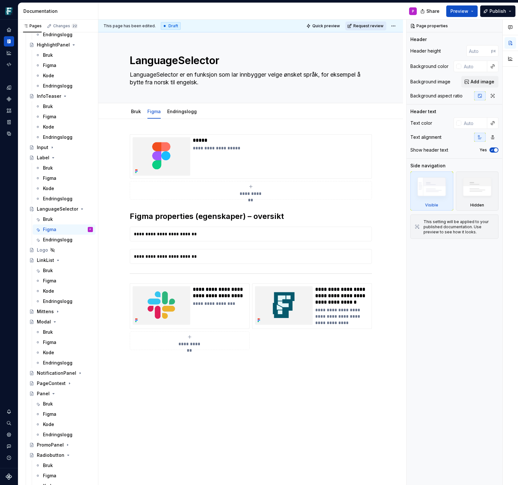
click at [383, 26] on span "Request review" at bounding box center [368, 25] width 30 height 5
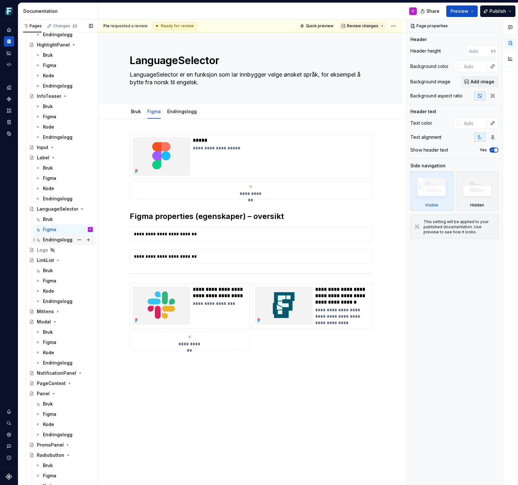
click at [57, 238] on div "Endringslogg" at bounding box center [57, 239] width 29 height 6
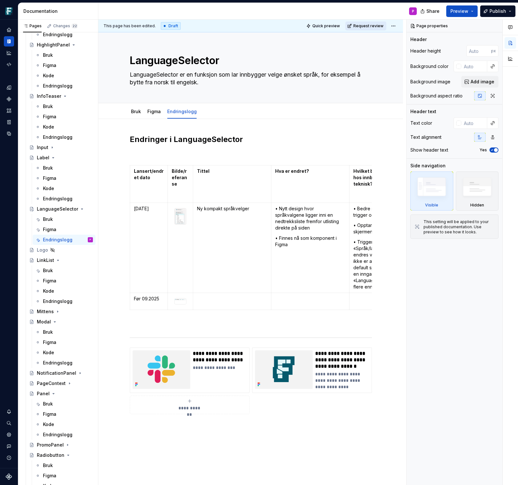
click at [371, 28] on span "Request review" at bounding box center [368, 25] width 30 height 5
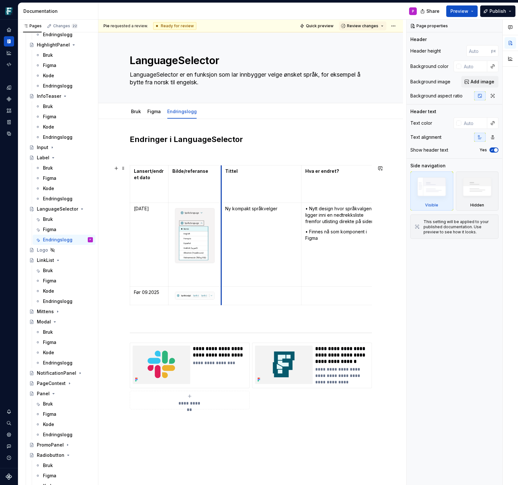
drag, startPoint x: 195, startPoint y: 232, endPoint x: 223, endPoint y: 233, distance: 27.6
click at [223, 233] on td "Ny kompakt språkvelger" at bounding box center [261, 245] width 80 height 84
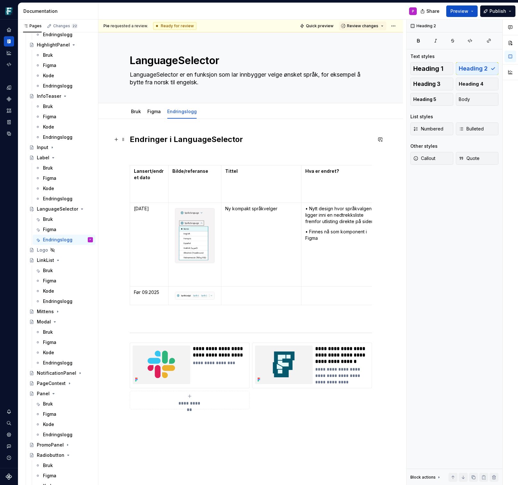
click at [258, 138] on h2 "Endringer i LanguageSelector" at bounding box center [251, 139] width 242 height 10
click at [137, 115] on div "Bruk" at bounding box center [136, 112] width 10 height 8
click at [136, 114] on link "Bruk" at bounding box center [136, 111] width 10 height 5
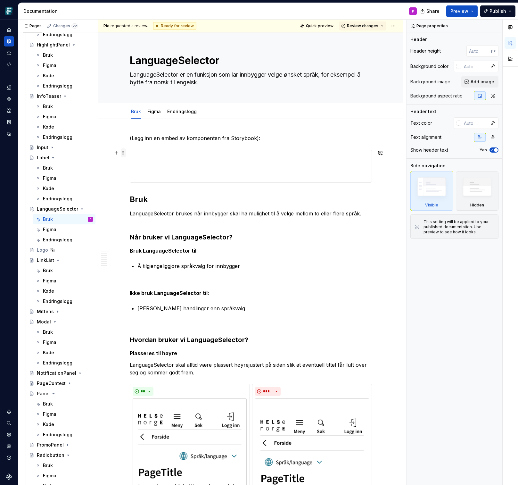
click at [123, 153] on span at bounding box center [123, 152] width 5 height 9
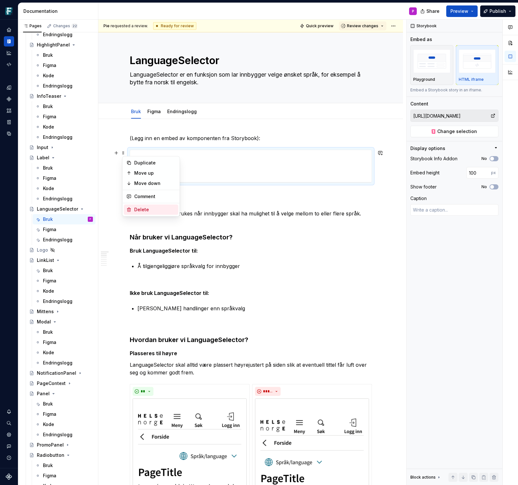
type textarea "*"
click at [135, 209] on div "Delete" at bounding box center [155, 209] width 42 height 6
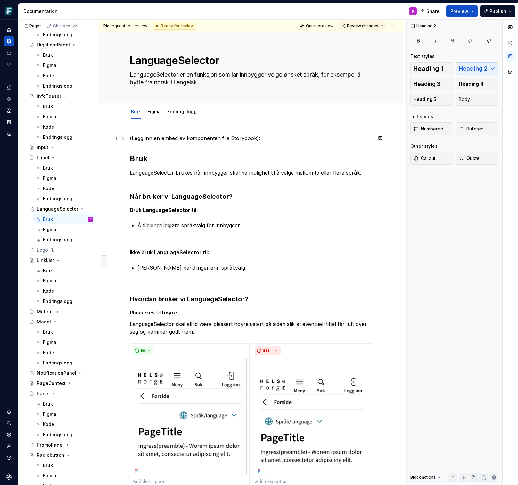
click at [256, 138] on p "(Legg inn en embed av komponenten fra Storybook):" at bounding box center [251, 138] width 242 height 8
click at [289, 137] on p "([PERSON_NAME] inn en embed av komponenten fra Storybook her når klar):" at bounding box center [251, 138] width 242 height 8
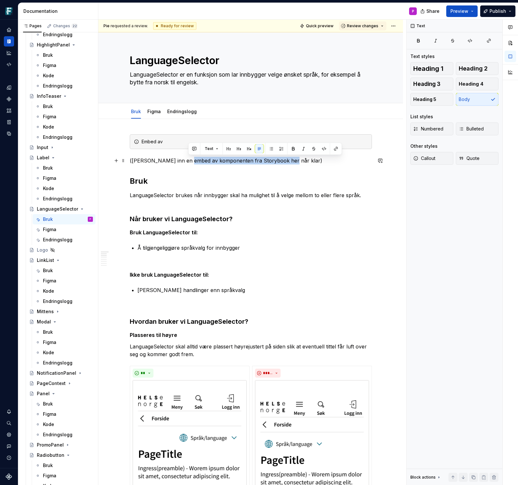
drag, startPoint x: 188, startPoint y: 161, endPoint x: 285, endPoint y: 162, distance: 96.7
click at [285, 162] on p "([PERSON_NAME] inn en embed av komponenten fra Storybook her når klar)" at bounding box center [251, 161] width 242 height 8
copy p "komponenten fra Storybook her når klar"
click at [174, 140] on div "Embed av" at bounding box center [255, 141] width 226 height 6
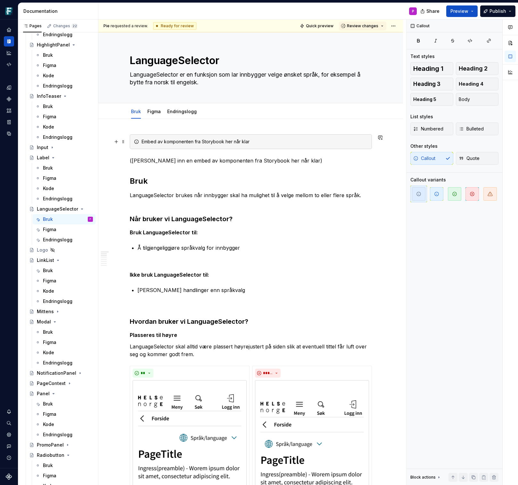
click at [226, 141] on div "Embed av komponenten fra Storybook her når klar" at bounding box center [255, 141] width 226 height 6
click at [156, 160] on p "([PERSON_NAME] inn en embed av komponenten fra Storybook her når klar)" at bounding box center [251, 161] width 242 height 8
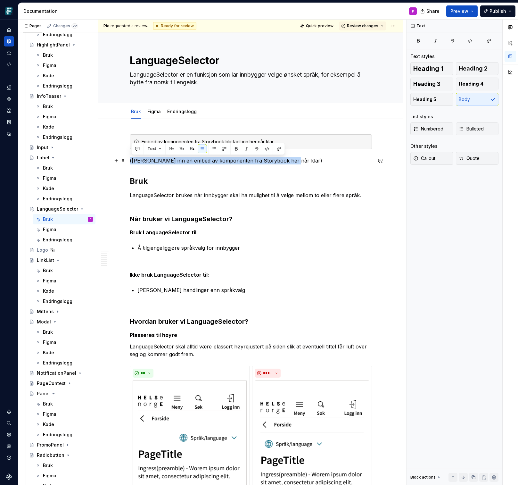
click at [156, 160] on p "([PERSON_NAME] inn en embed av komponenten fra Storybook her når klar)" at bounding box center [251, 161] width 242 height 8
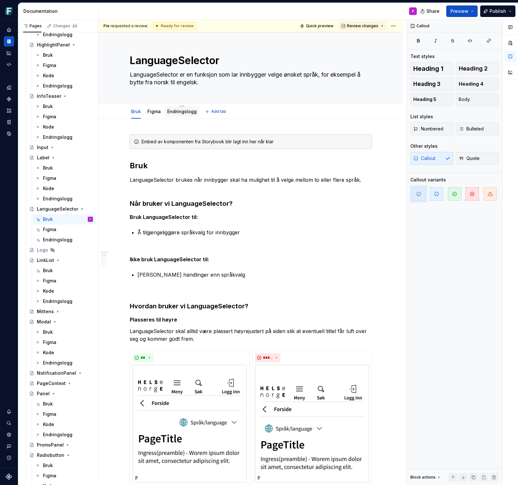
click at [179, 116] on div "Endringslogg" at bounding box center [182, 111] width 35 height 10
click at [179, 112] on link "Endringslogg" at bounding box center [181, 111] width 29 height 5
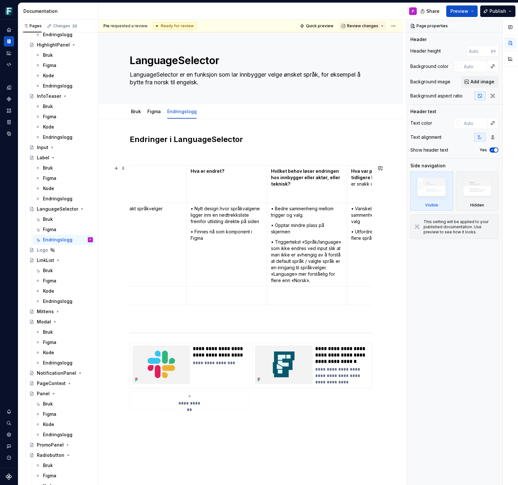
scroll to position [0, 115]
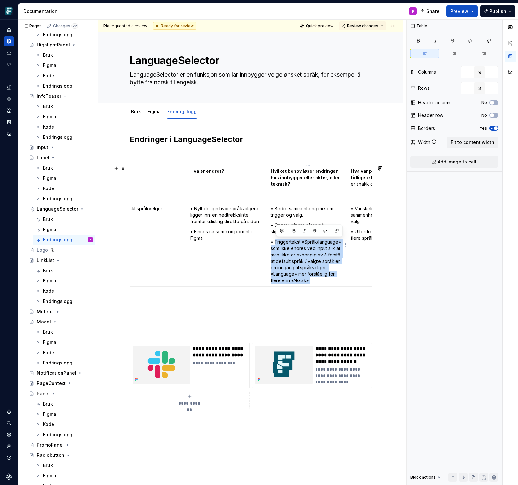
drag, startPoint x: 312, startPoint y: 281, endPoint x: 276, endPoint y: 244, distance: 51.4
click at [276, 244] on p "• Triggertekst «Språk/language» som ikke endres ved input slik at man ikke er a…" at bounding box center [307, 261] width 72 height 45
copy p "Triggertekst «Språk/language» som ikke endres ved input slik at man ikke er avh…"
click at [141, 112] on link "Bruk" at bounding box center [136, 111] width 10 height 5
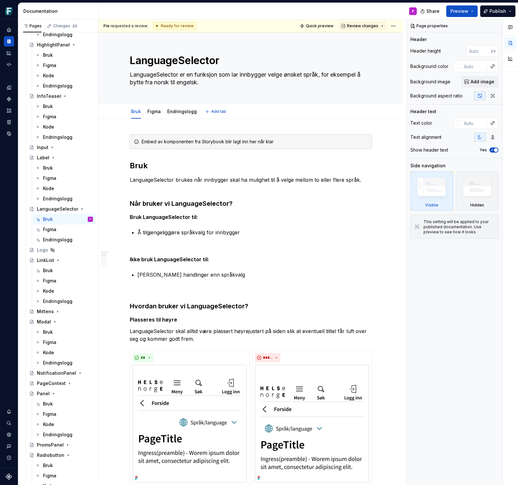
type textarea "*"
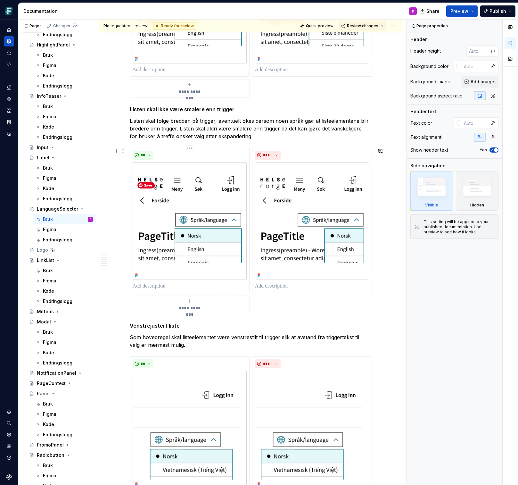
scroll to position [629, 0]
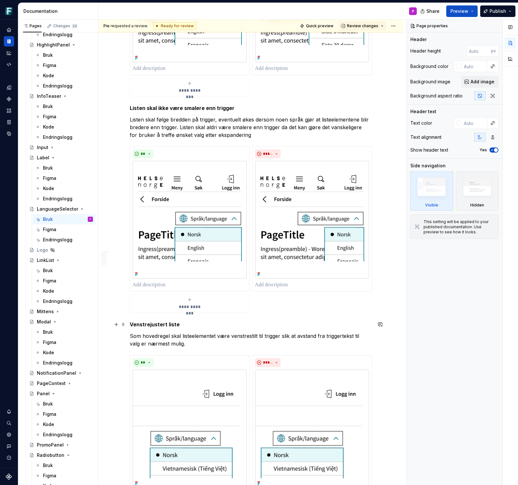
click at [133, 321] on strong "Venstrejustert liste" at bounding box center [155, 324] width 50 height 6
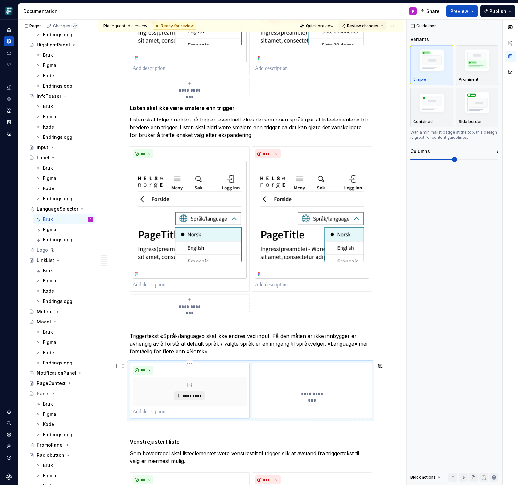
click at [194, 394] on span "*********" at bounding box center [192, 395] width 20 height 5
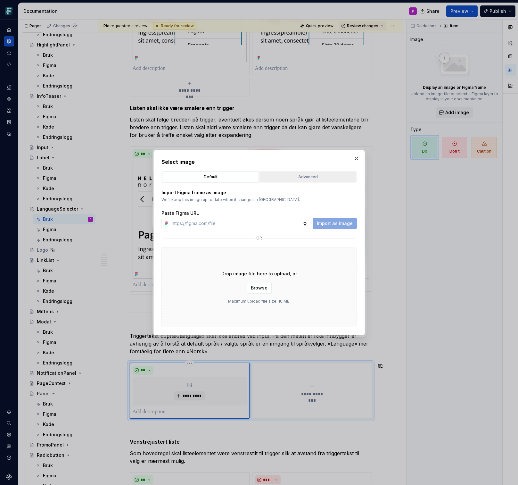
click at [287, 178] on div "Advanced" at bounding box center [308, 177] width 92 height 6
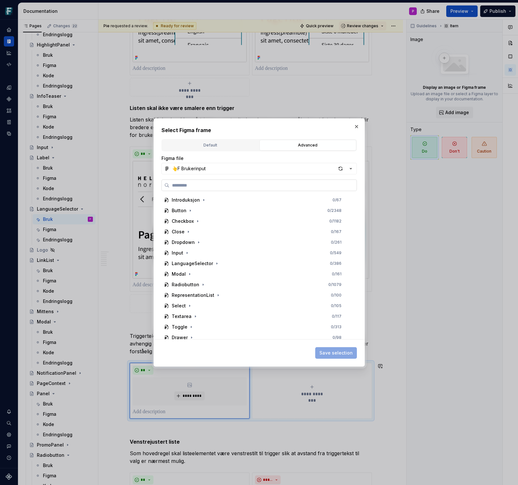
paste input "**********"
type input "**********"
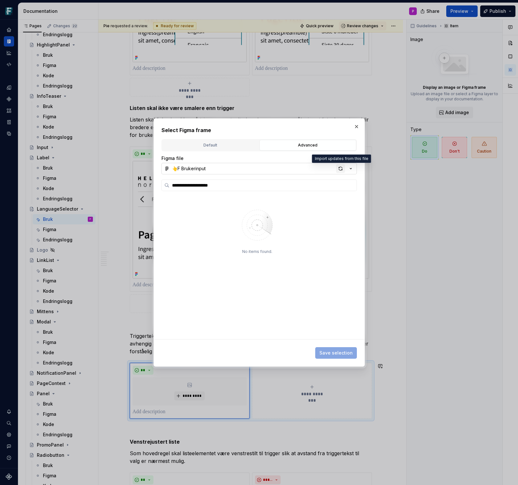
click at [339, 168] on div "button" at bounding box center [340, 168] width 9 height 9
type textarea "*"
type input "**********"
click at [338, 168] on div "button" at bounding box center [340, 168] width 9 height 9
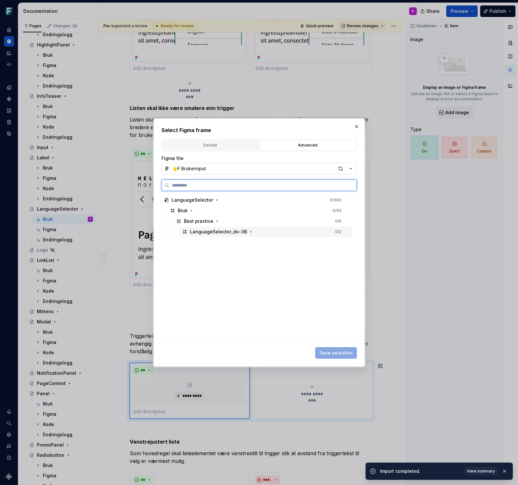
click at [261, 235] on div "LanguageSelector_do-3B 0 / 2" at bounding box center [266, 231] width 172 height 10
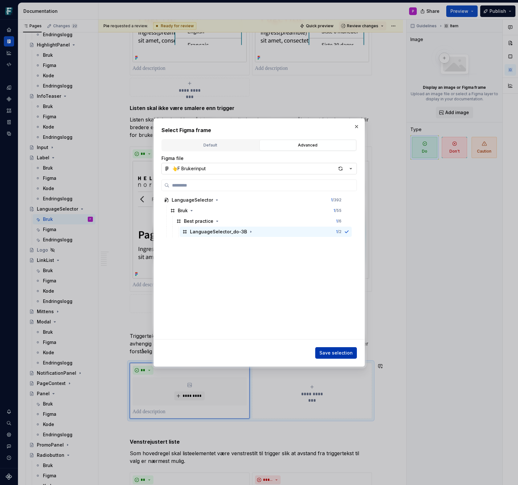
click at [320, 355] on button "Save selection" at bounding box center [336, 353] width 42 height 12
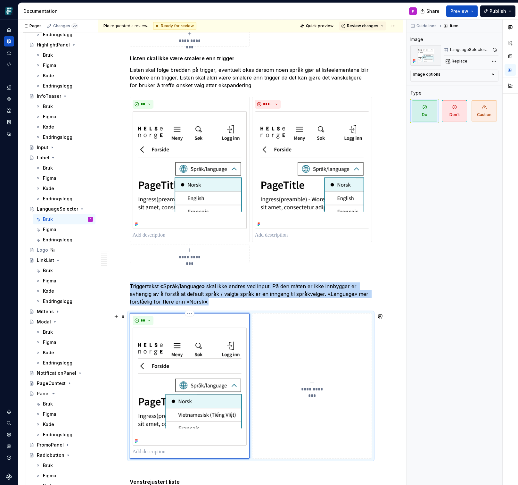
scroll to position [680, 0]
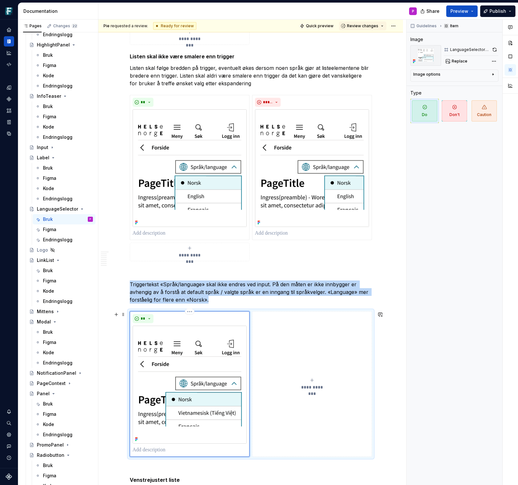
click at [309, 340] on button "**********" at bounding box center [312, 383] width 120 height 145
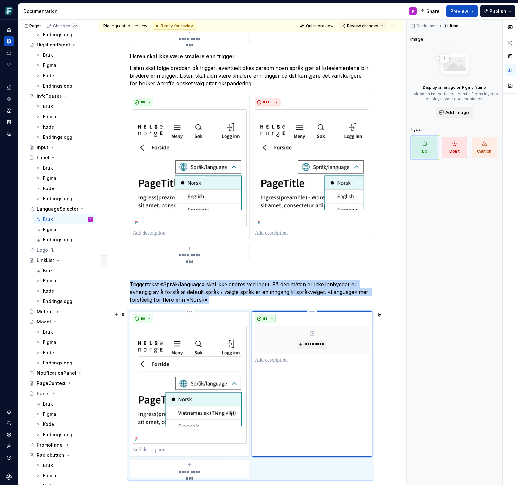
click at [275, 317] on button "**" at bounding box center [265, 318] width 21 height 9
click at [273, 339] on span "Don't" at bounding box center [285, 341] width 54 height 10
click at [305, 342] on button "*********" at bounding box center [312, 343] width 30 height 9
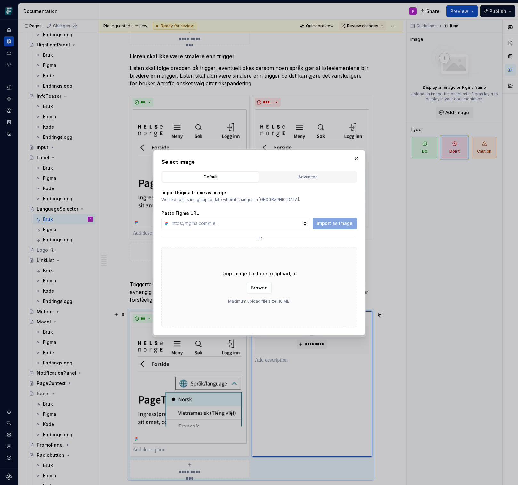
type textarea "*"
click at [315, 179] on div "Advanced" at bounding box center [308, 177] width 92 height 6
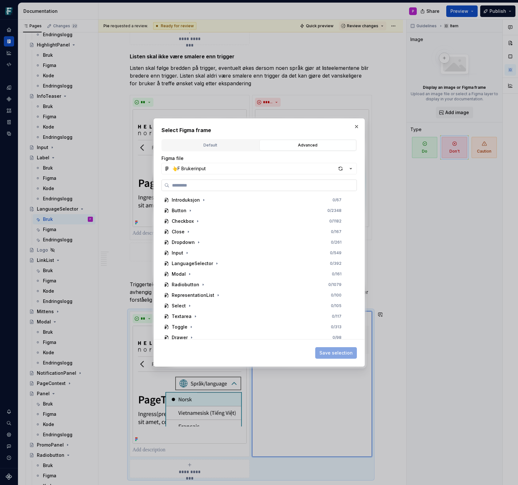
paste input "**********"
type input "**********"
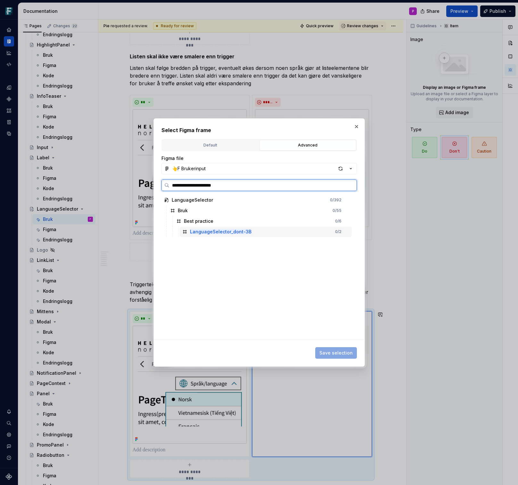
click at [238, 235] on div "LanguageSelector_dont-3B 0 / 2" at bounding box center [266, 231] width 172 height 10
click at [339, 353] on span "Save selection" at bounding box center [335, 352] width 33 height 6
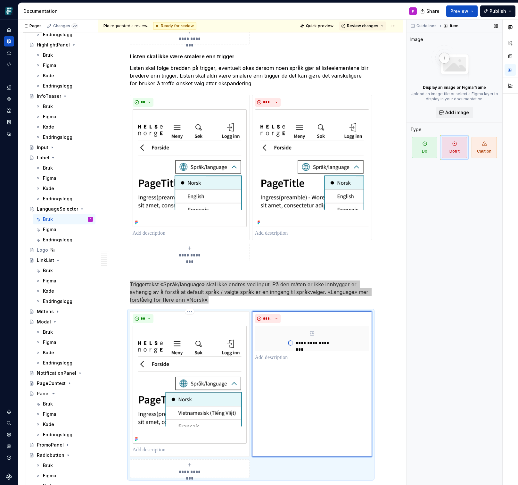
scroll to position [682, 0]
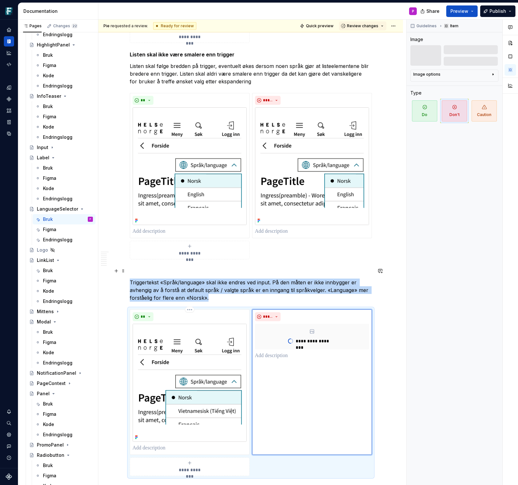
click at [138, 273] on p at bounding box center [251, 271] width 242 height 8
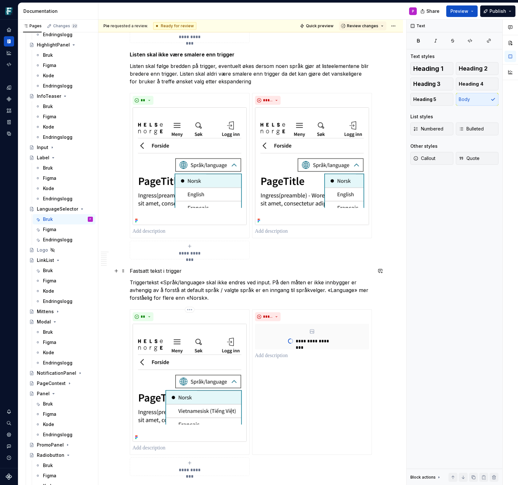
click at [138, 271] on p "Fastsatt tekst i trigger" at bounding box center [251, 271] width 242 height 8
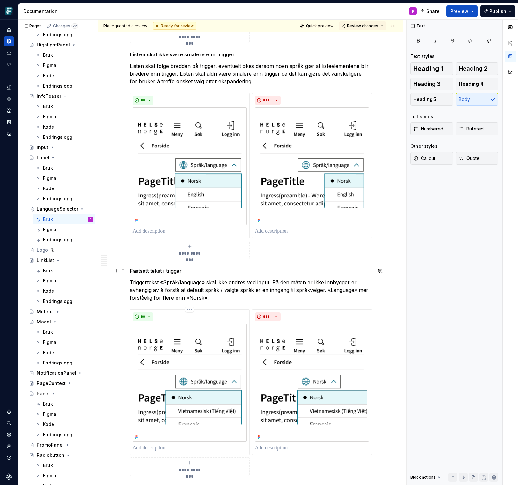
click at [138, 271] on p "Fastsatt tekst i trigger" at bounding box center [251, 271] width 242 height 8
click at [234, 260] on button "button" at bounding box center [236, 259] width 9 height 9
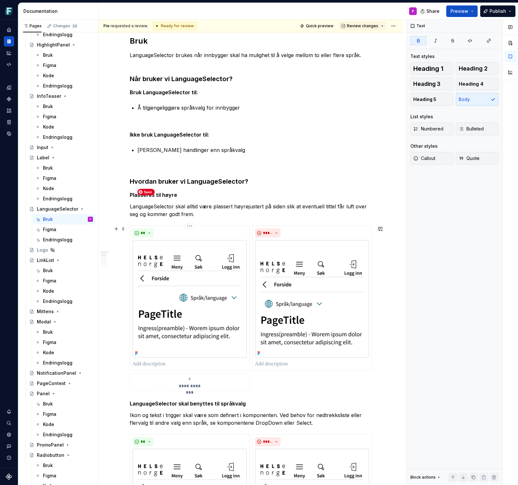
scroll to position [0, 0]
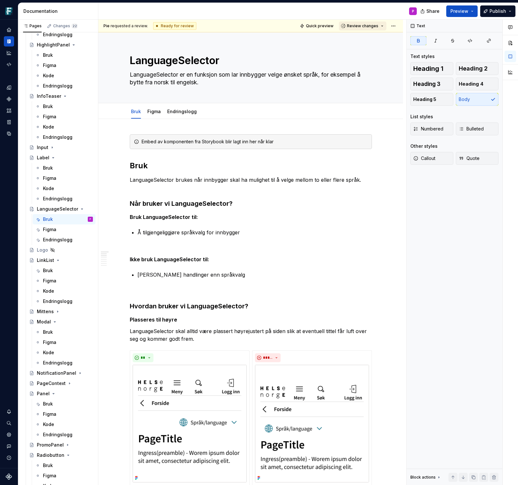
click at [386, 25] on button "Review changes" at bounding box center [362, 25] width 47 height 9
click at [376, 55] on div "Request changes" at bounding box center [388, 54] width 67 height 6
click at [376, 27] on span "Request review" at bounding box center [368, 25] width 30 height 5
click at [399, 25] on html "Frankenstein P Design system data Documentation P Share Preview Publish Pages C…" at bounding box center [259, 242] width 518 height 485
click at [383, 217] on html "Frankenstein P Design system data Documentation P Share Preview Publish Pages C…" at bounding box center [259, 242] width 518 height 485
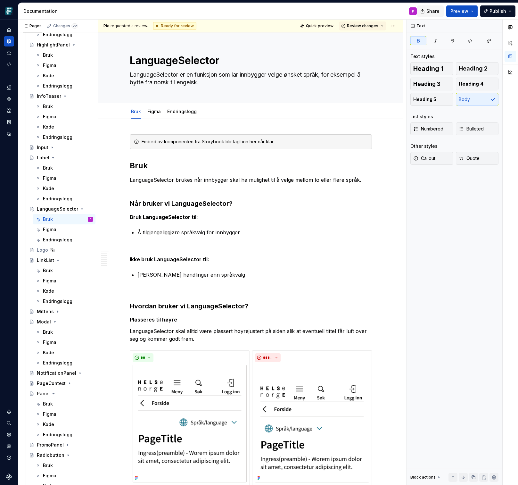
click at [432, 11] on span "Share" at bounding box center [432, 11] width 13 height 6
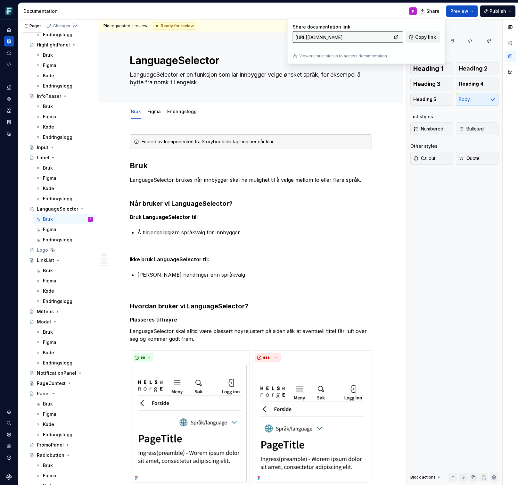
click at [428, 36] on span "Copy link" at bounding box center [425, 37] width 21 height 6
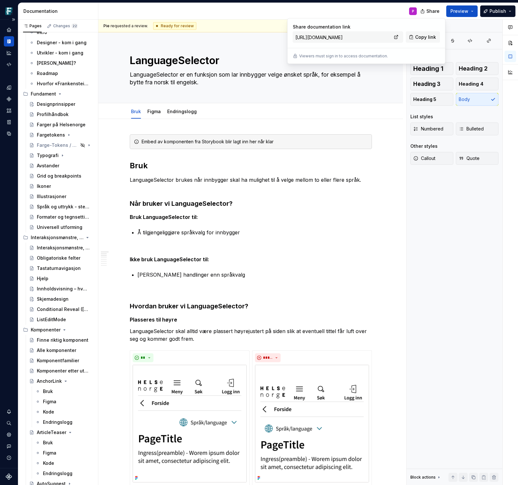
scroll to position [31, 0]
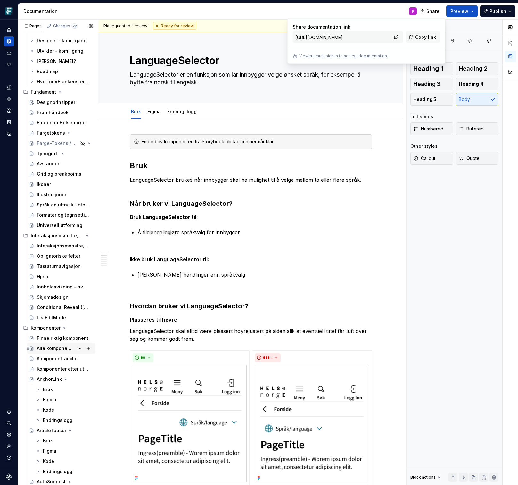
click at [50, 347] on div "Alle komponenter" at bounding box center [55, 348] width 37 height 6
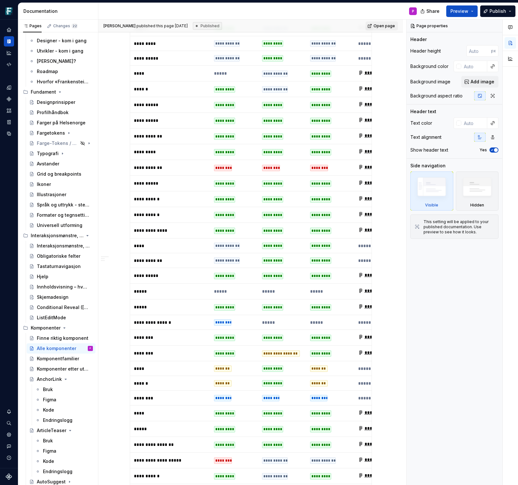
scroll to position [652, 0]
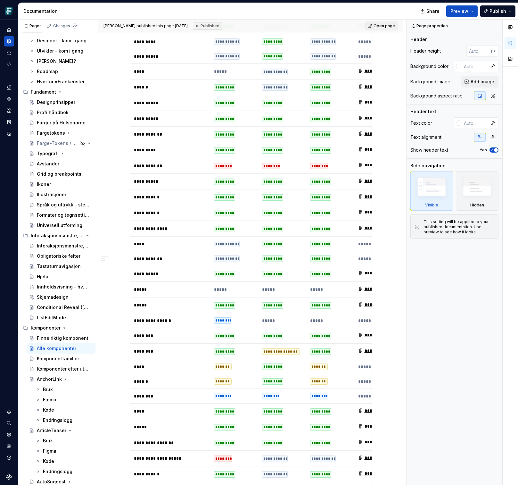
type textarea "*"
